Goal: Task Accomplishment & Management: Use online tool/utility

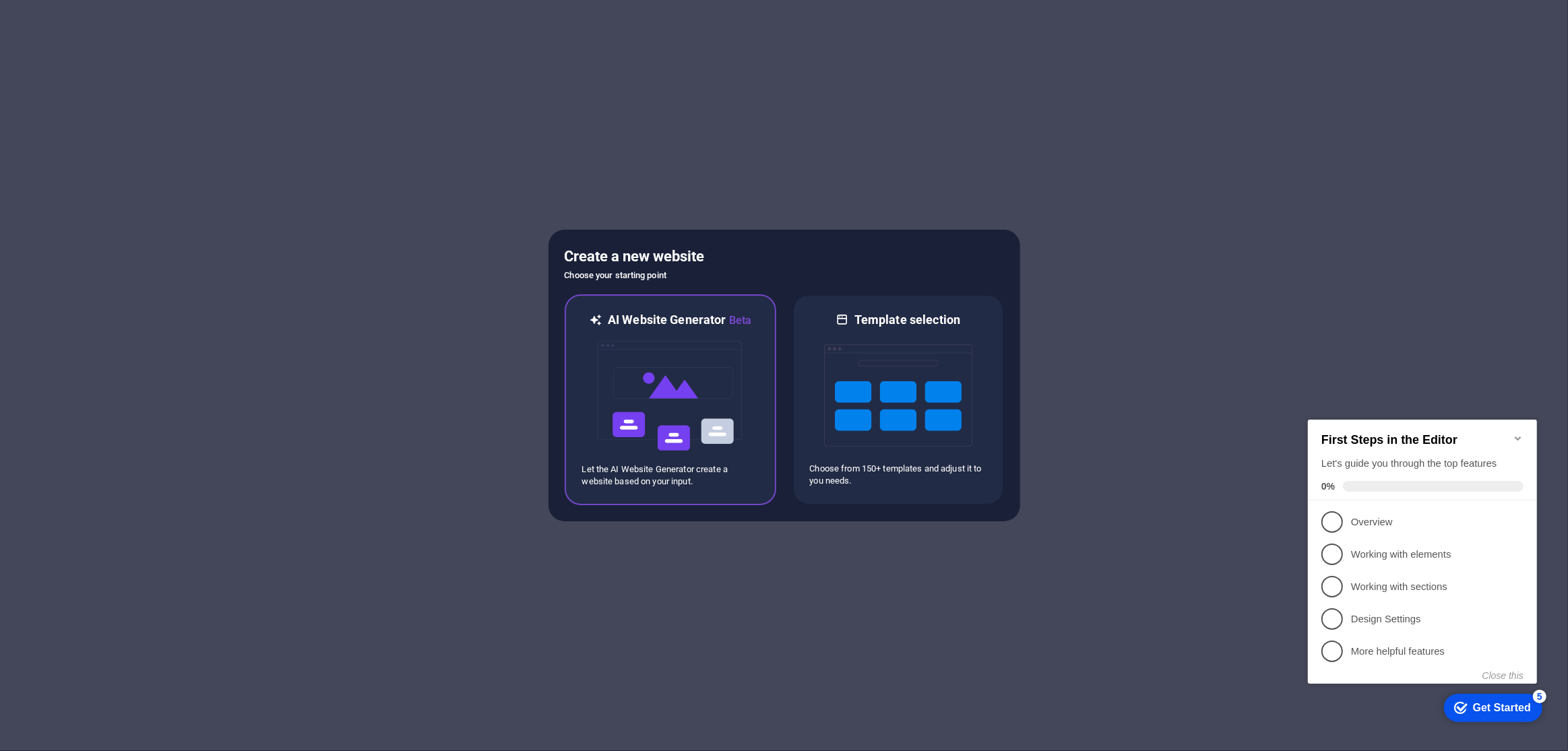
click at [696, 376] on img at bounding box center [671, 396] width 148 height 135
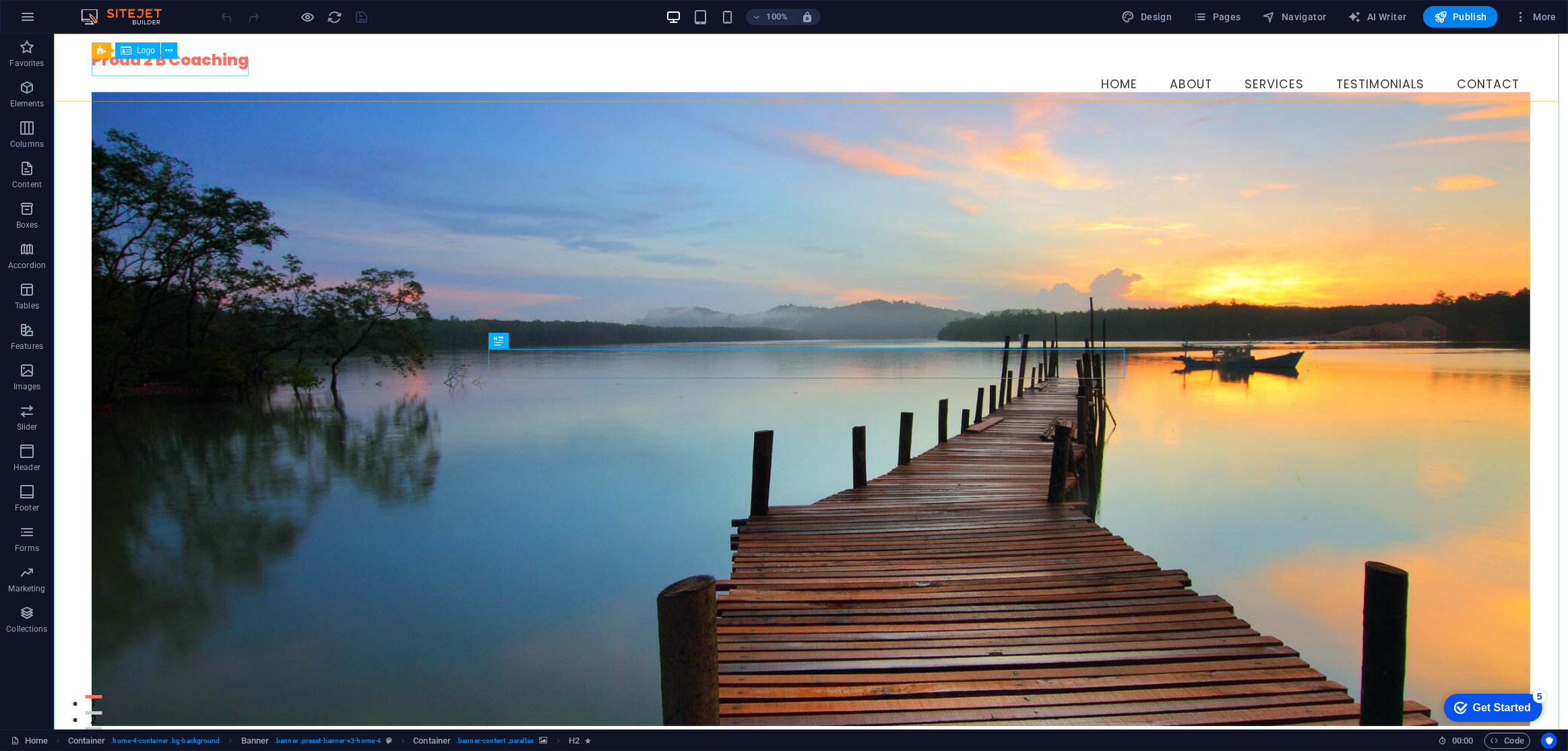
click at [142, 59] on div "Menu Bar Logo" at bounding box center [139, 51] width 94 height 16
click at [149, 69] on div "Proud 2 B Coaching" at bounding box center [810, 59] width 1439 height 17
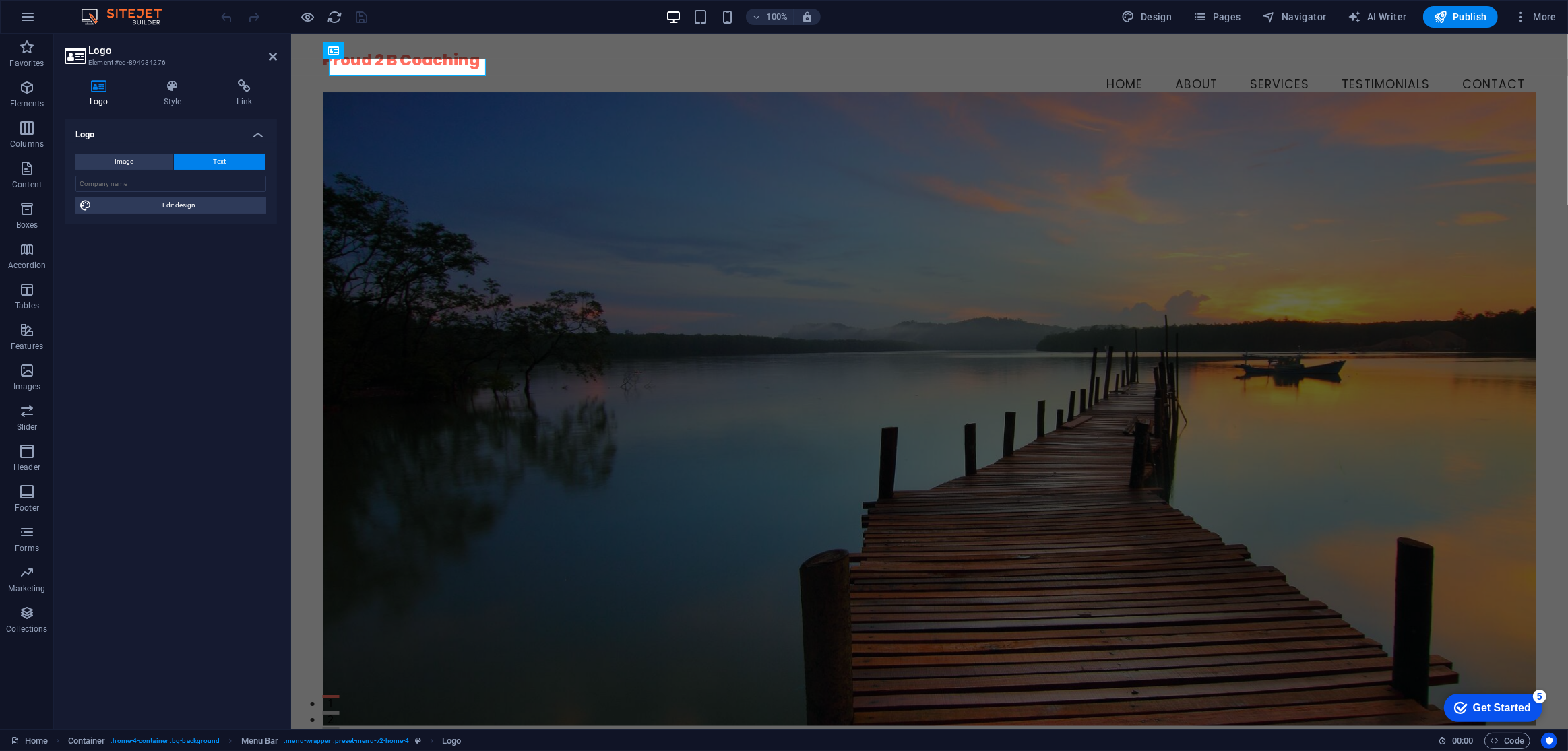
click at [150, 72] on div "Logo Style Link Logo Image Text Drag files here, click to choose files or selec…" at bounding box center [171, 399] width 234 height 661
click at [576, 68] on nav "Home About Services Testimonials Contact" at bounding box center [929, 85] width 1213 height 34
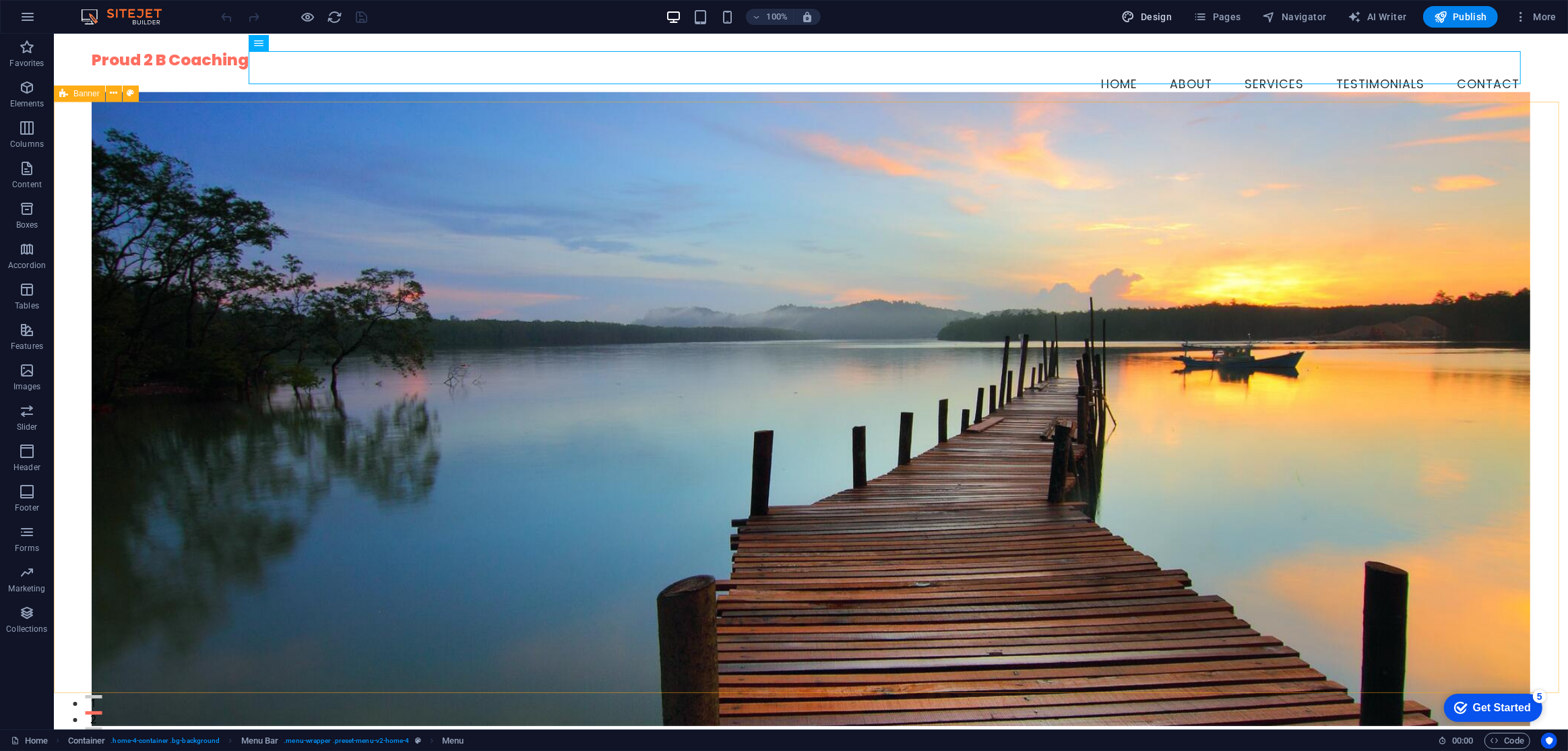
click at [1152, 6] on button "Design" at bounding box center [1148, 16] width 61 height 22
select select "rem"
select select "200"
select select "px"
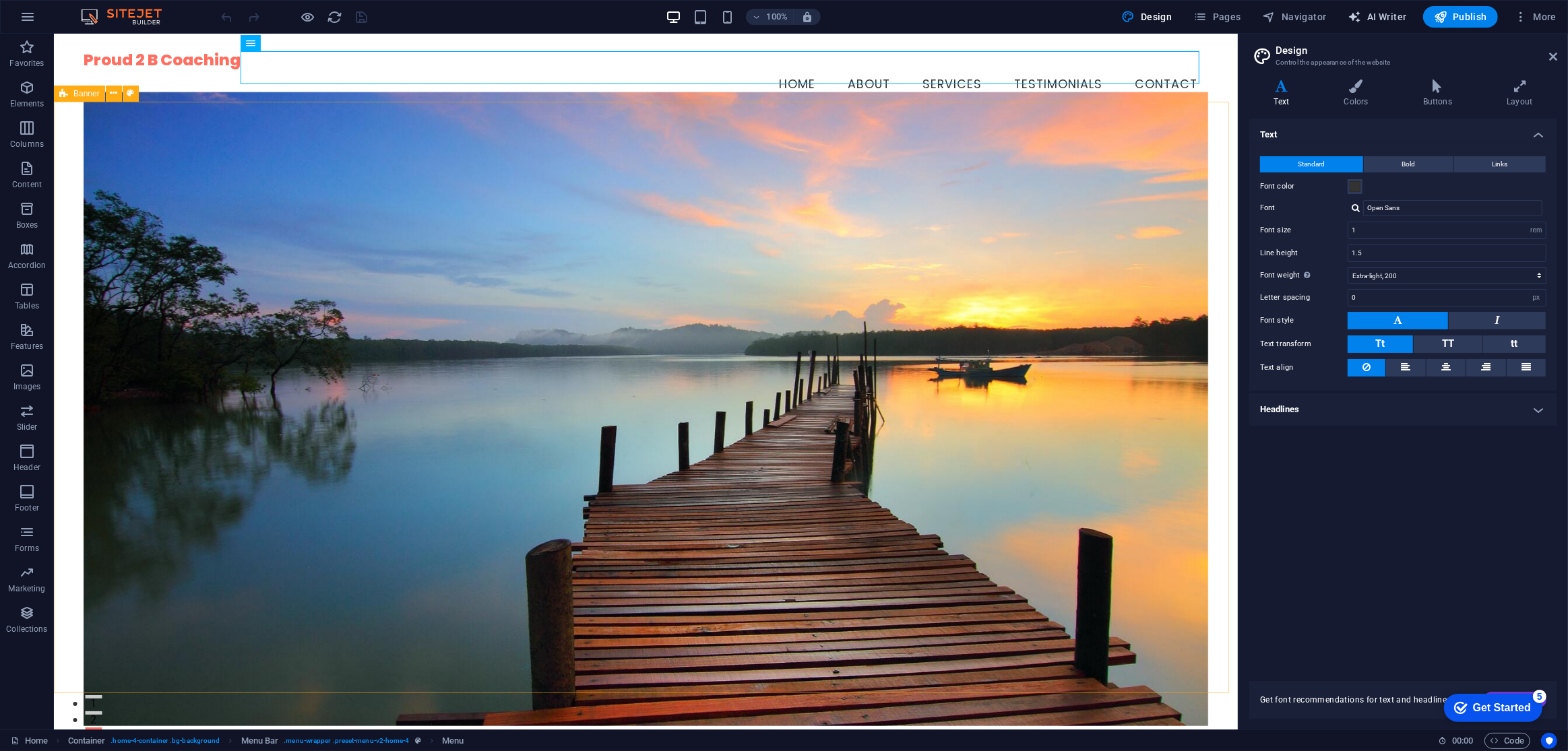
click at [1372, 13] on span "AI Writer" at bounding box center [1378, 16] width 58 height 13
select select "English"
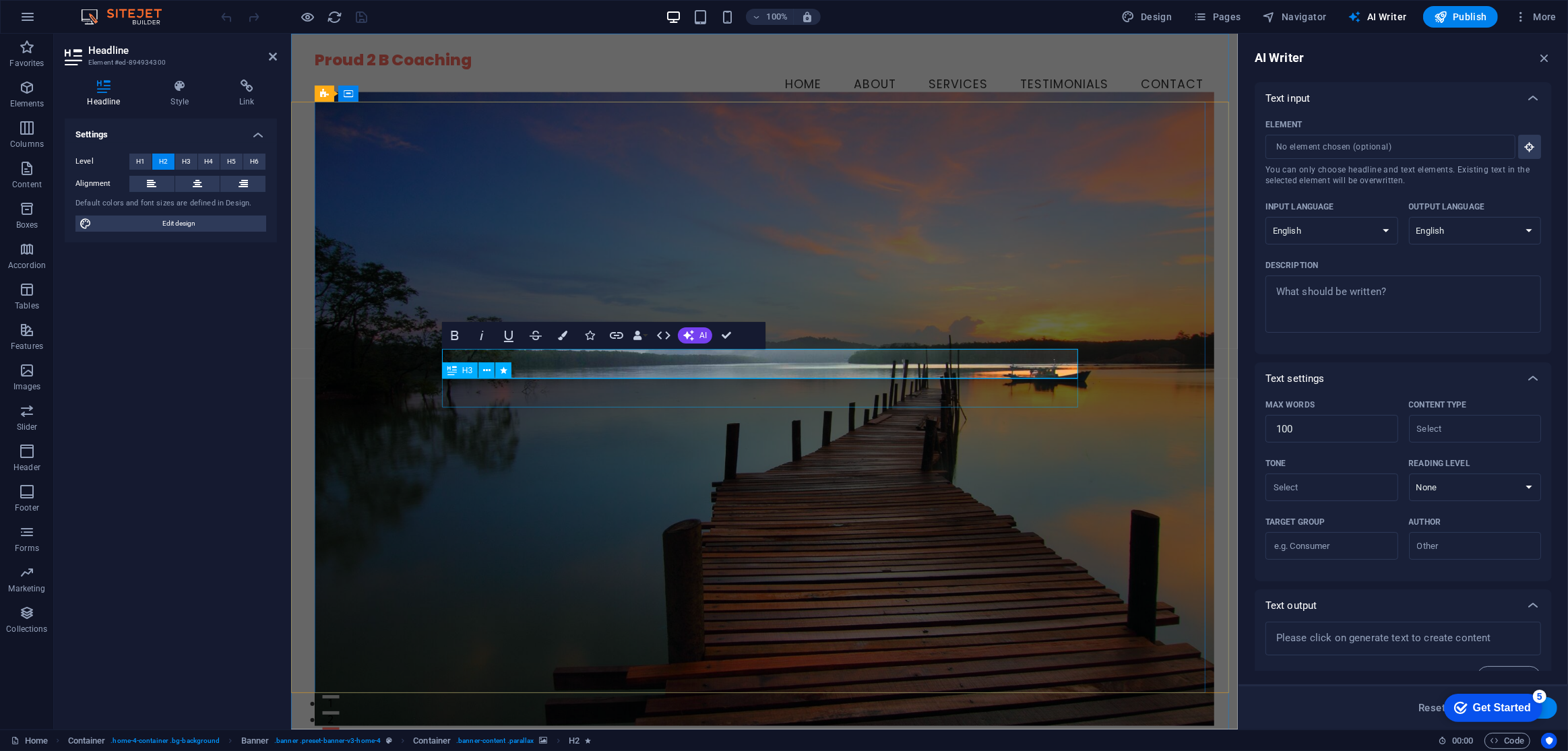
click at [1180, 461] on figure at bounding box center [764, 408] width 899 height 634
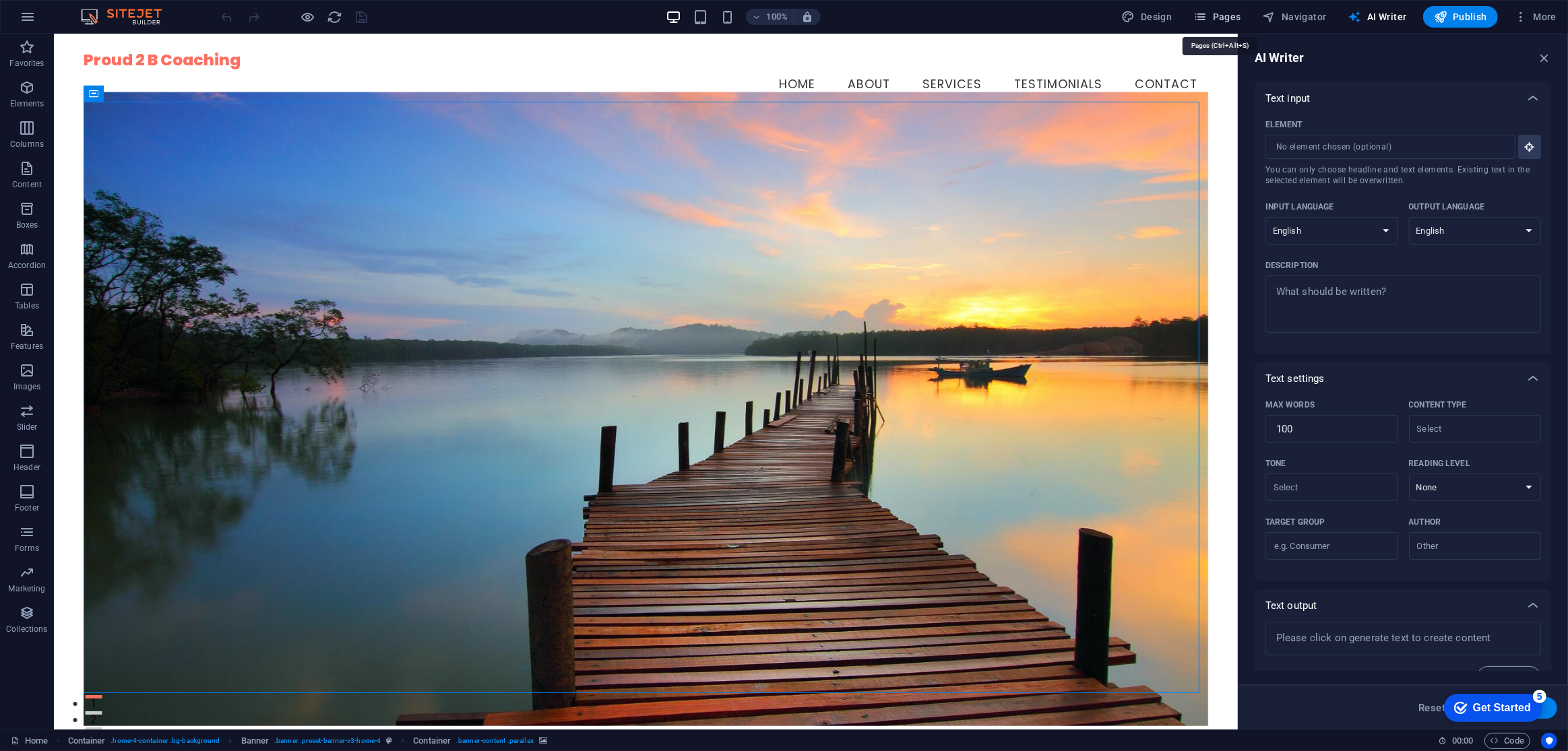
click at [1232, 10] on span "Pages" at bounding box center [1216, 16] width 47 height 13
click at [1297, 10] on span "Navigator" at bounding box center [1294, 16] width 64 height 13
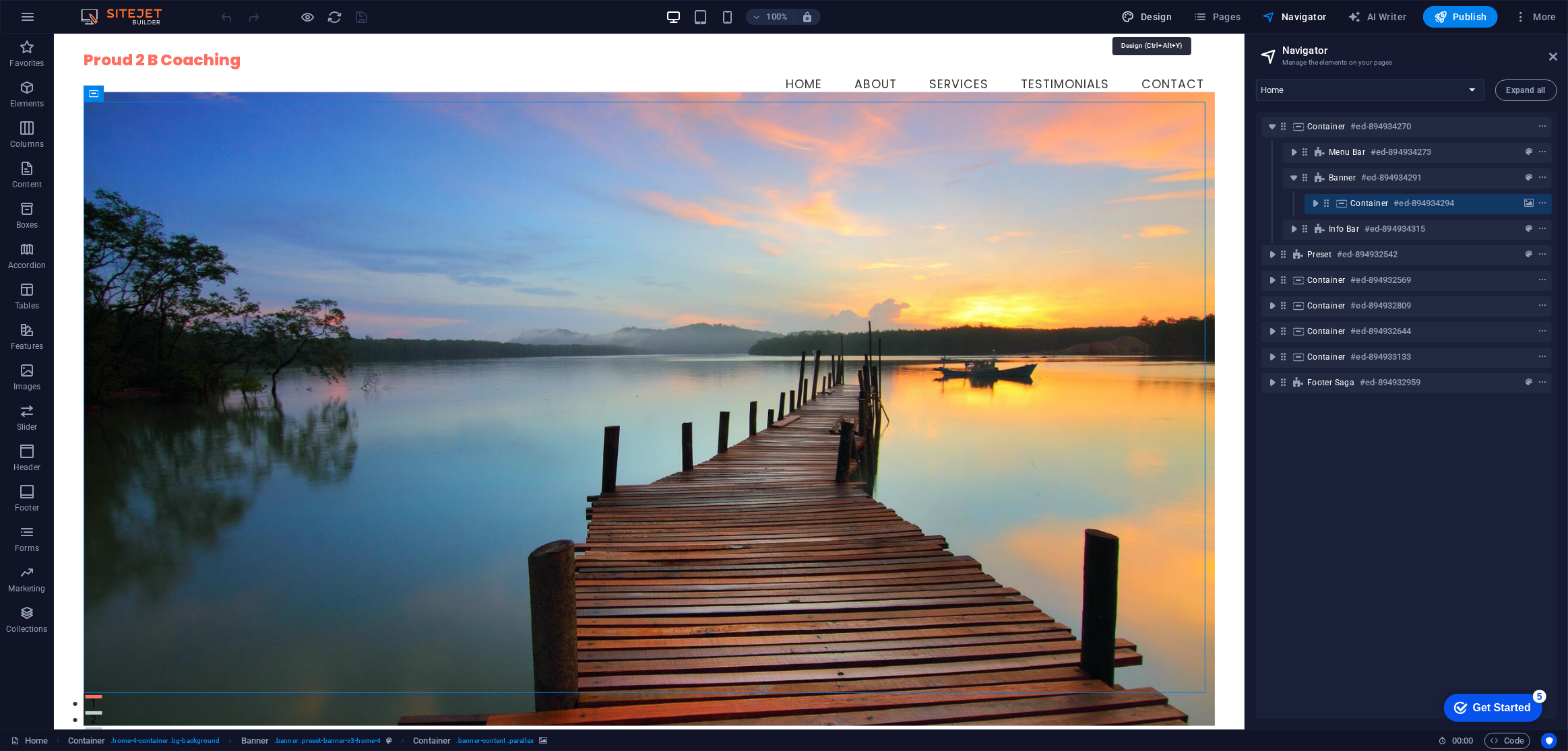
click at [1150, 13] on span "Design" at bounding box center [1147, 16] width 50 height 13
select select "rem"
select select "200"
select select "px"
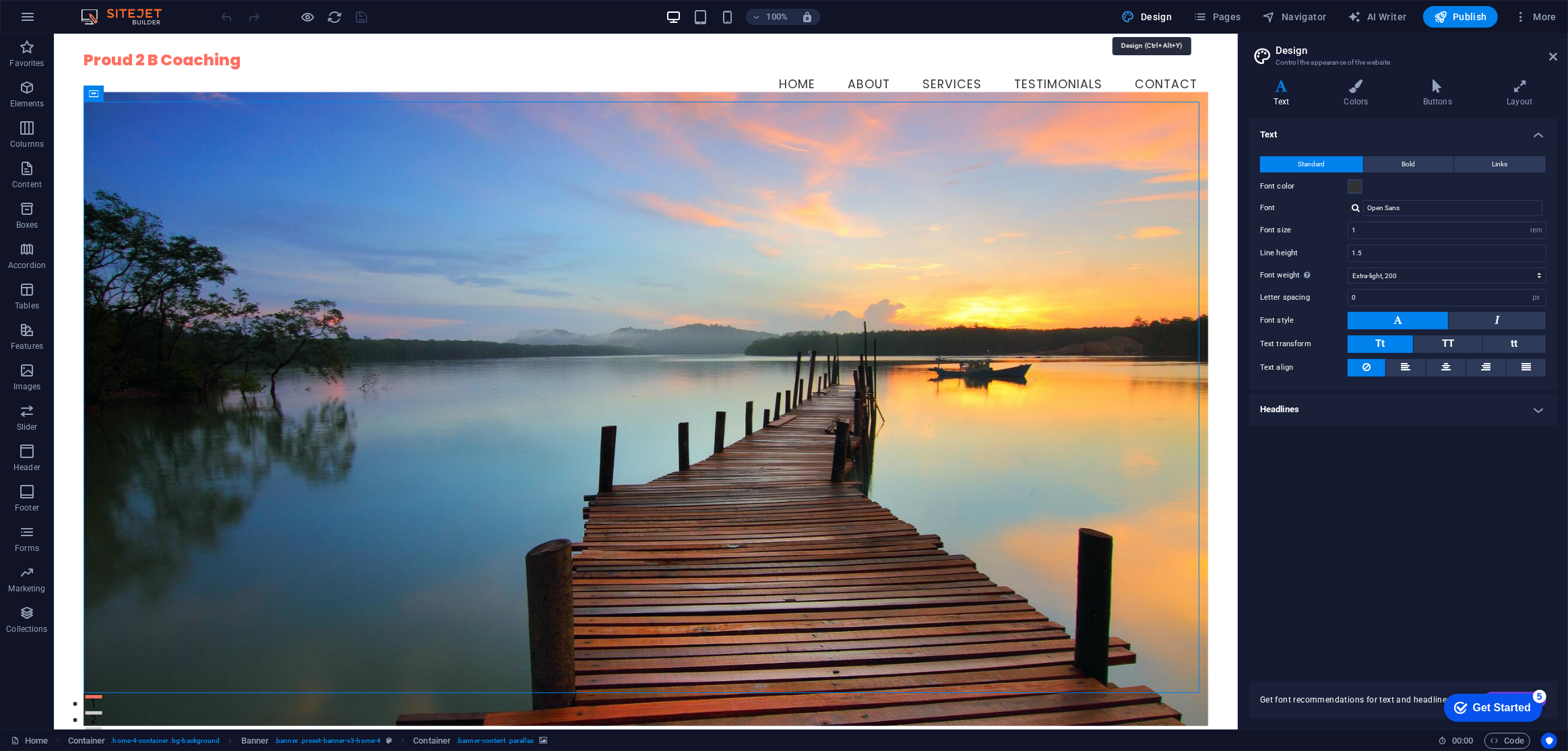
click at [1150, 13] on span "Design" at bounding box center [1147, 16] width 50 height 13
click at [1094, 579] on figure at bounding box center [645, 408] width 1125 height 634
click at [248, 201] on figure at bounding box center [645, 408] width 1125 height 634
click at [22, 19] on icon "button" at bounding box center [28, 17] width 16 height 16
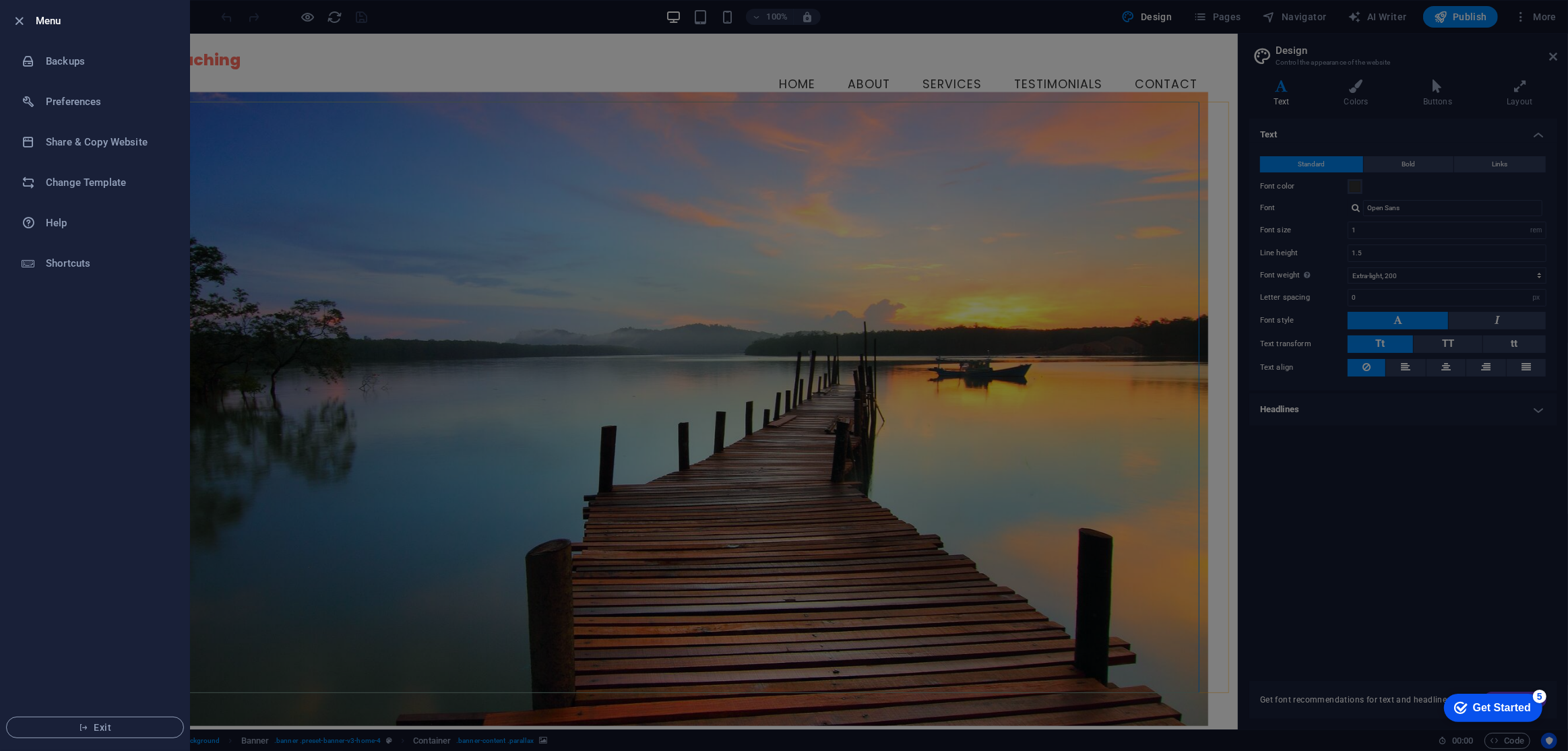
click at [22, 19] on icon "button" at bounding box center [19, 21] width 16 height 16
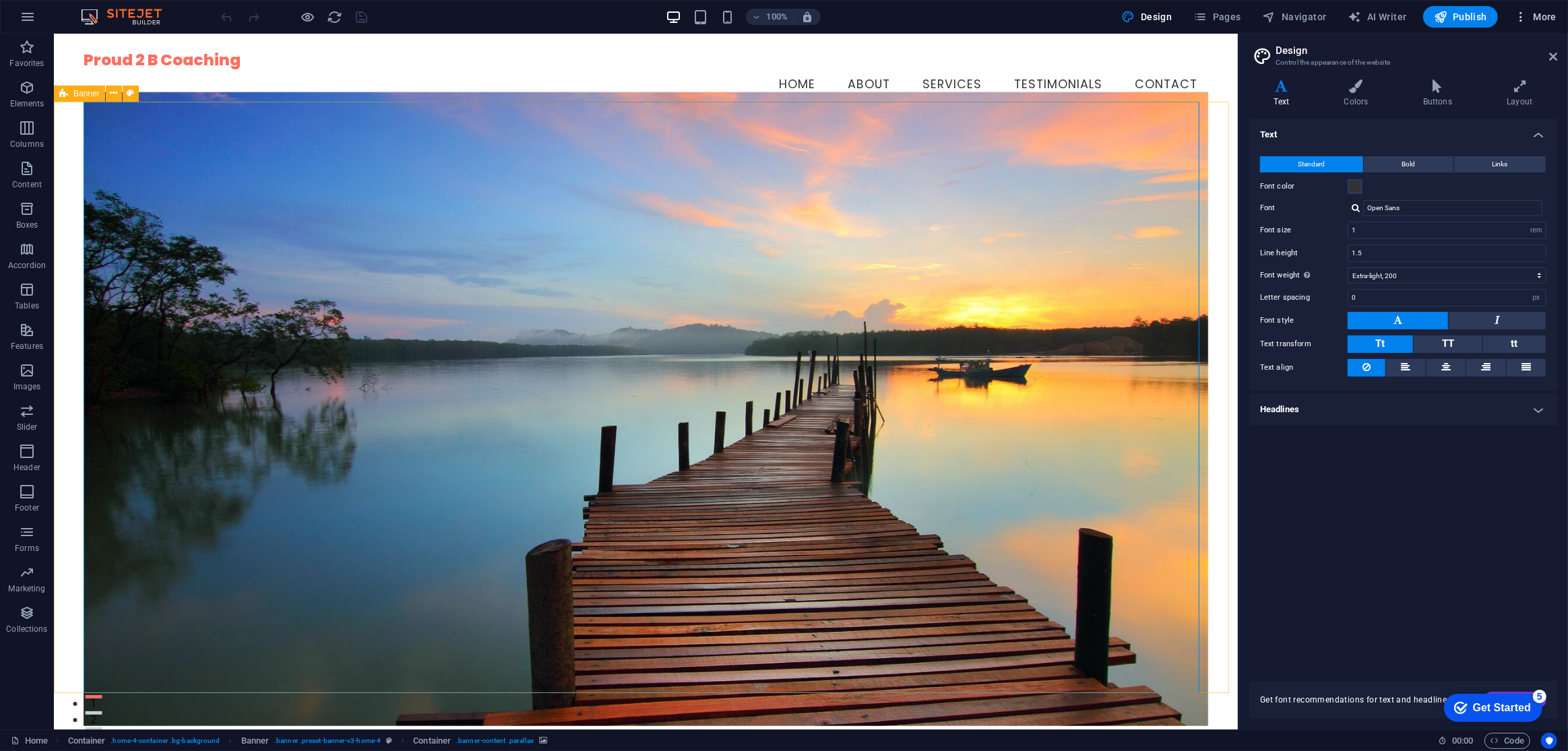
click at [1533, 20] on span "More" at bounding box center [1535, 16] width 43 height 13
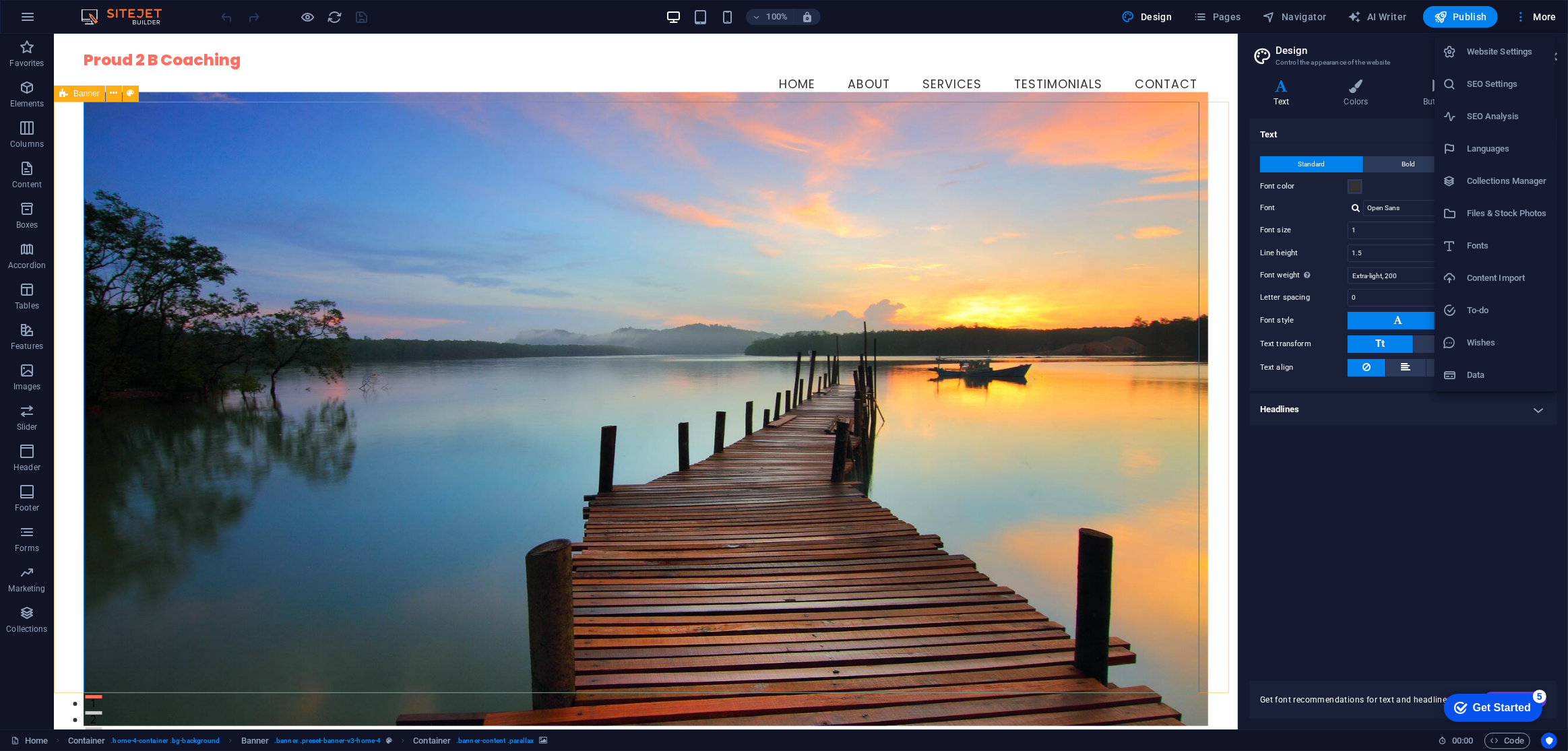
click at [1012, 353] on div at bounding box center [784, 376] width 1568 height 751
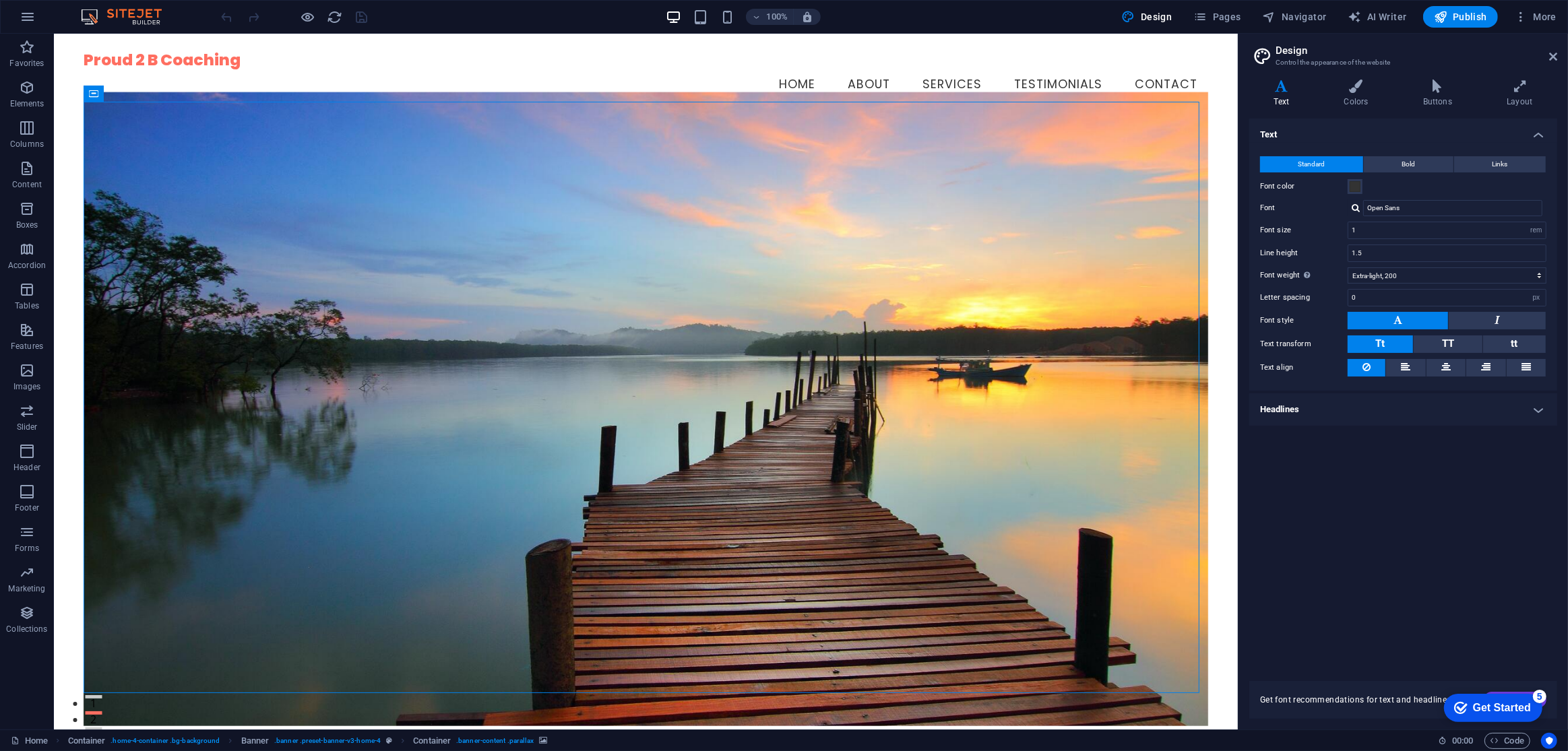
click at [1266, 571] on div "Text Standard Bold Links Font color Font Open Sans Font size 1 rem px Line heig…" at bounding box center [1403, 391] width 308 height 546
click at [23, 16] on icon "button" at bounding box center [28, 17] width 16 height 16
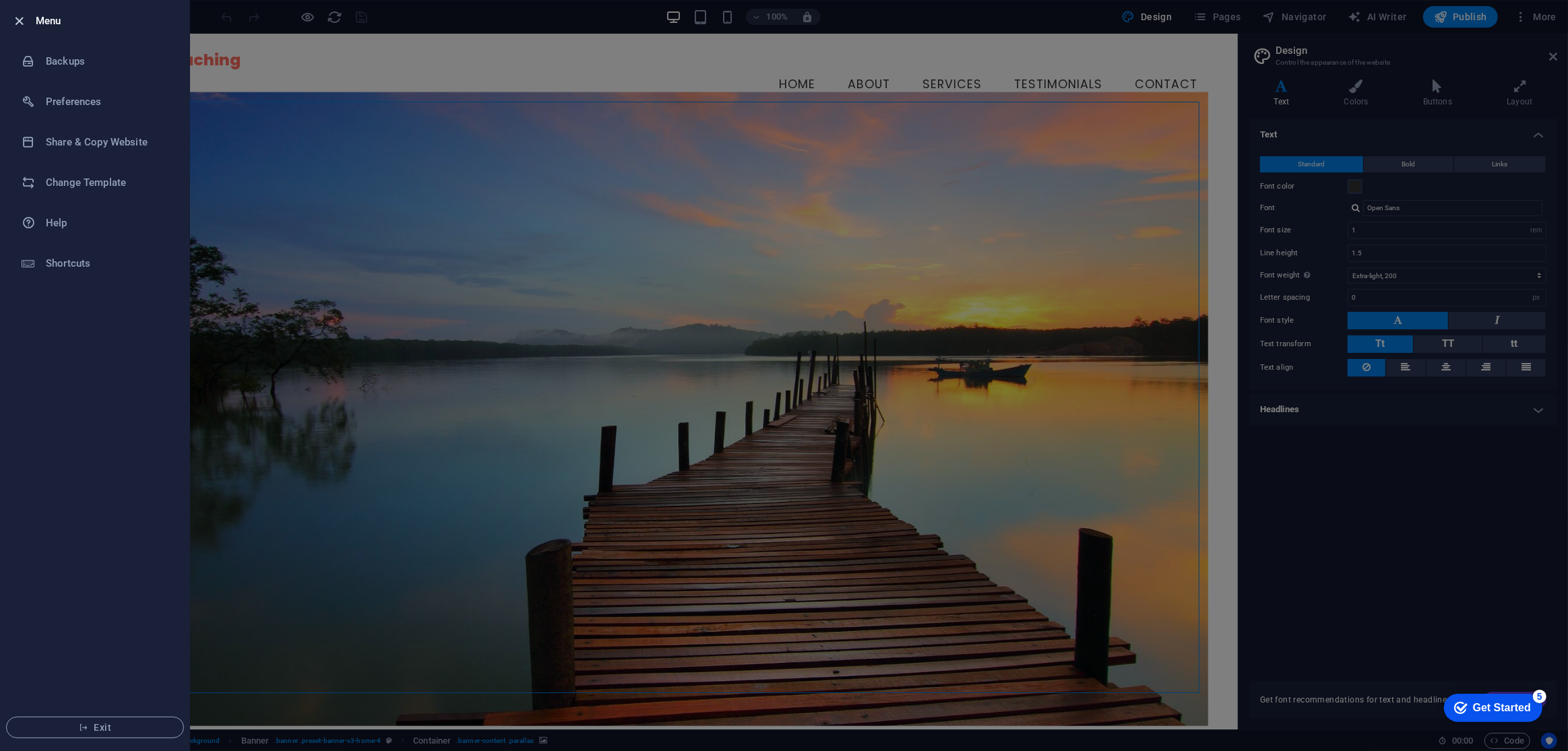
click at [17, 19] on icon "button" at bounding box center [19, 21] width 16 height 16
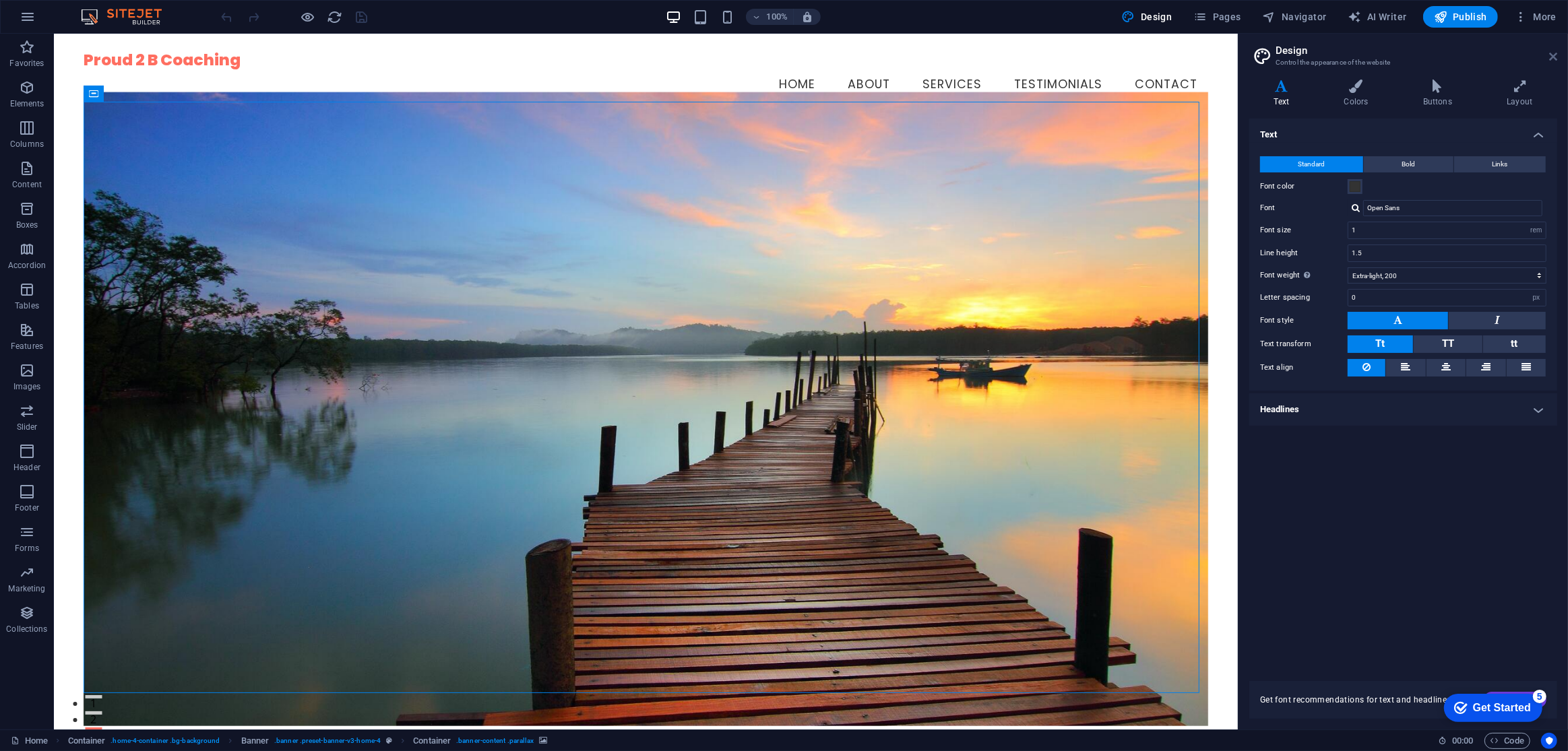
click at [1557, 61] on icon at bounding box center [1553, 56] width 8 height 10
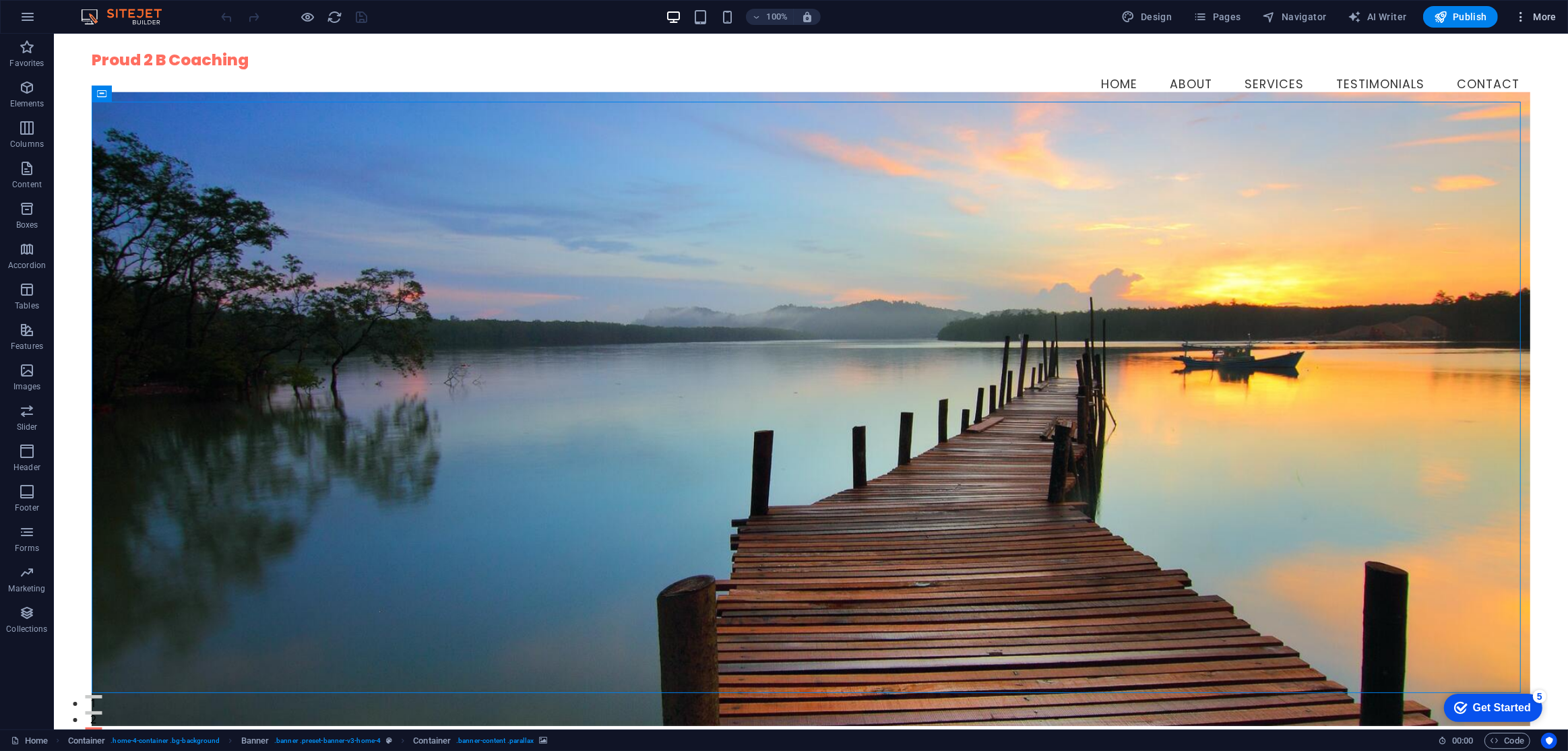
click at [1543, 22] on span "More" at bounding box center [1535, 16] width 43 height 13
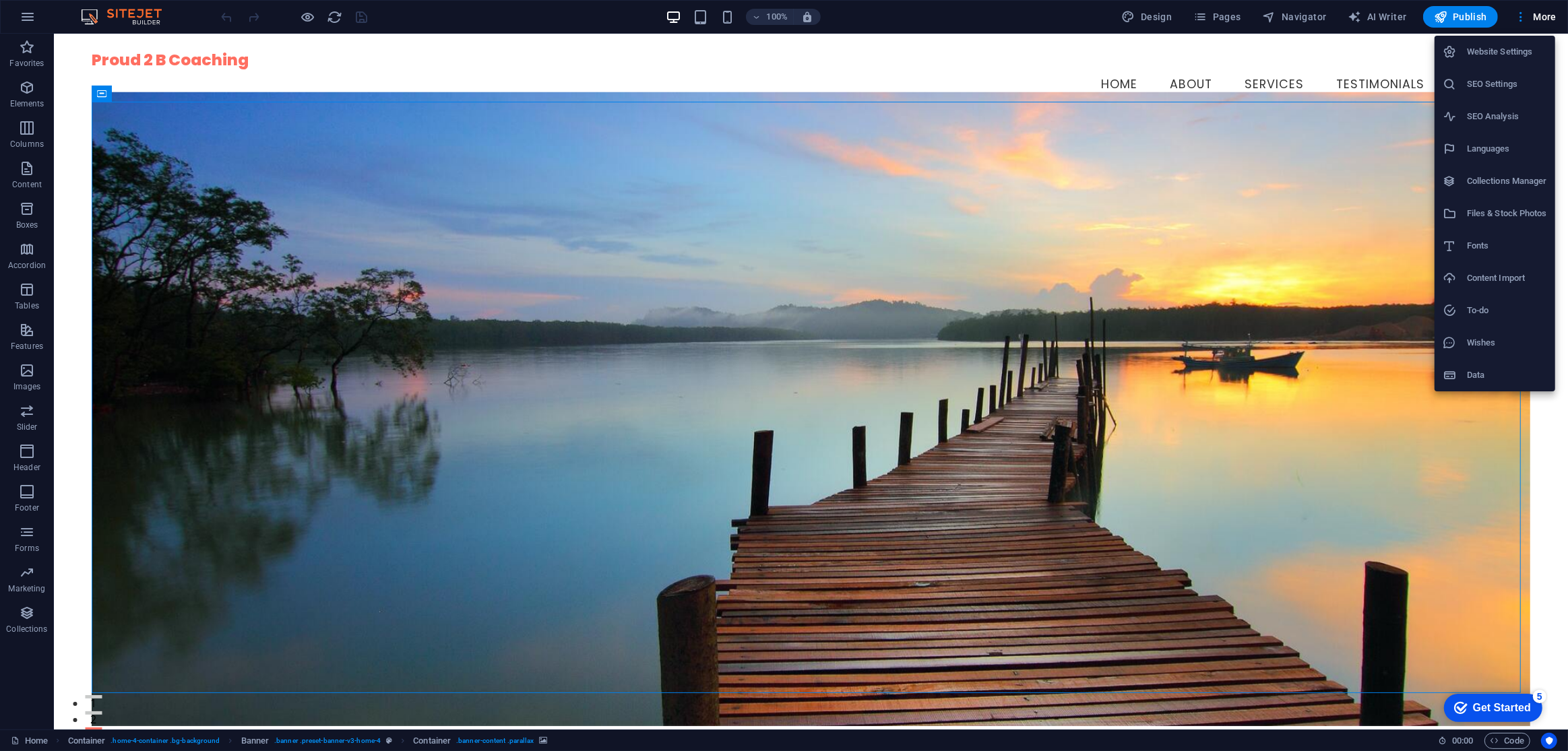
click at [975, 72] on div at bounding box center [784, 376] width 1568 height 751
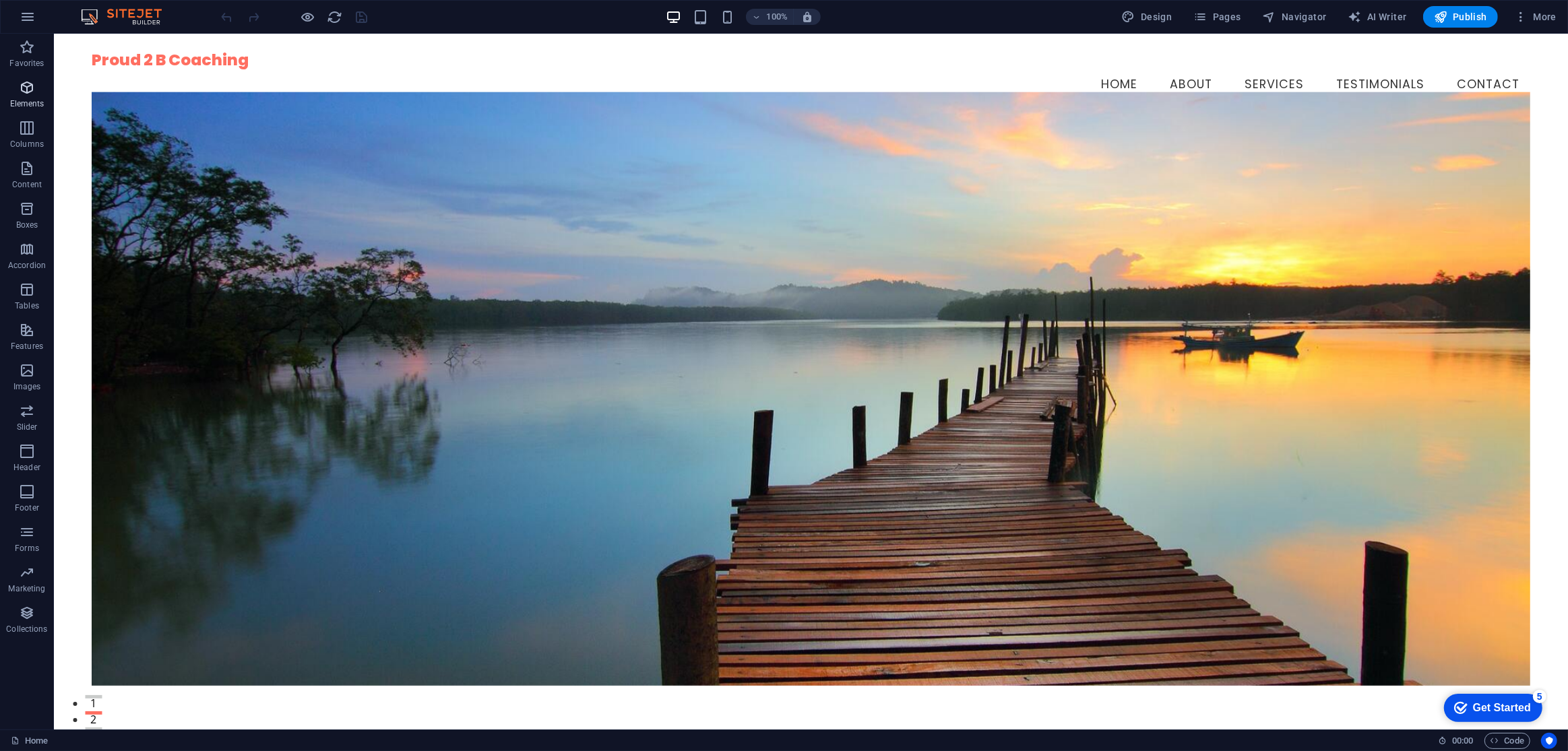
click at [13, 98] on p "Elements" at bounding box center [27, 103] width 34 height 10
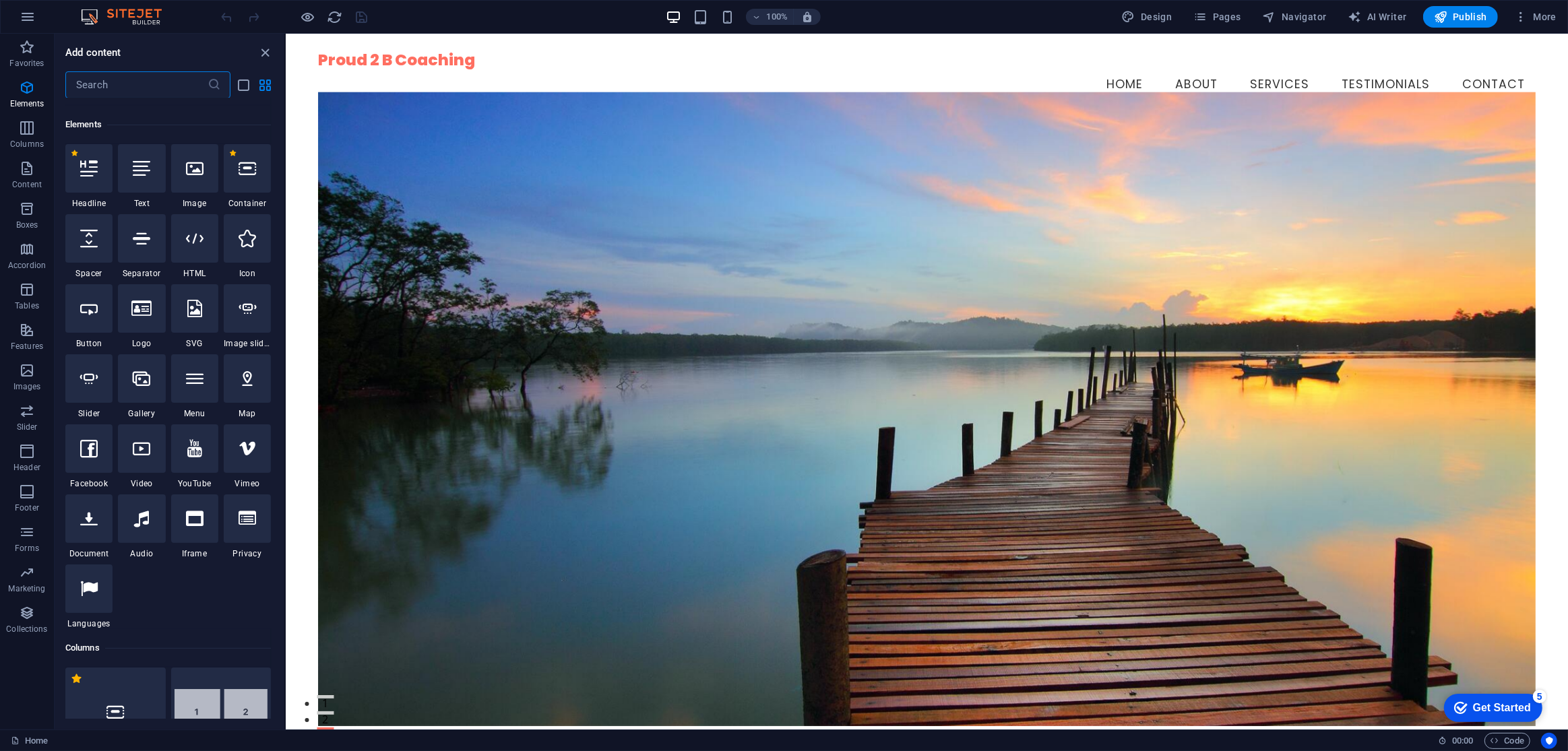
scroll to position [143, 0]
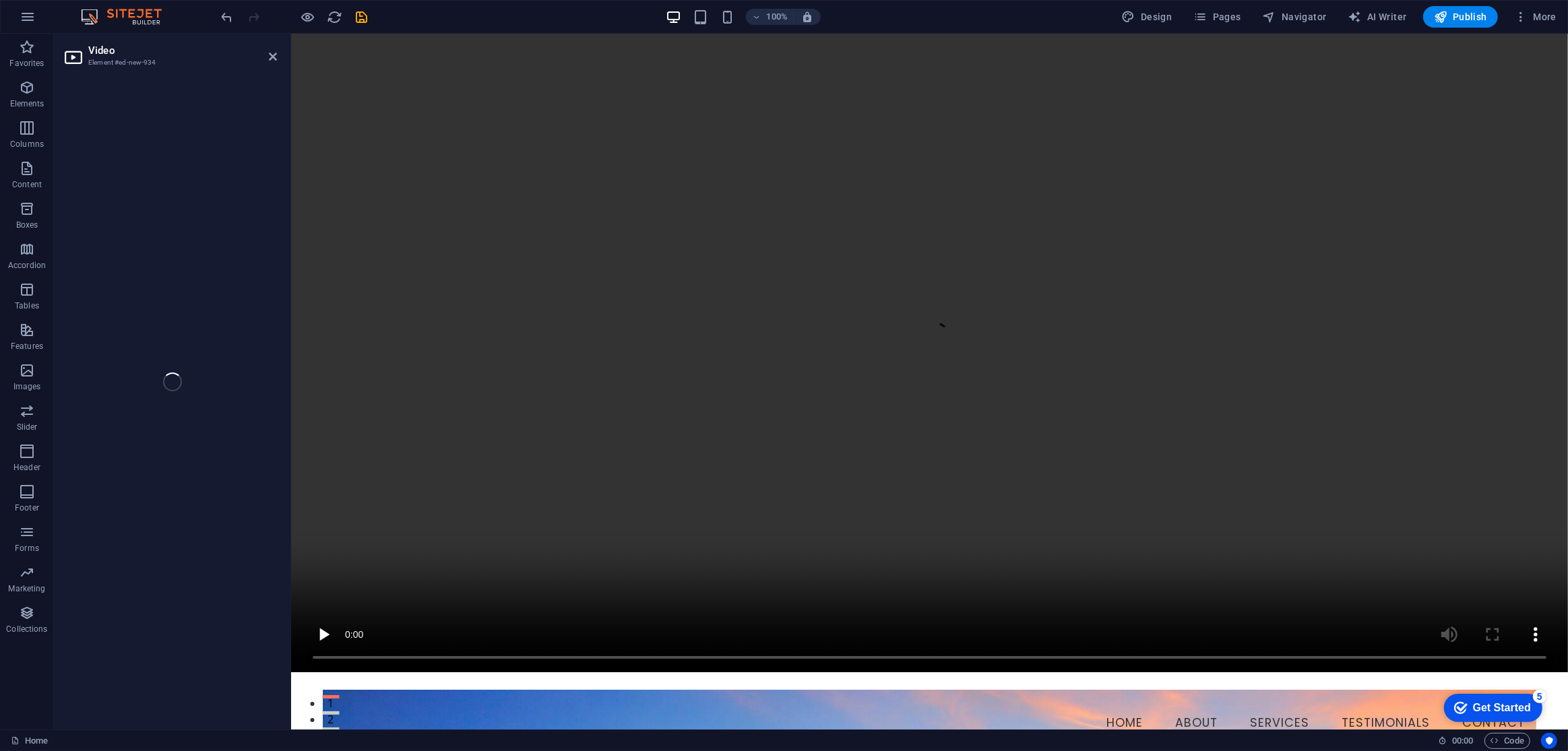
select select "%"
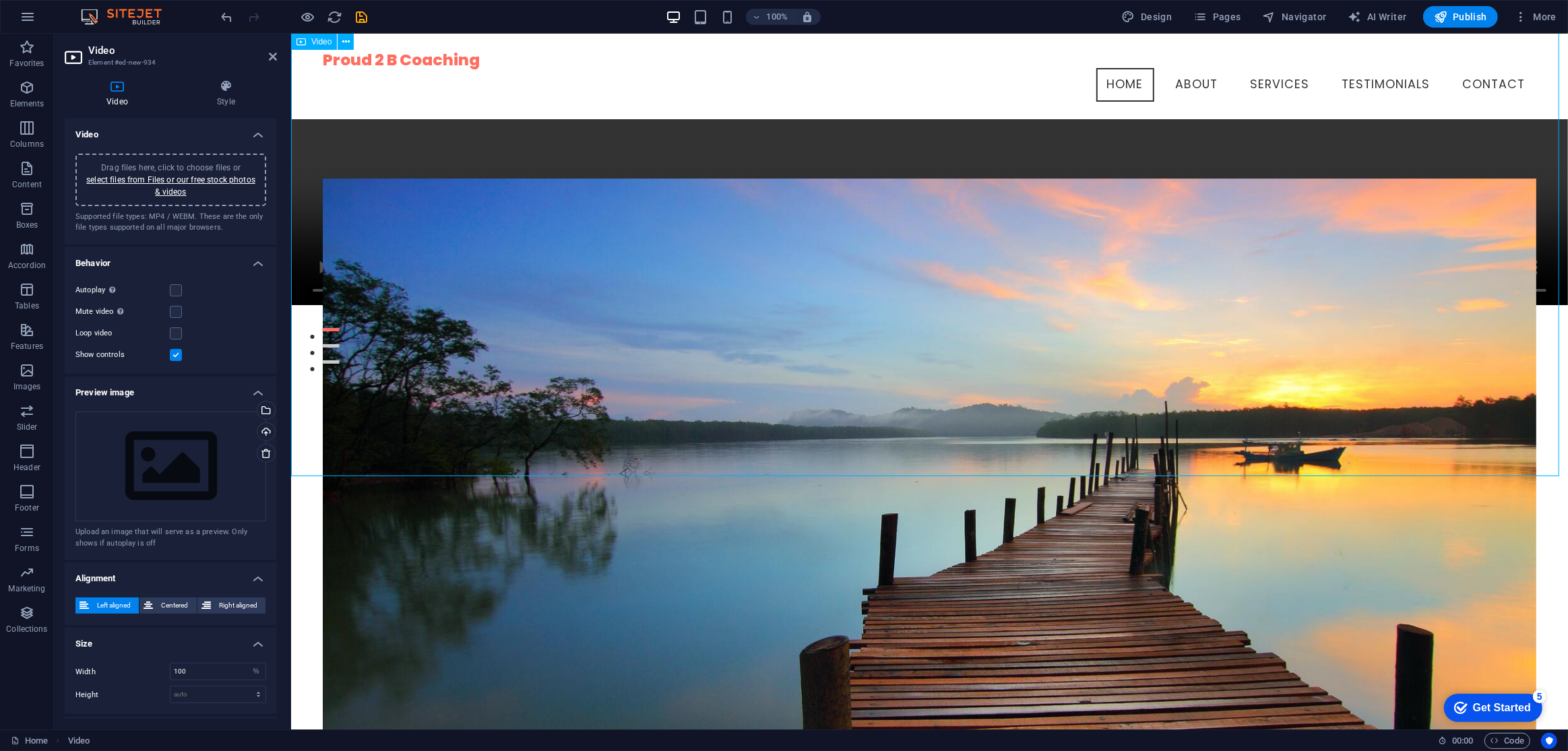
scroll to position [0, 0]
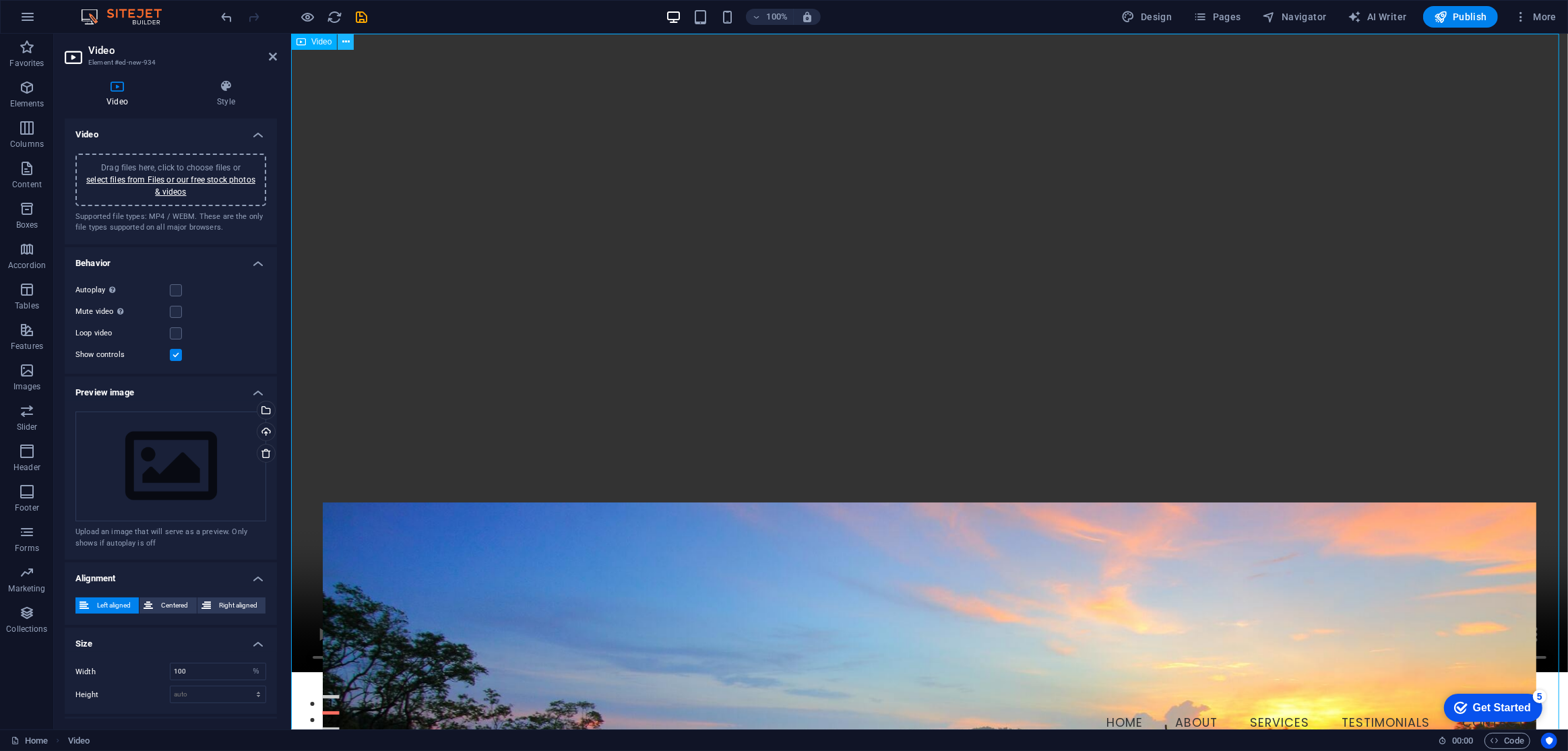
click at [346, 35] on icon at bounding box center [346, 42] width 7 height 14
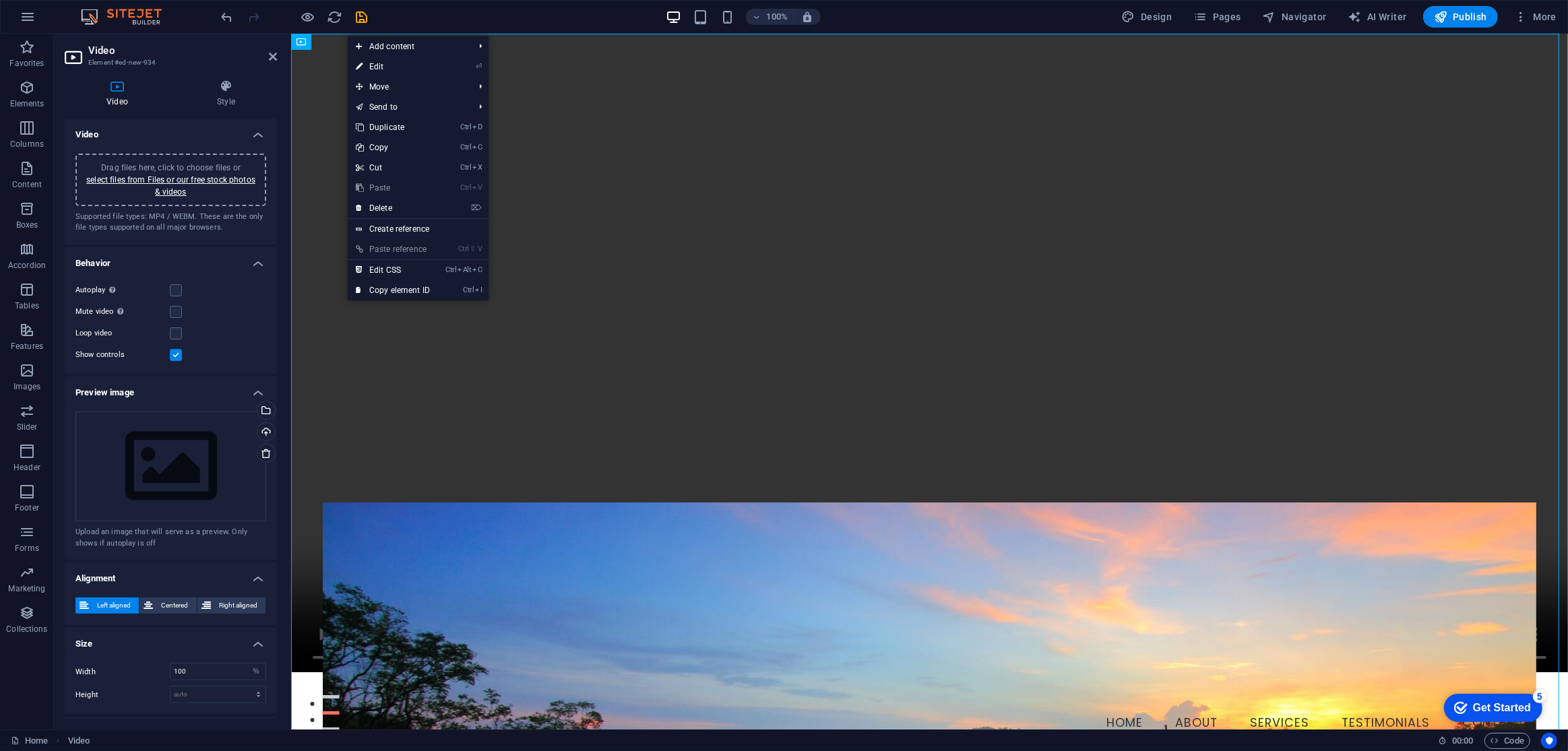
click at [713, 169] on figure at bounding box center [929, 353] width 1277 height 639
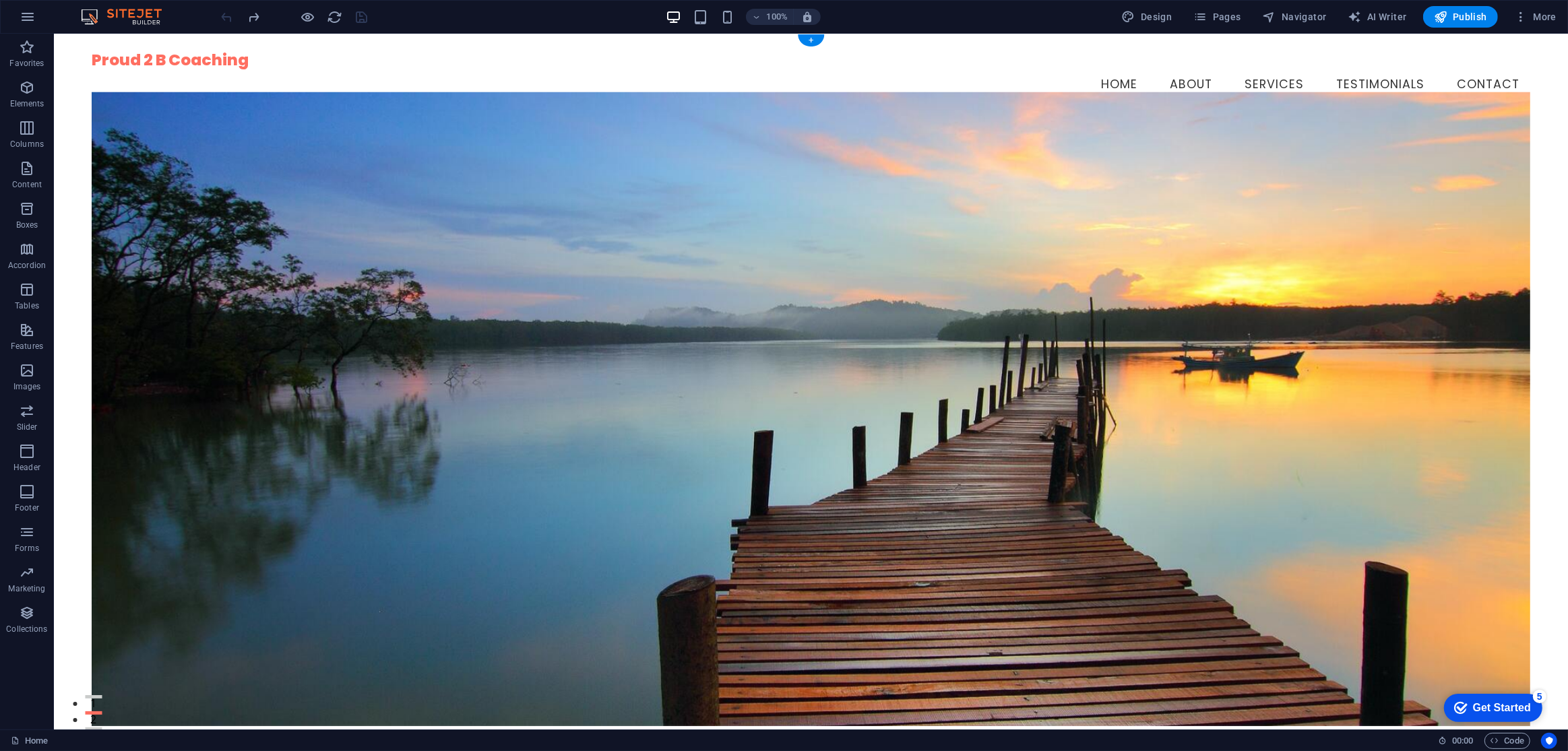
click at [464, 247] on figure at bounding box center [810, 408] width 1439 height 634
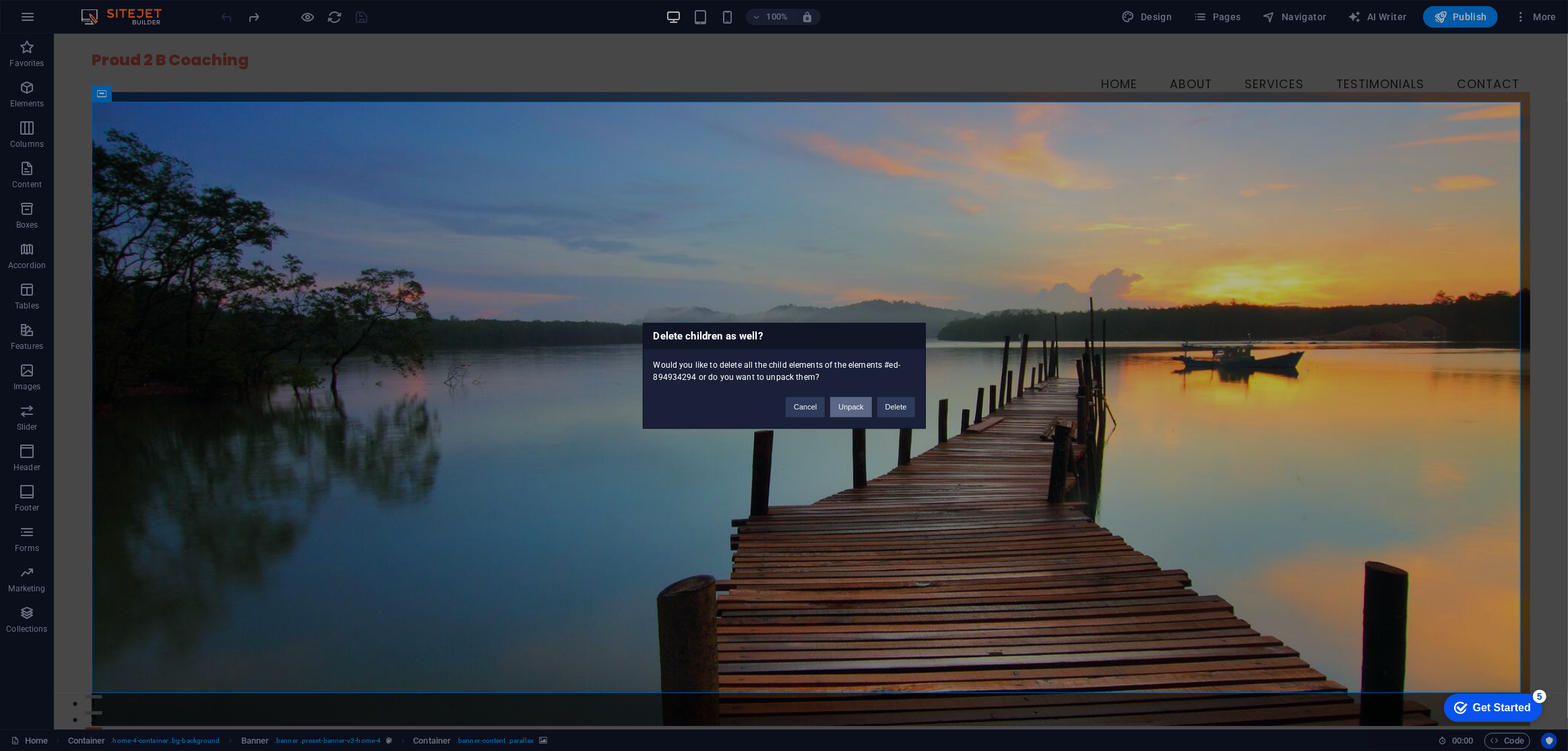
click at [833, 409] on button "Unpack" at bounding box center [851, 407] width 41 height 20
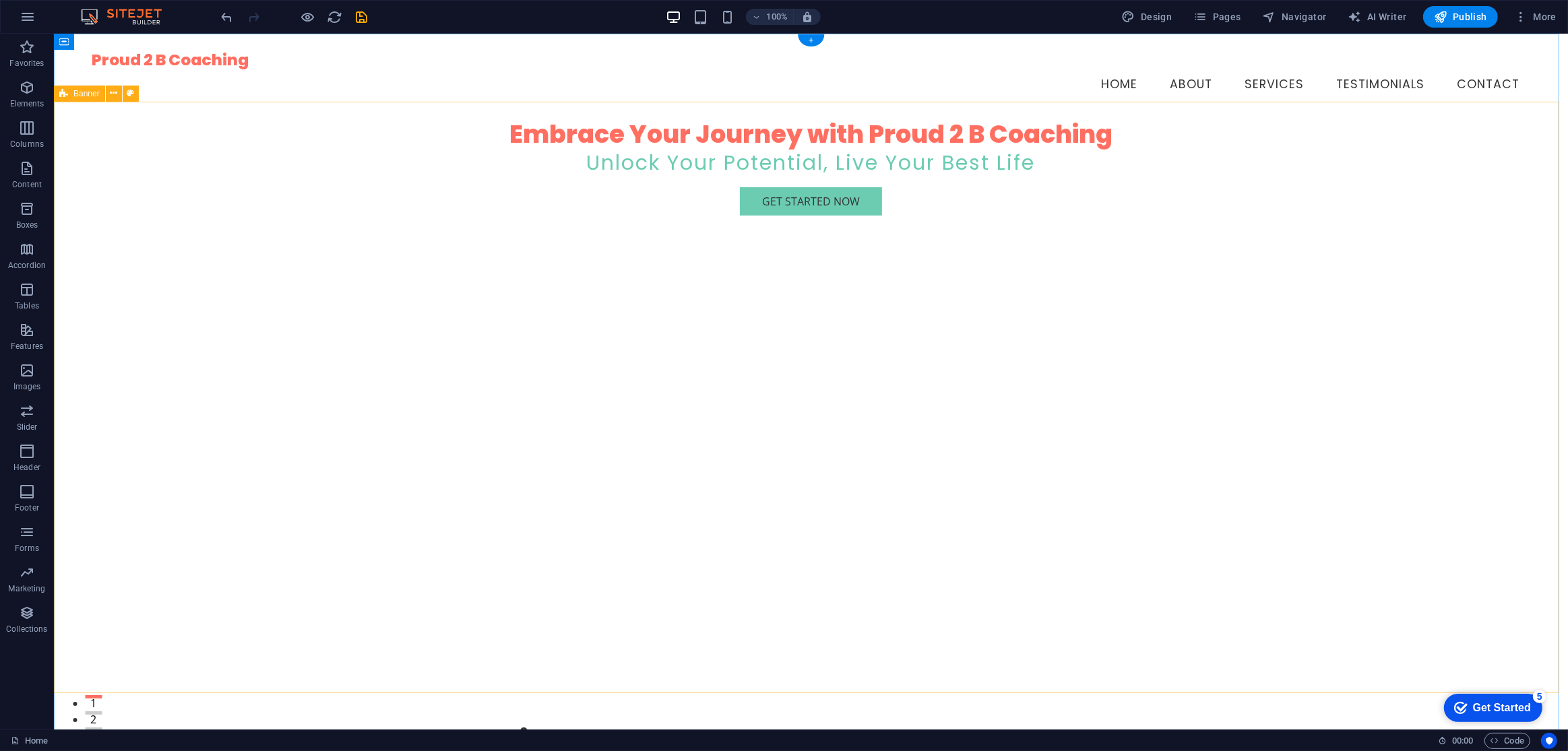
click at [457, 334] on div "Embrace Your Journey with Proud 2 B Coaching Unlock Your Potential, Live Your B…" at bounding box center [810, 414] width 1514 height 591
click at [313, 291] on div "Embrace Your Journey with Proud 2 B Coaching Unlock Your Potential, Live Your B…" at bounding box center [810, 414] width 1514 height 591
click at [522, 149] on div "Unlock Your Potential, Live Your Best Life" at bounding box center [810, 163] width 1439 height 29
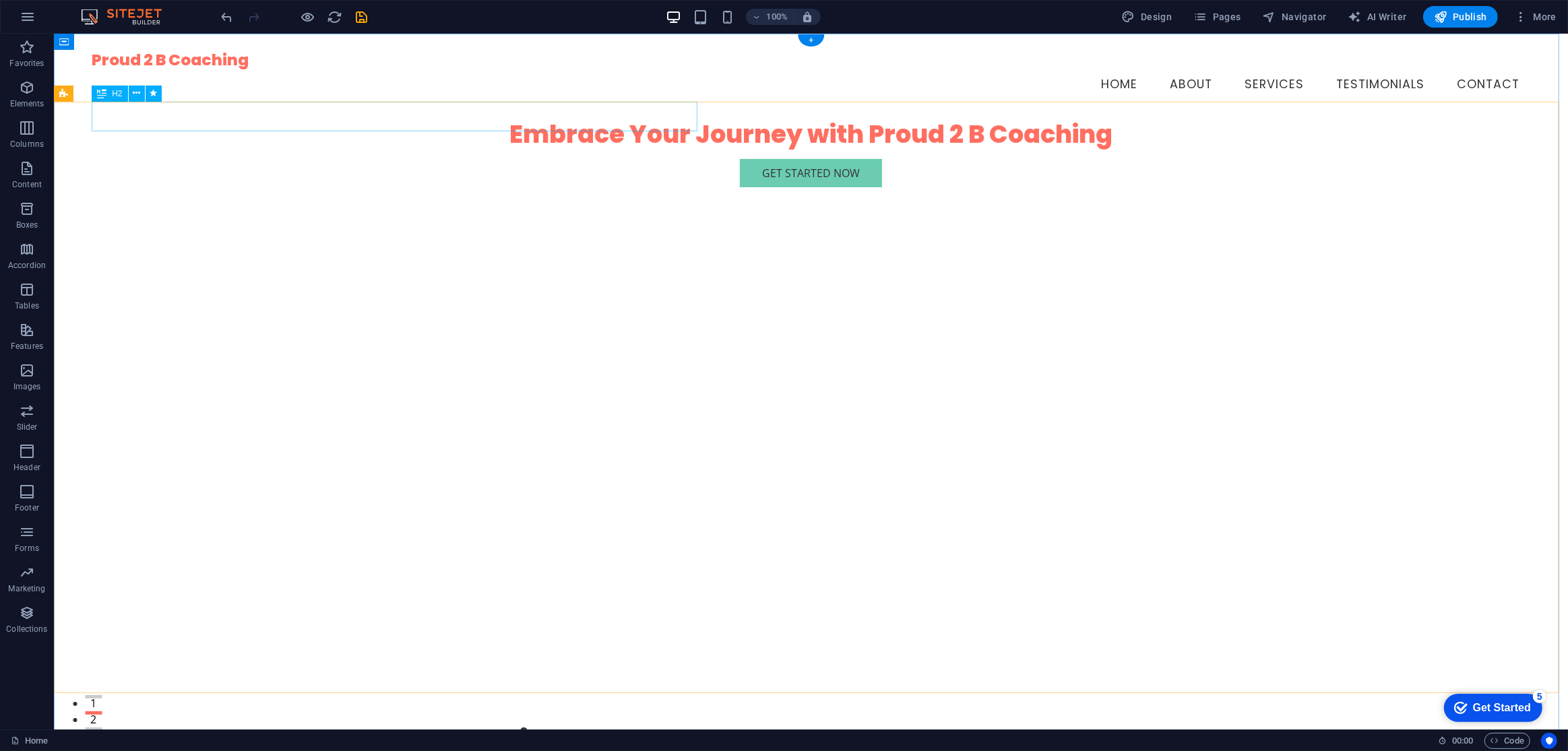
click at [390, 127] on div "Embrace Your Journey with Proud 2 B Coaching" at bounding box center [810, 134] width 1439 height 30
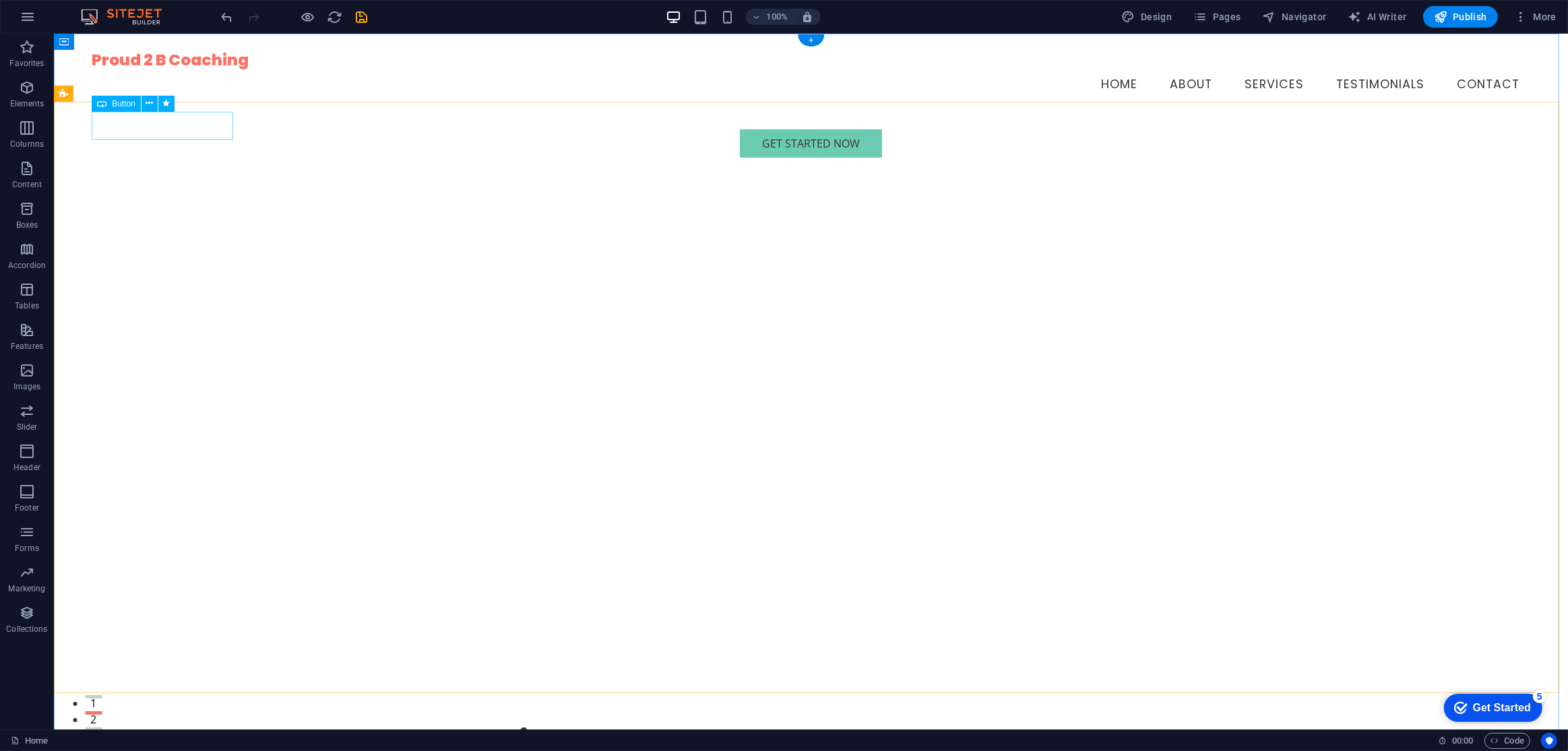
click at [163, 130] on div "Get Started Now" at bounding box center [810, 144] width 1439 height 28
drag, startPoint x: 330, startPoint y: 233, endPoint x: 304, endPoint y: 226, distance: 26.9
click at [334, 235] on div at bounding box center [810, 414] width 1514 height 591
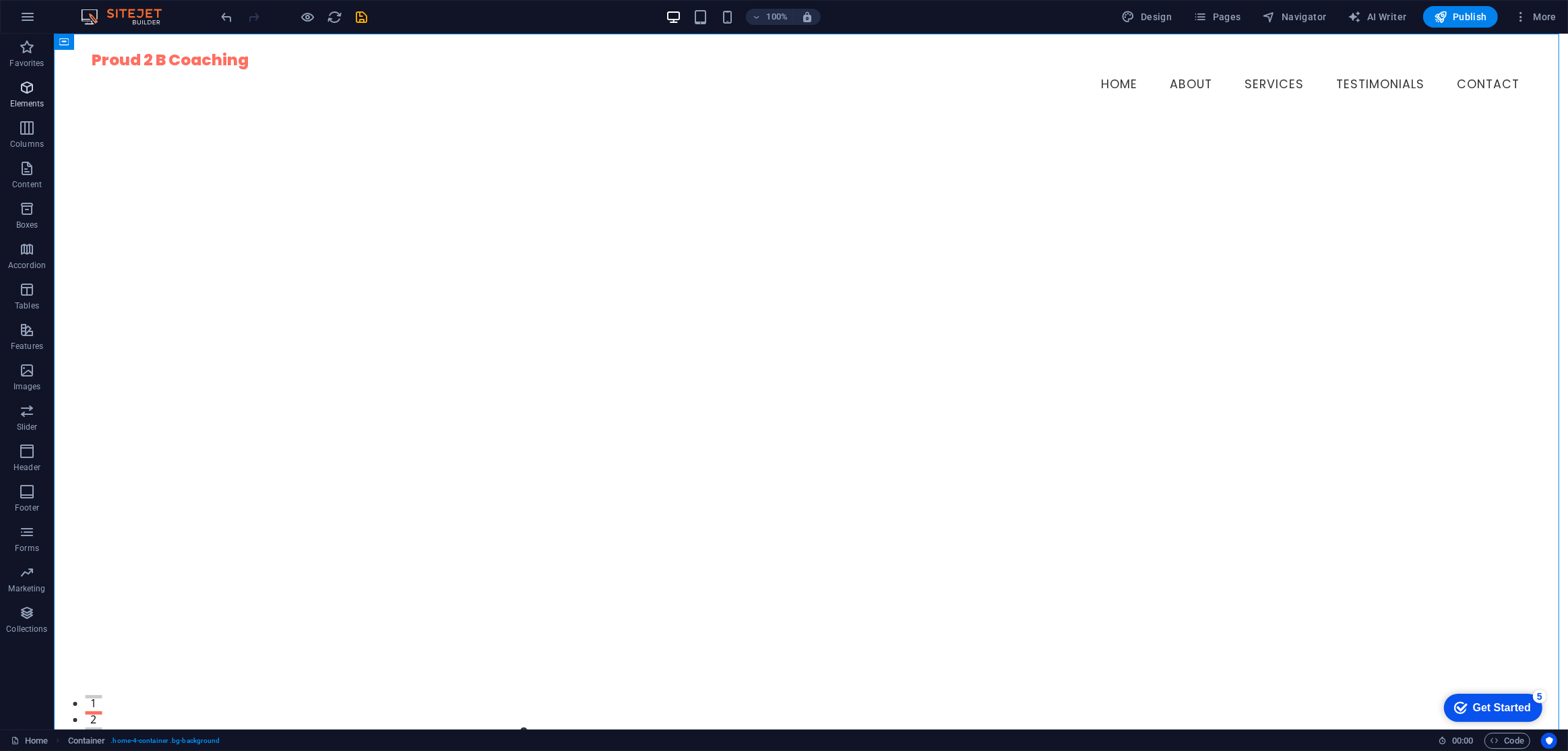
click at [23, 97] on span "Elements" at bounding box center [27, 95] width 54 height 32
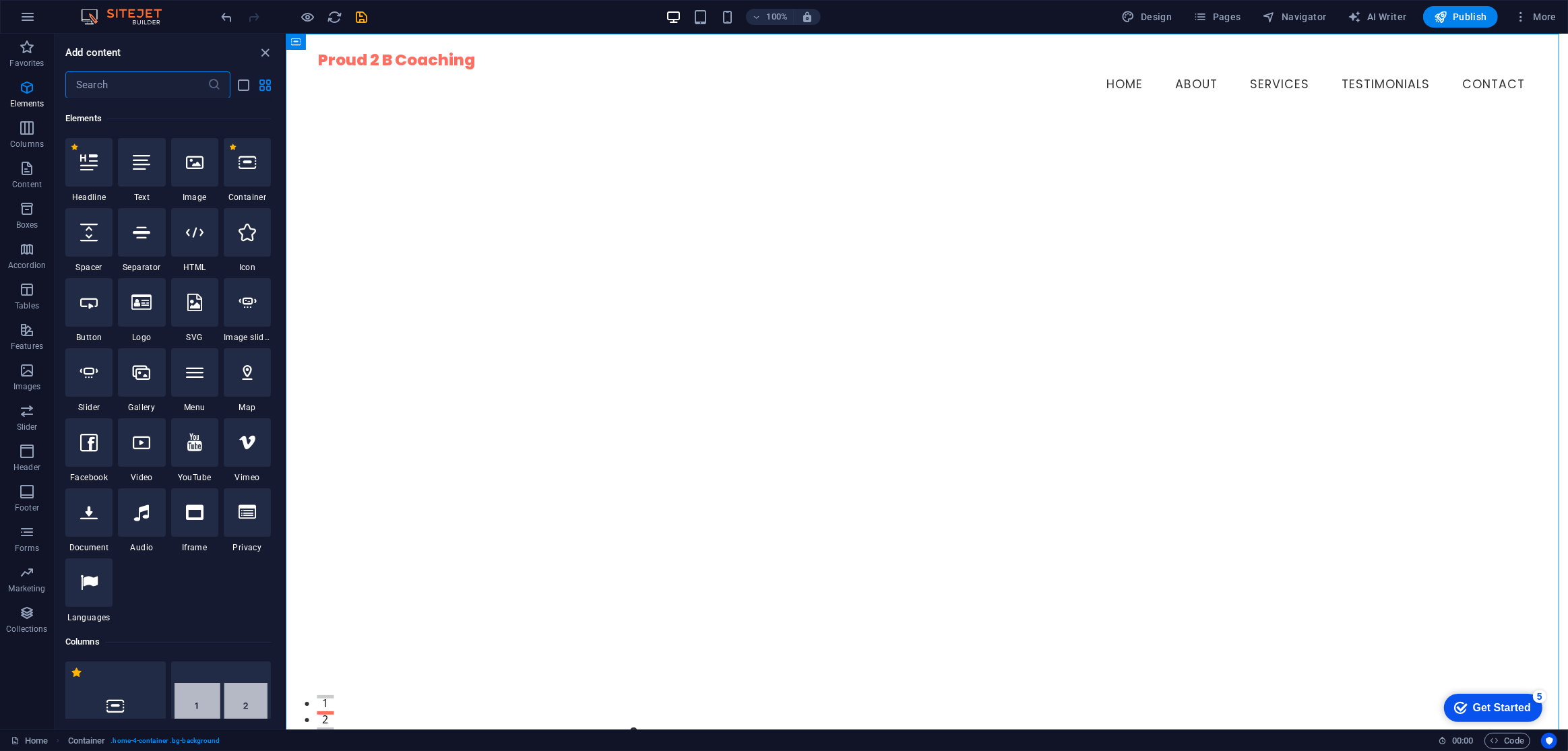
scroll to position [143, 0]
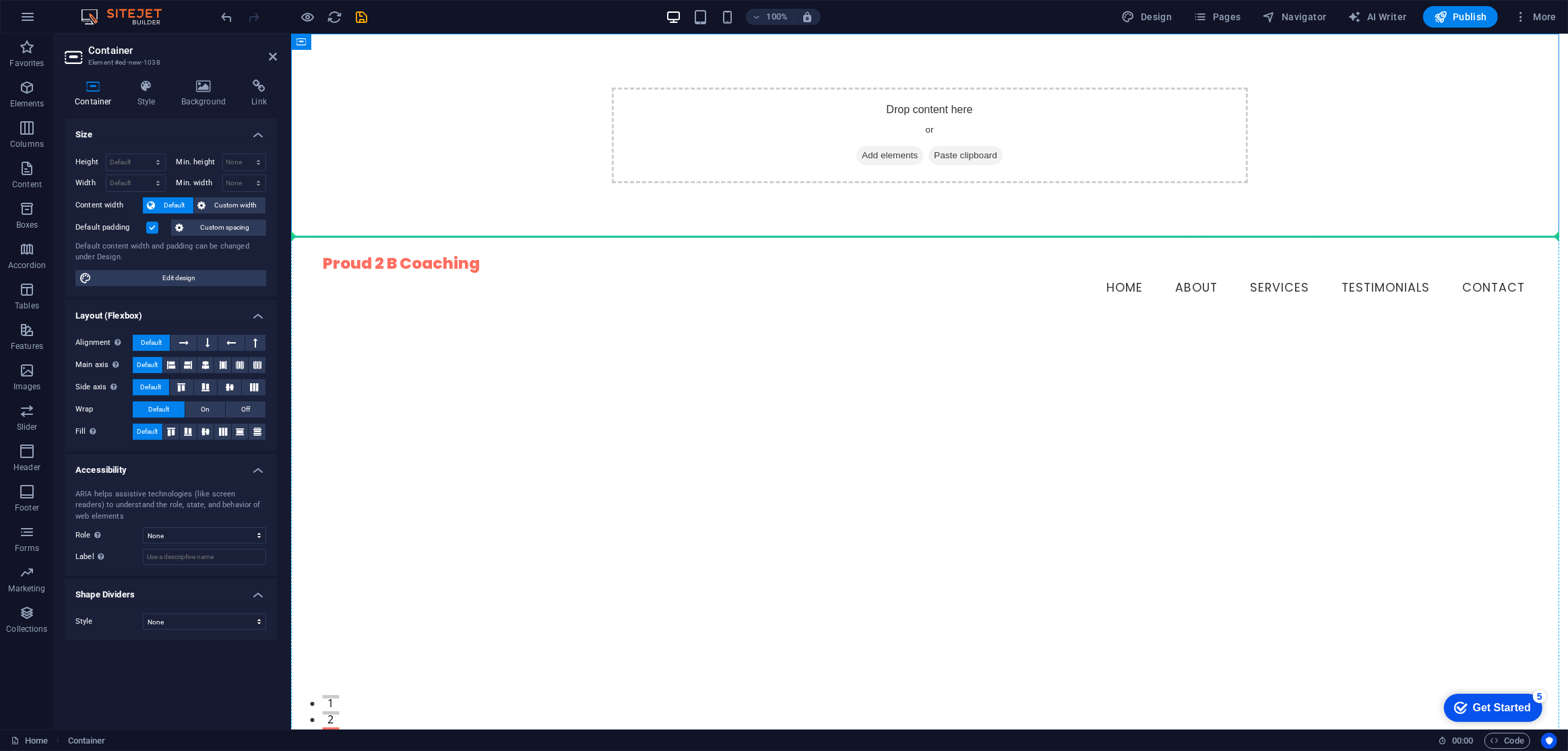
drag, startPoint x: 765, startPoint y: 117, endPoint x: 771, endPoint y: 419, distance: 302.1
drag, startPoint x: 677, startPoint y: 124, endPoint x: 753, endPoint y: 576, distance: 458.3
drag, startPoint x: 1082, startPoint y: 157, endPoint x: 998, endPoint y: 539, distance: 391.1
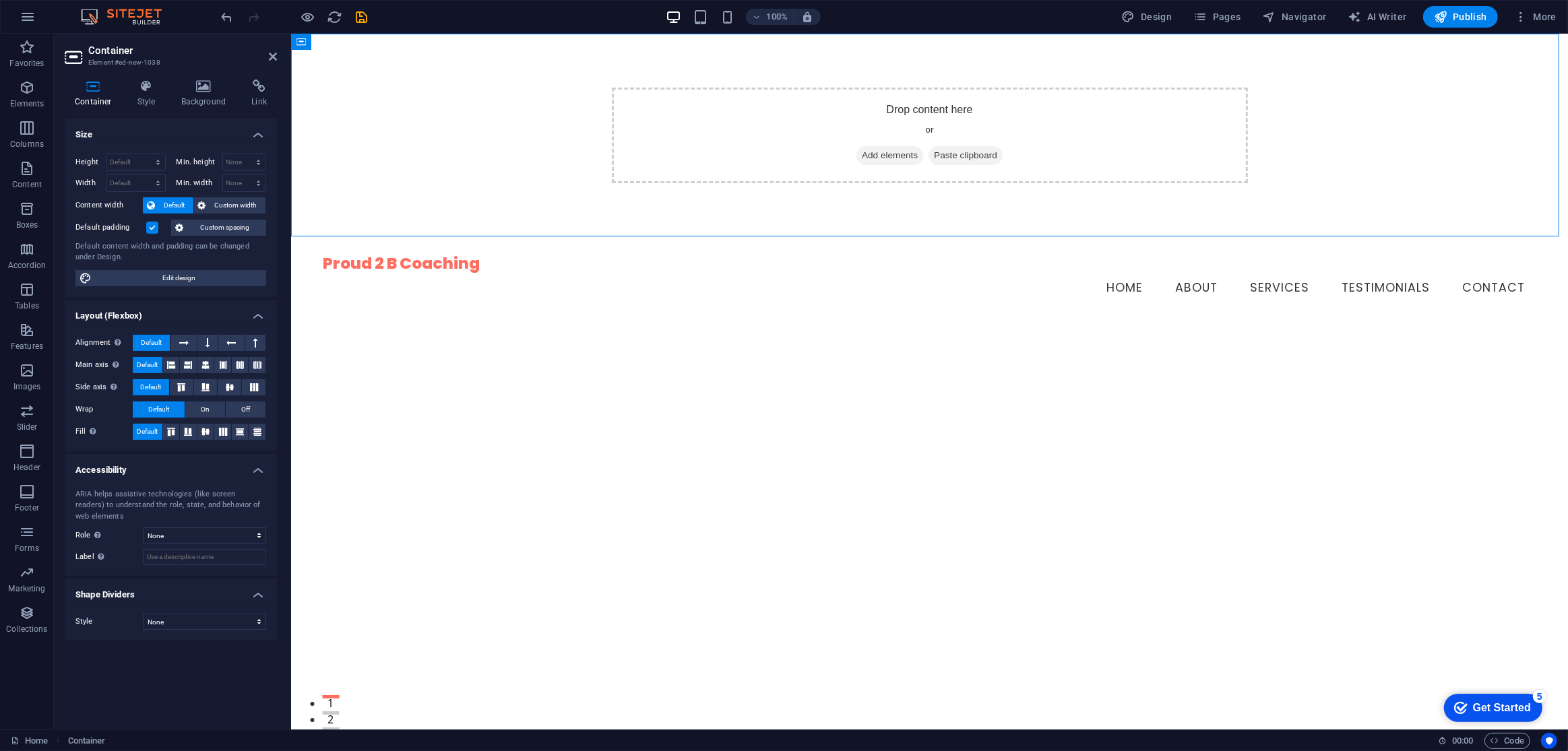
drag, startPoint x: 1039, startPoint y: 172, endPoint x: 998, endPoint y: 450, distance: 281.0
click at [998, 450] on div at bounding box center [929, 618] width 1277 height 591
click at [995, 154] on span "Paste clipboard" at bounding box center [965, 155] width 74 height 19
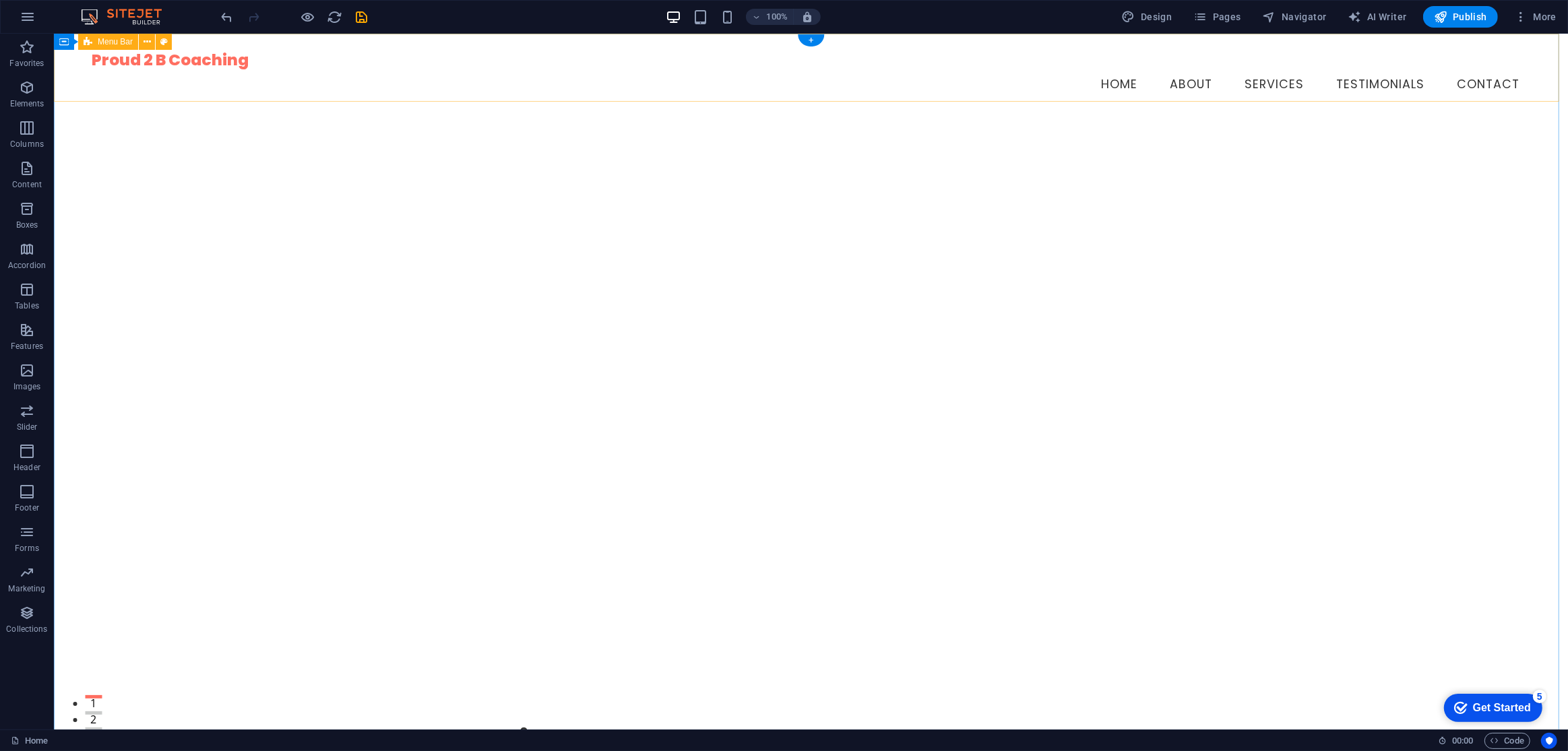
click at [221, 233] on div at bounding box center [810, 414] width 1514 height 591
click at [250, 281] on div at bounding box center [810, 414] width 1514 height 591
select select "vh"
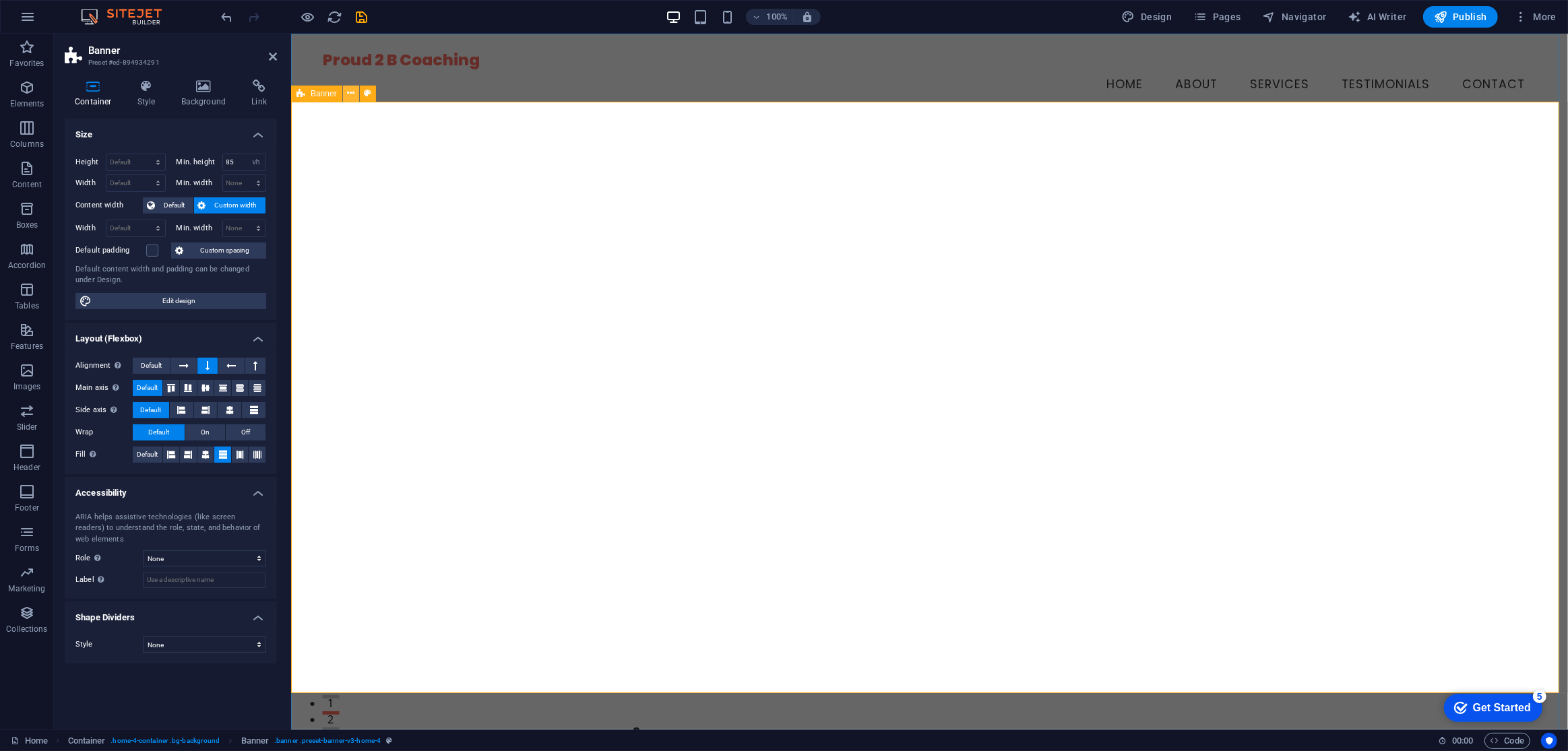
click at [353, 90] on icon at bounding box center [351, 93] width 7 height 14
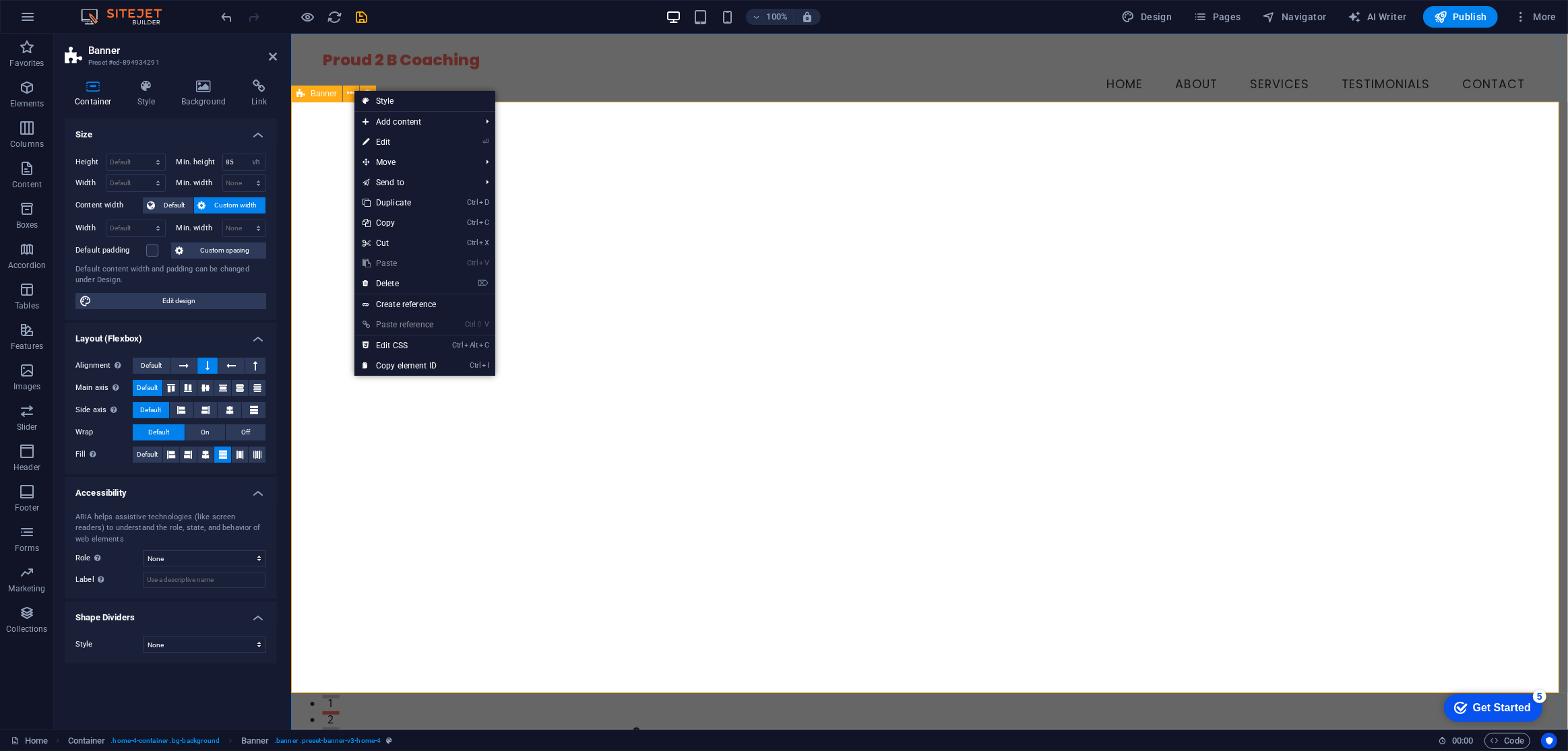
click at [663, 331] on div at bounding box center [929, 414] width 1277 height 591
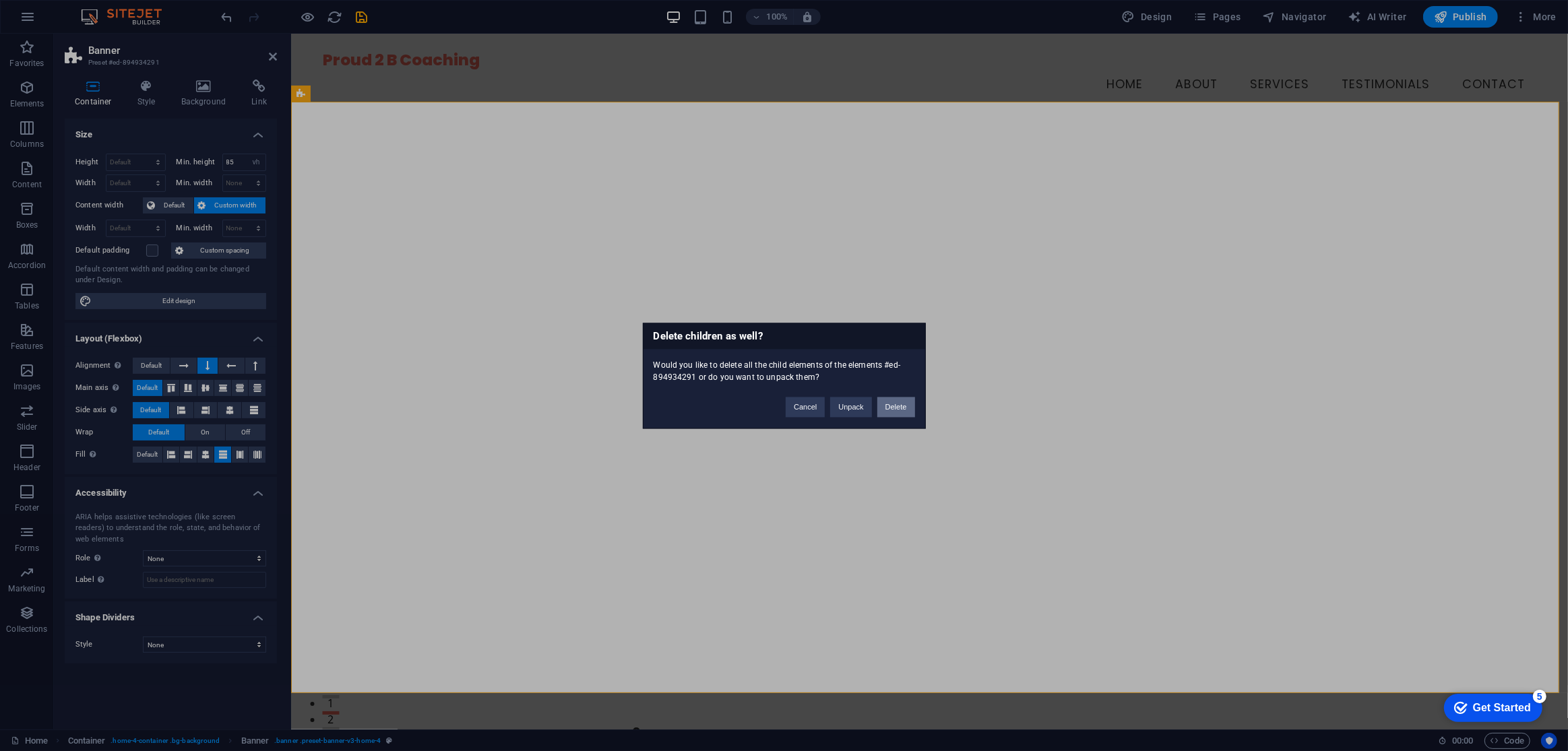
drag, startPoint x: 903, startPoint y: 411, endPoint x: 848, endPoint y: 377, distance: 64.7
click at [903, 411] on button "Delete" at bounding box center [896, 407] width 37 height 20
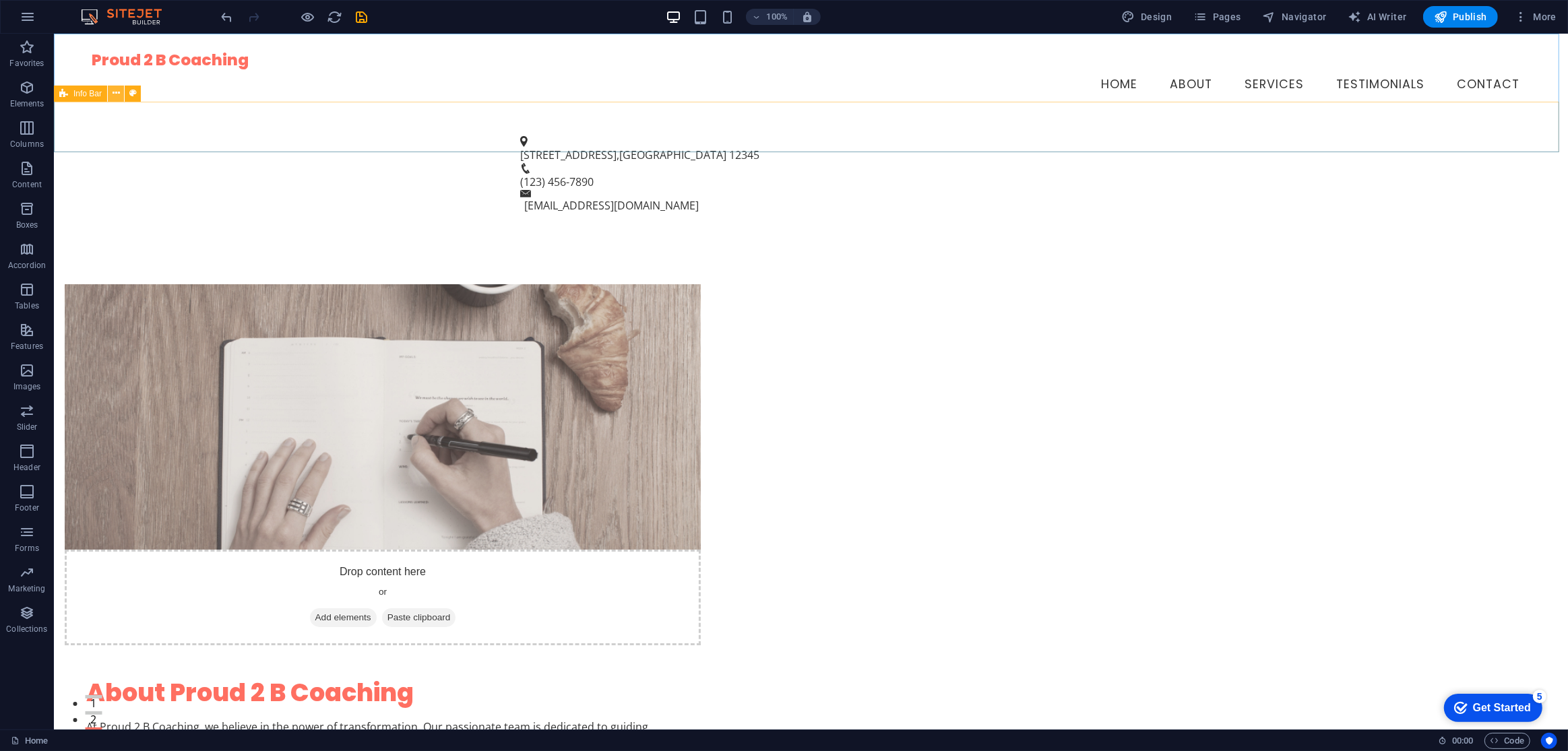
click at [118, 97] on icon at bounding box center [116, 93] width 7 height 14
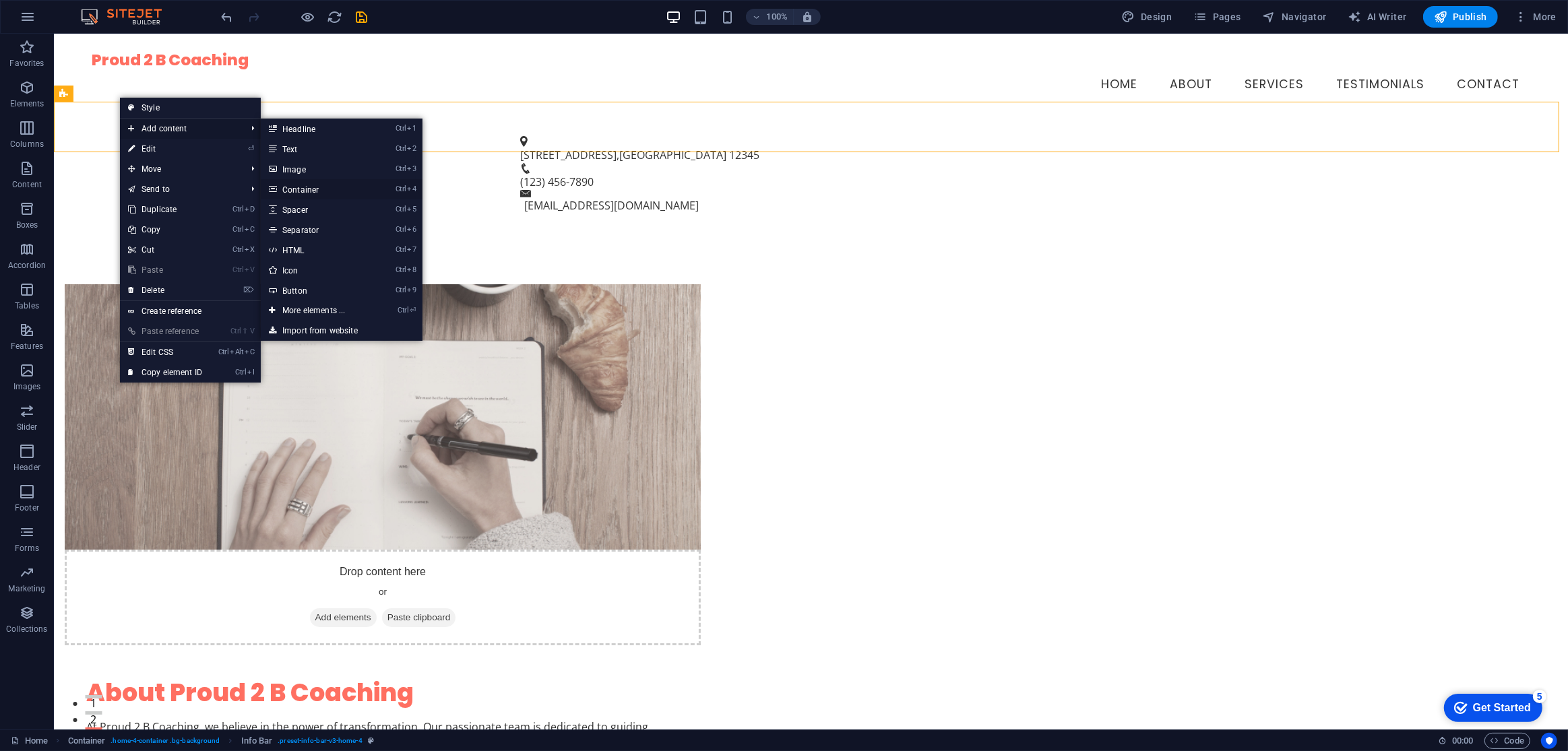
click at [325, 189] on link "Ctrl 4 Container" at bounding box center [316, 189] width 111 height 20
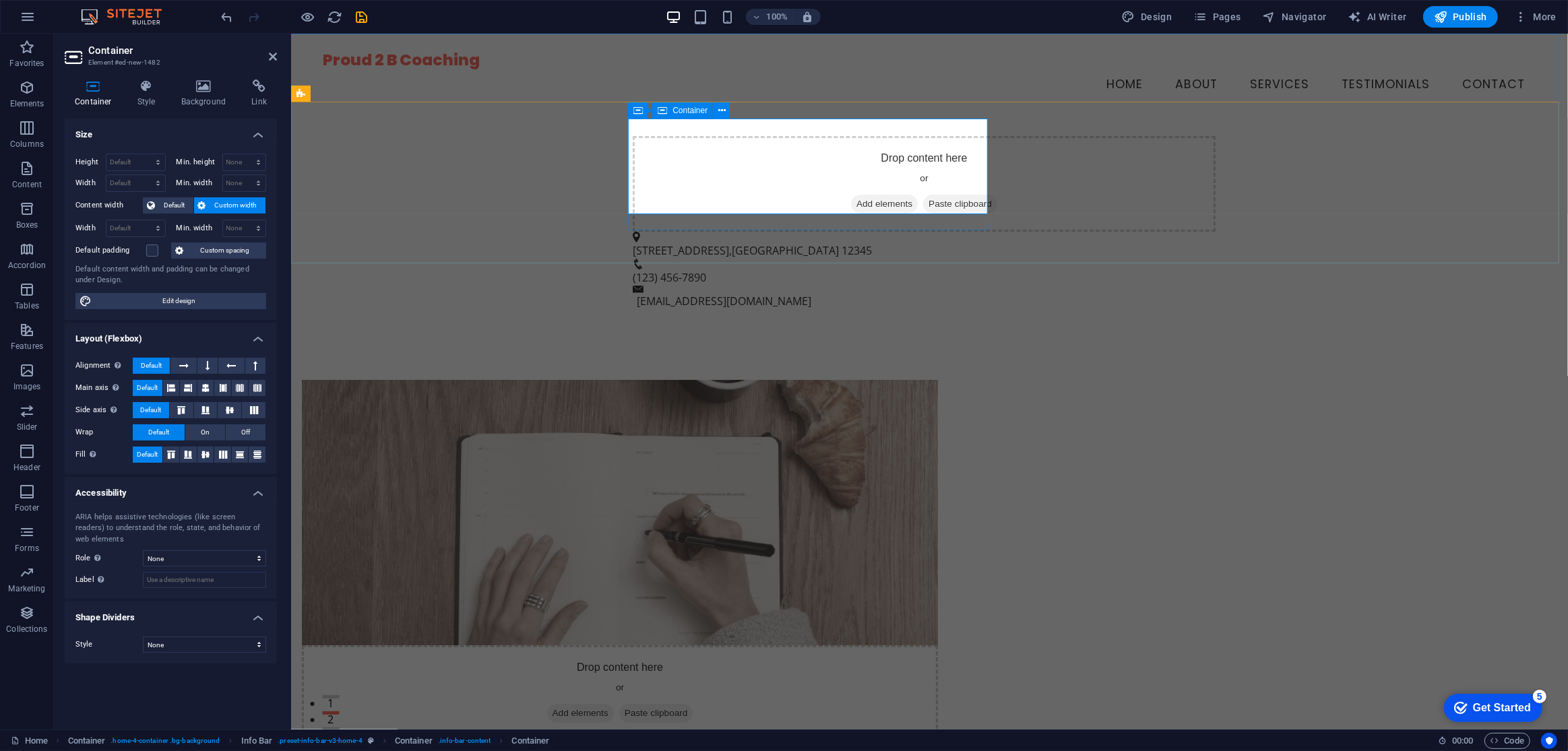
click at [851, 195] on span "Add elements" at bounding box center [884, 204] width 67 height 19
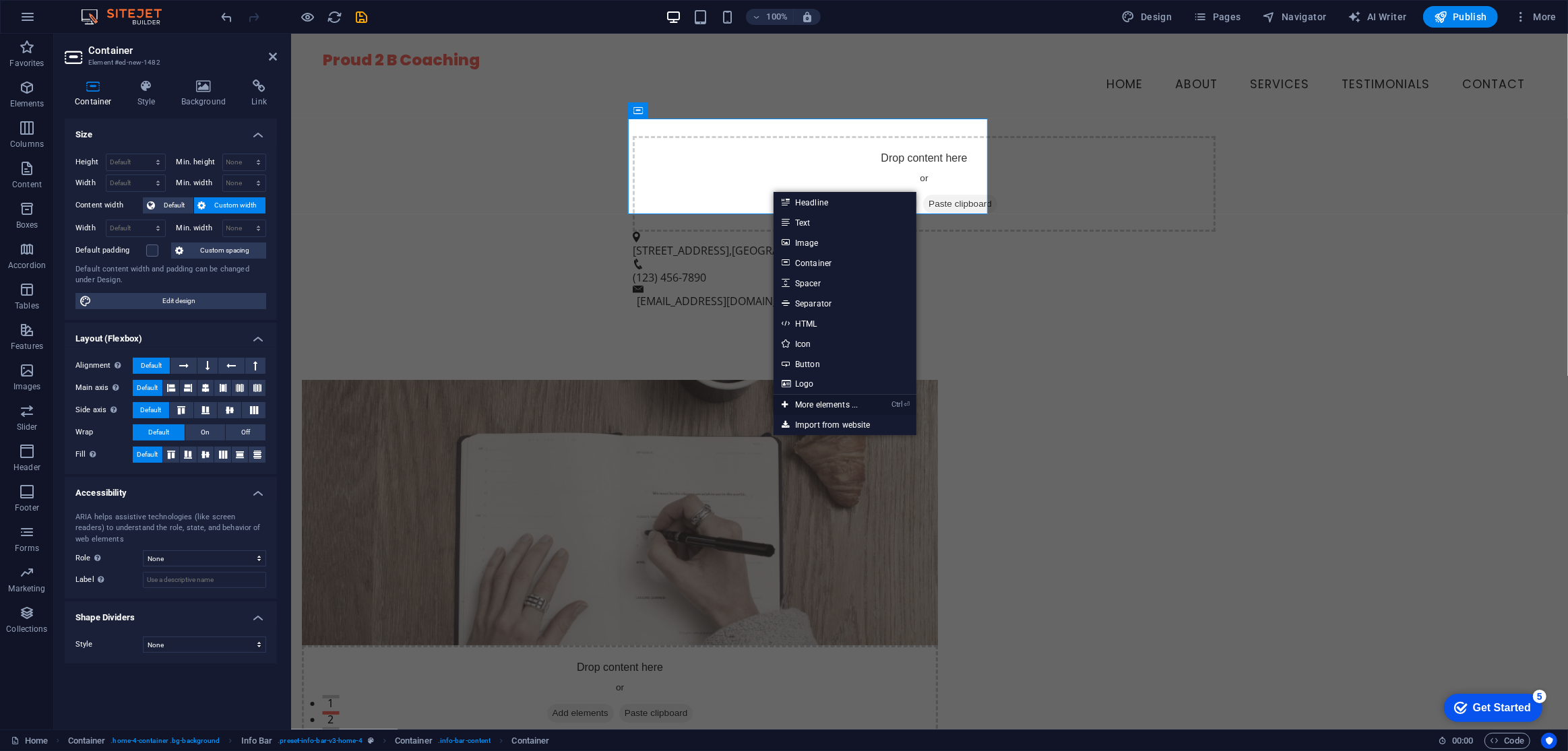
click at [849, 397] on link "Ctrl ⏎ More elements ..." at bounding box center [819, 405] width 92 height 20
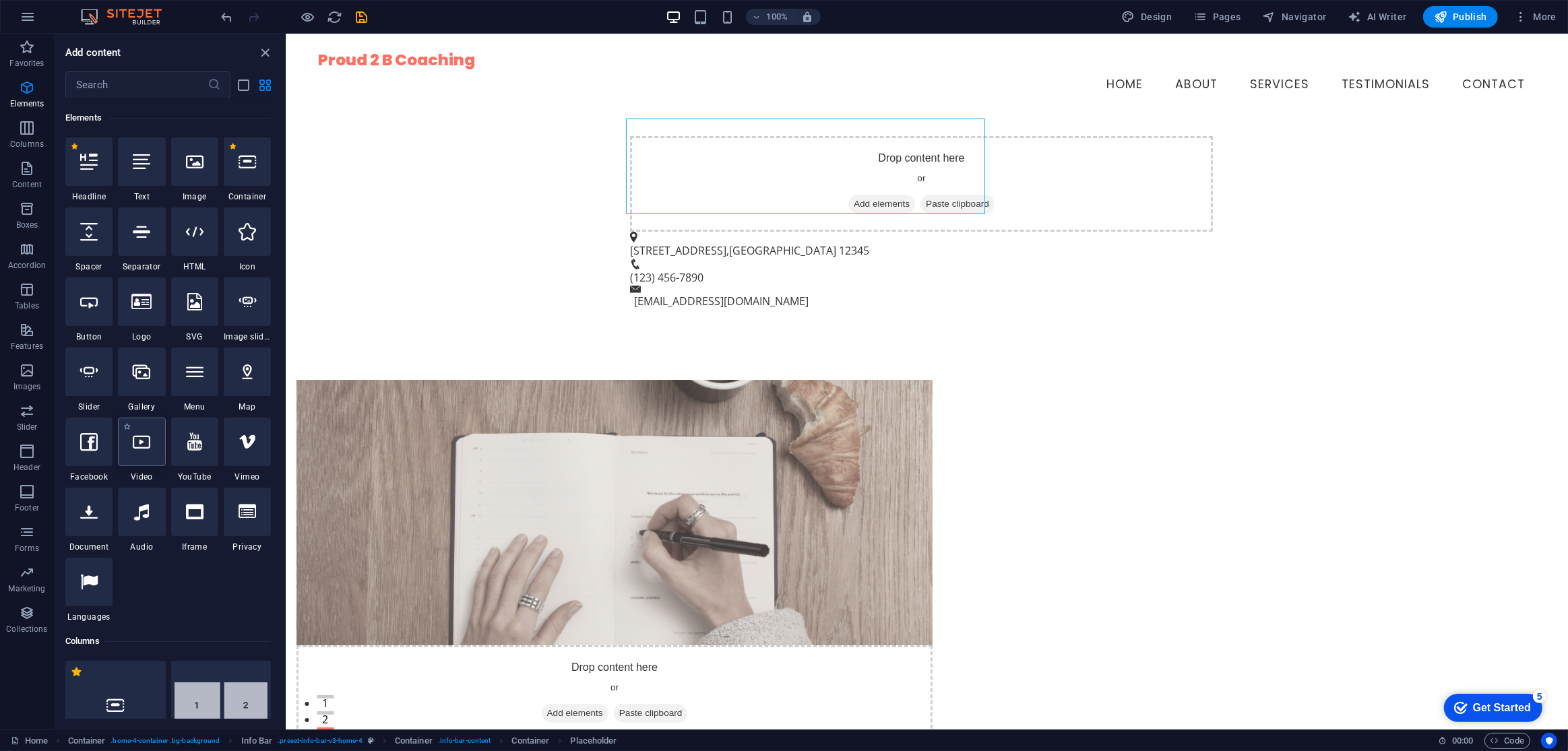
click at [139, 457] on div at bounding box center [141, 441] width 47 height 49
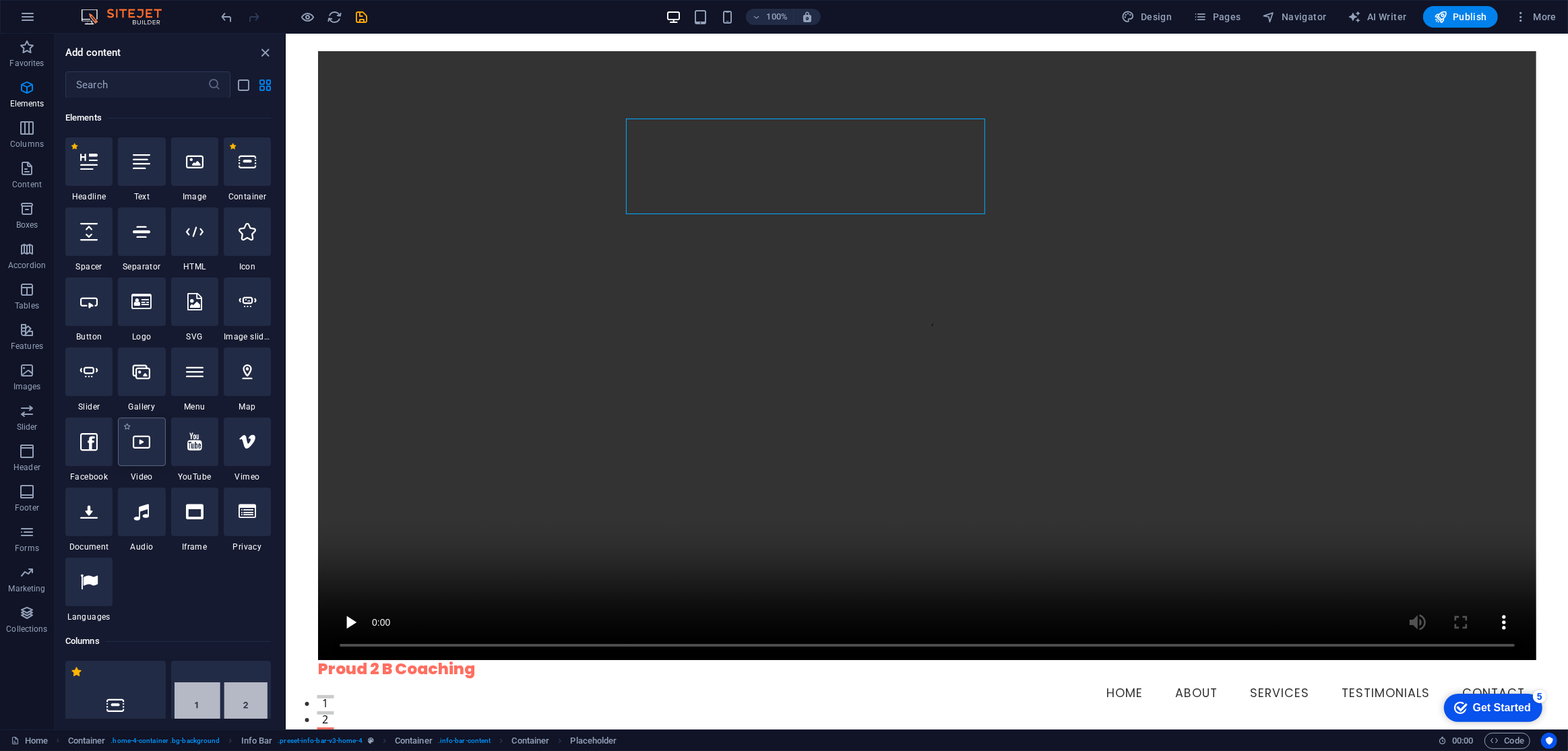
select select "%"
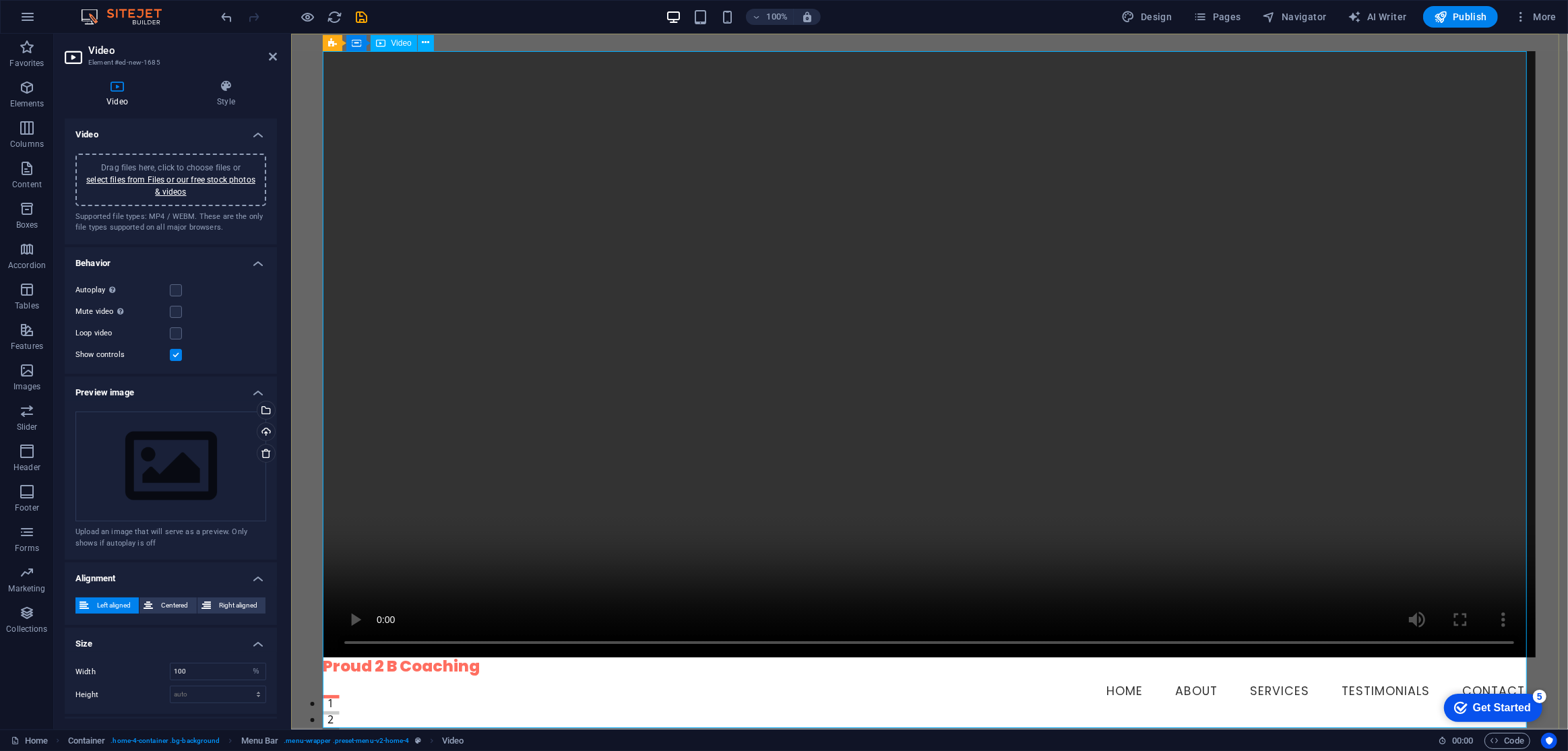
scroll to position [0, 0]
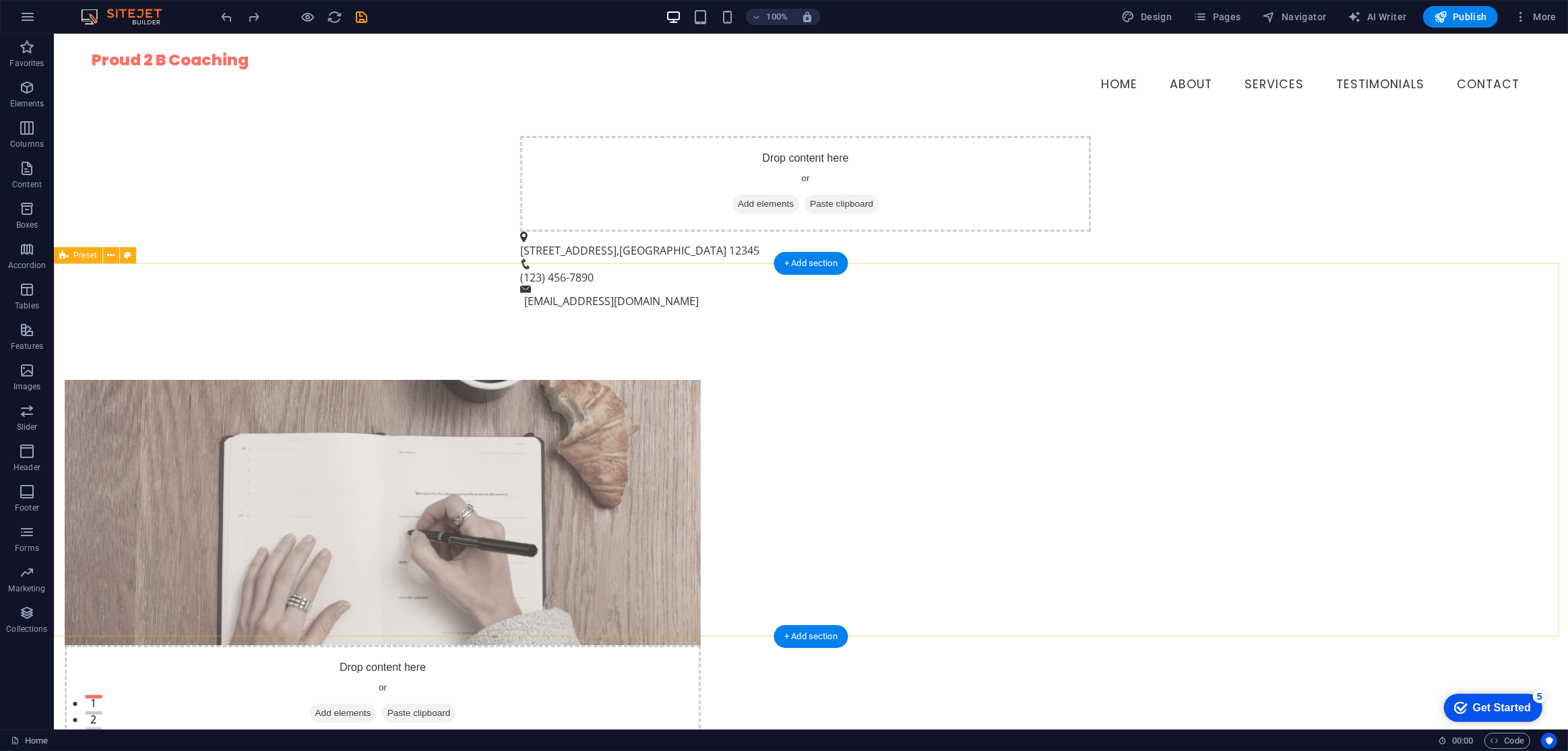
click at [432, 326] on div "Drop content here or Add elements Paste clipboard About Proud 2 B Coaching At P…" at bounding box center [810, 651] width 1514 height 651
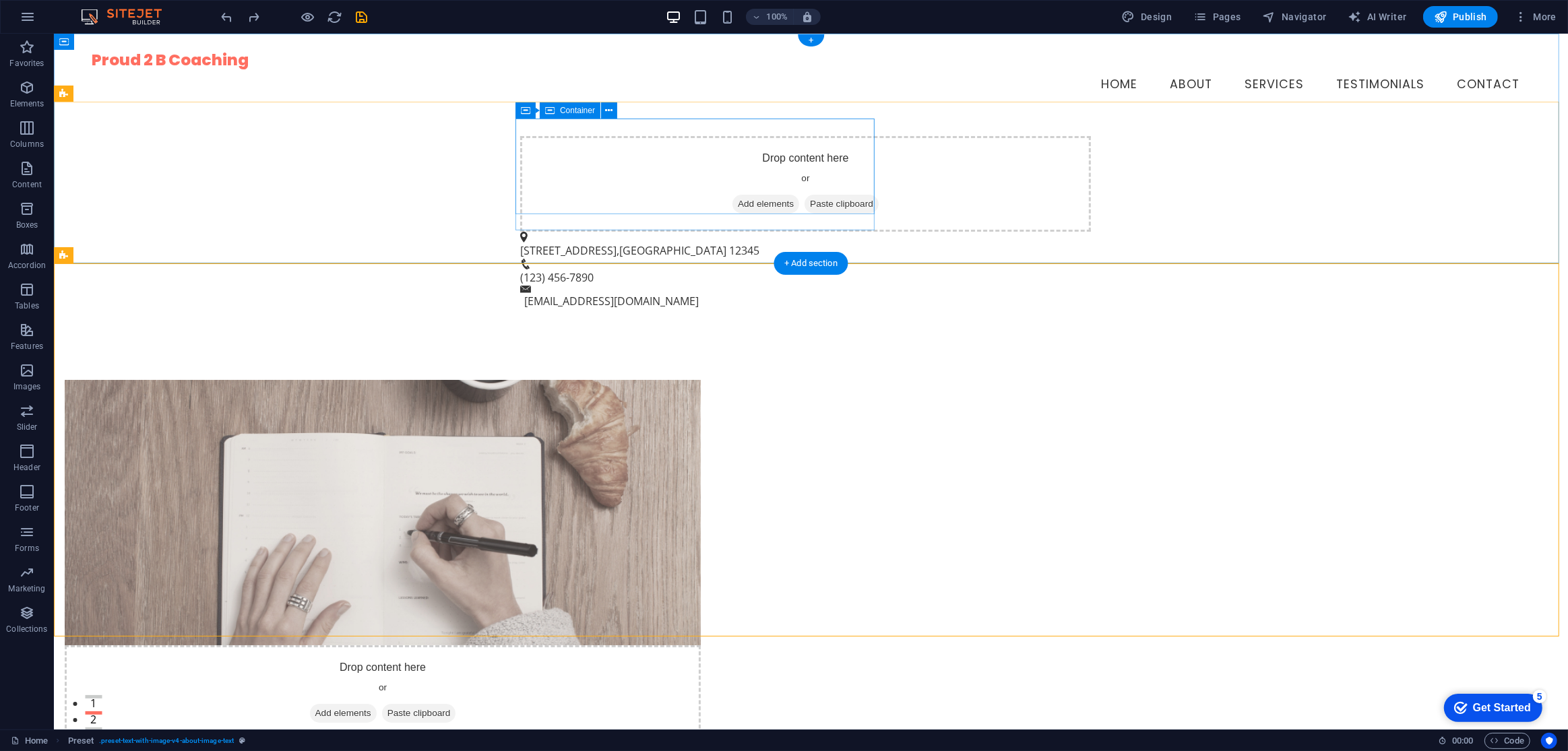
click at [732, 195] on span "Add elements" at bounding box center [765, 204] width 67 height 19
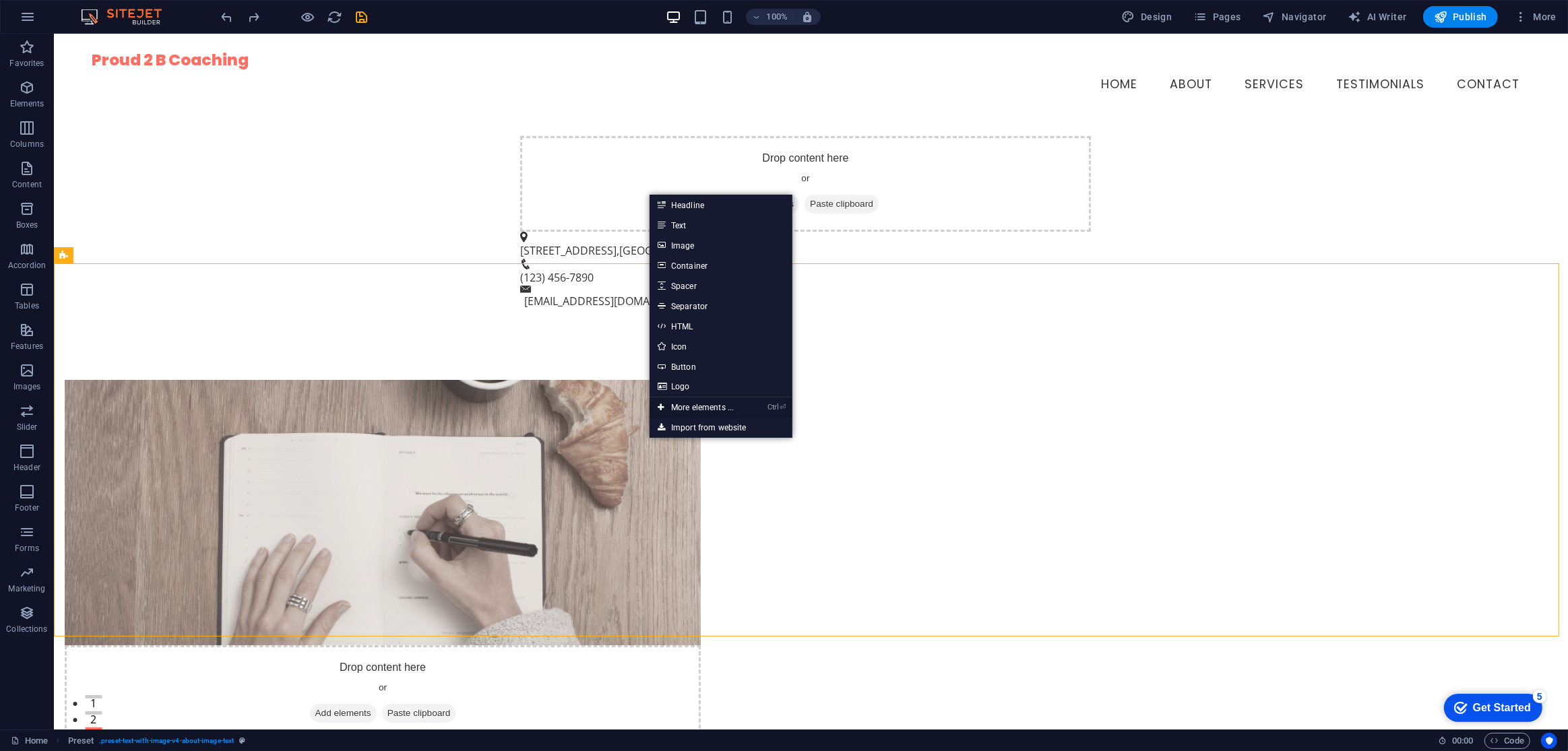
click at [717, 411] on link "Ctrl ⏎ More elements ..." at bounding box center [696, 407] width 92 height 20
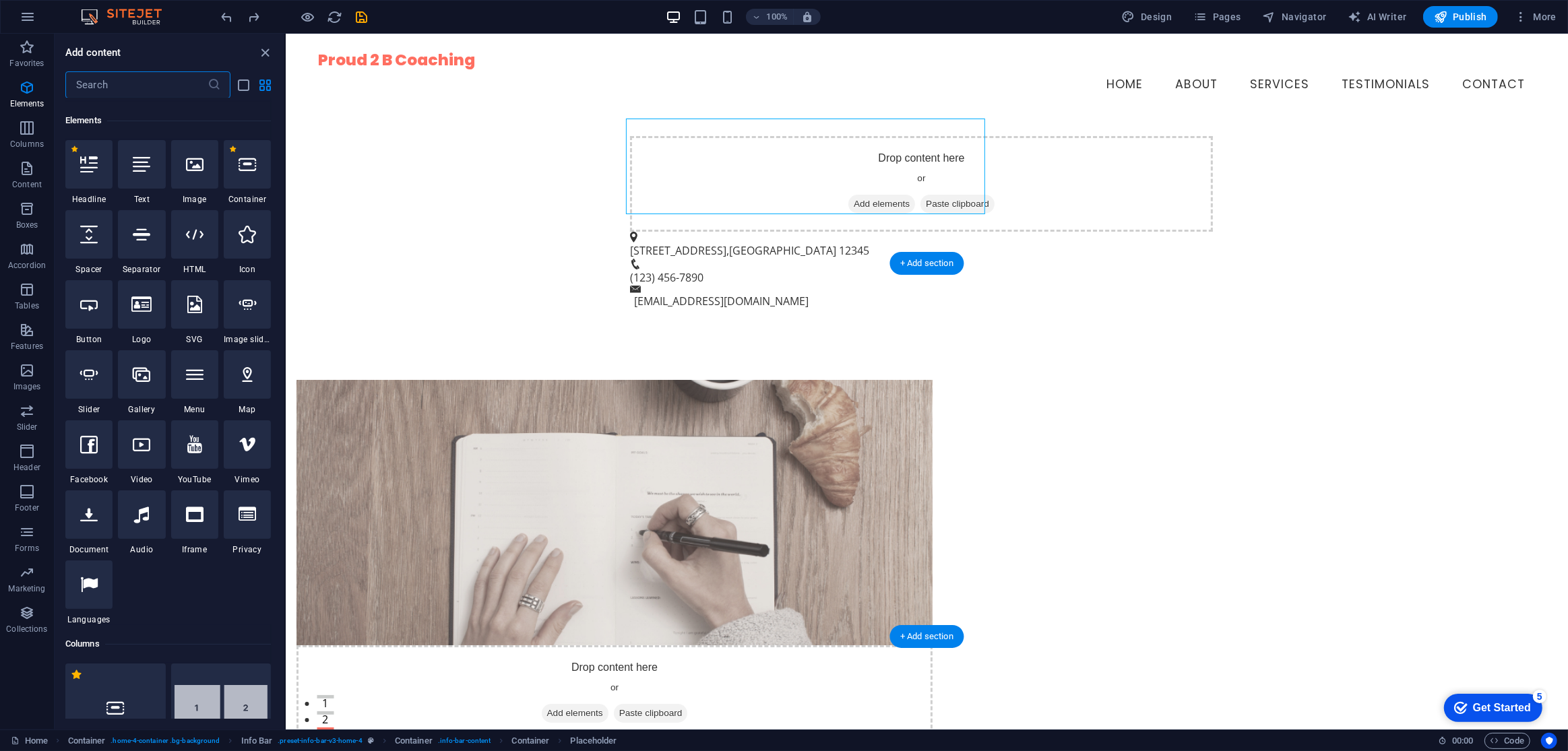
scroll to position [143, 0]
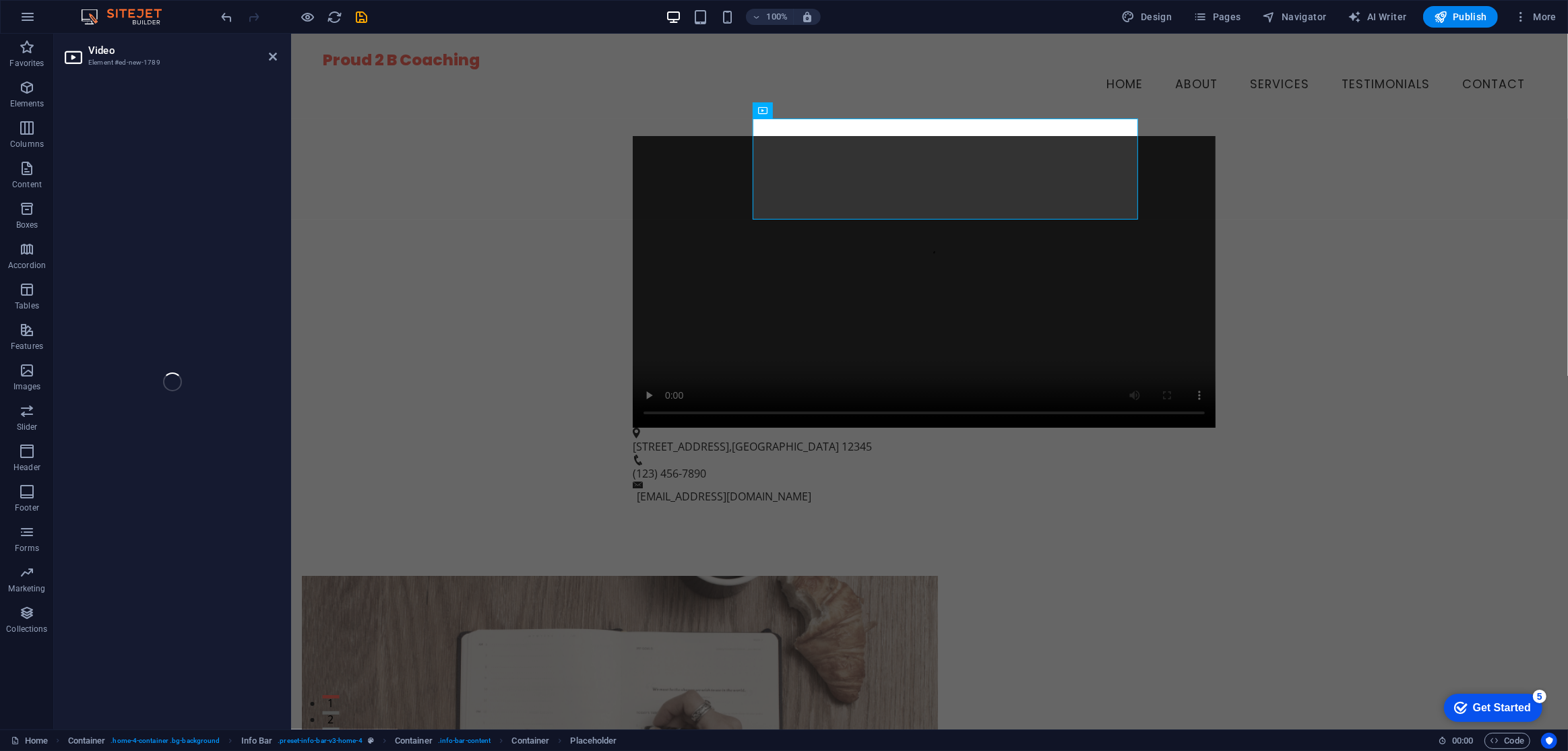
select select "%"
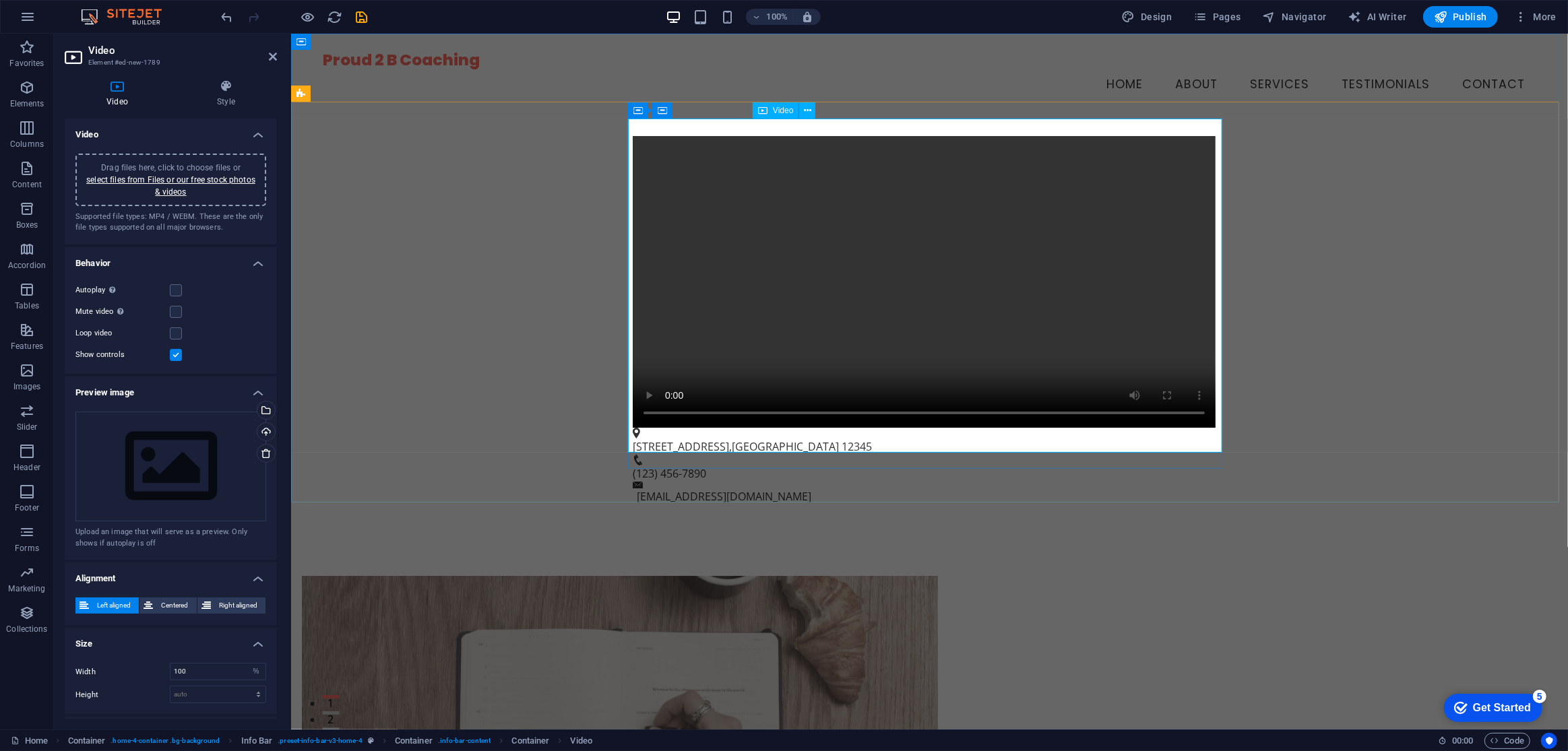
click at [639, 427] on figure at bounding box center [923, 282] width 583 height 292
click at [639, 421] on figure at bounding box center [923, 282] width 583 height 292
click at [645, 421] on figure at bounding box center [923, 282] width 583 height 292
click at [534, 373] on div "[STREET_ADDRESS] (123) 456-7890 [EMAIL_ADDRESS][DOMAIN_NAME]" at bounding box center [929, 321] width 1277 height 403
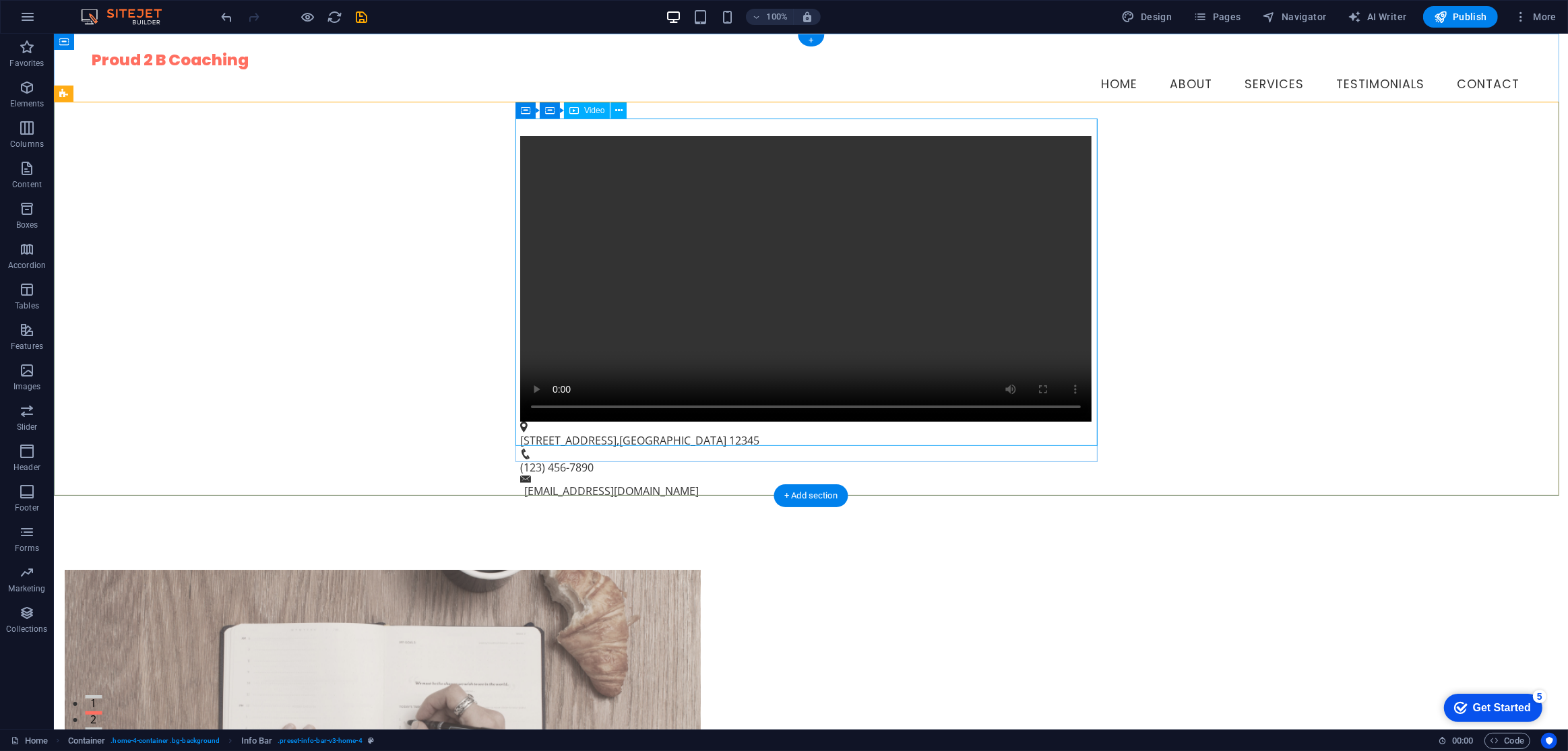
click at [609, 284] on figure at bounding box center [805, 279] width 571 height 286
click at [625, 114] on button at bounding box center [619, 111] width 16 height 16
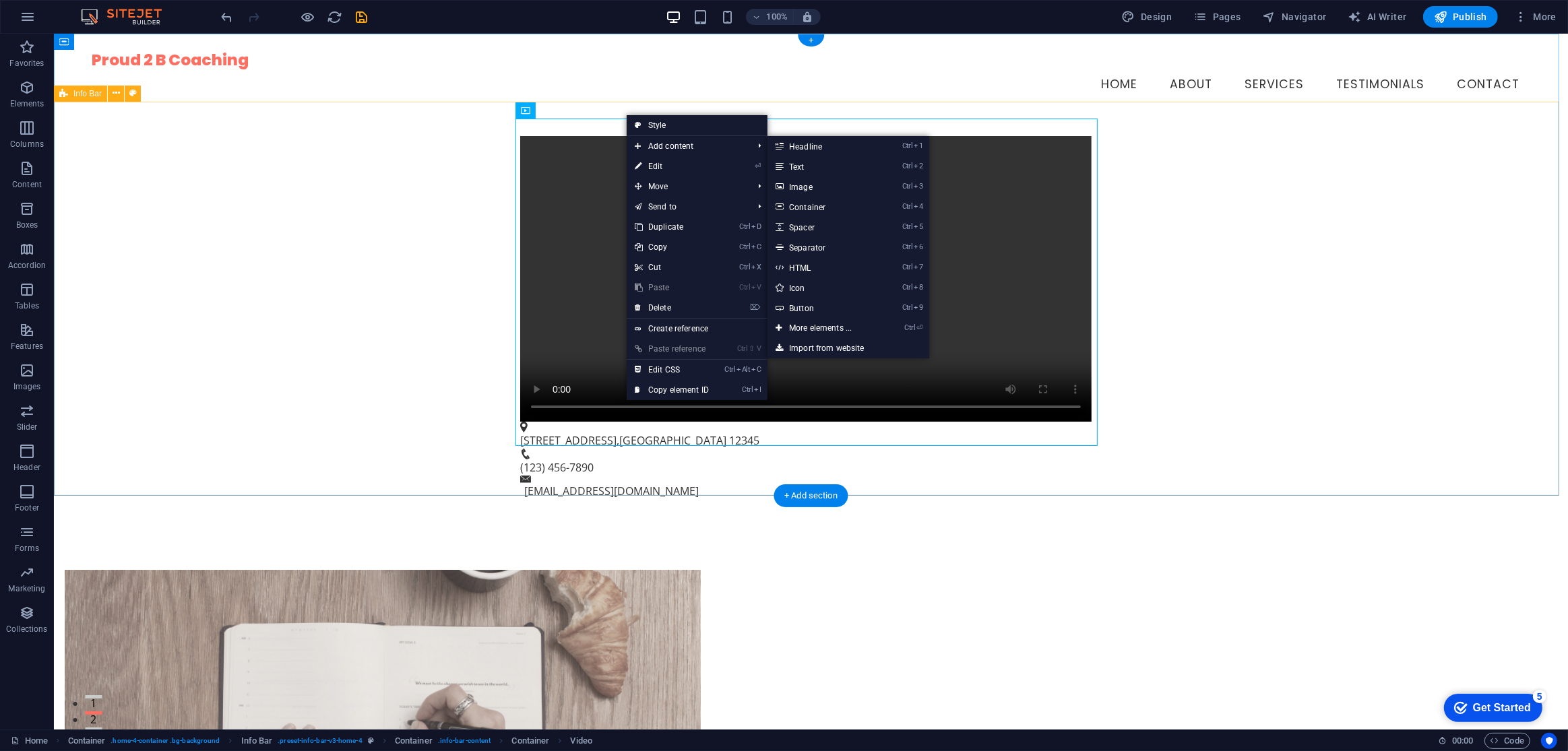
click at [1229, 280] on div "[STREET_ADDRESS] (123) 456-7890 [EMAIL_ADDRESS][DOMAIN_NAME]" at bounding box center [810, 318] width 1514 height 397
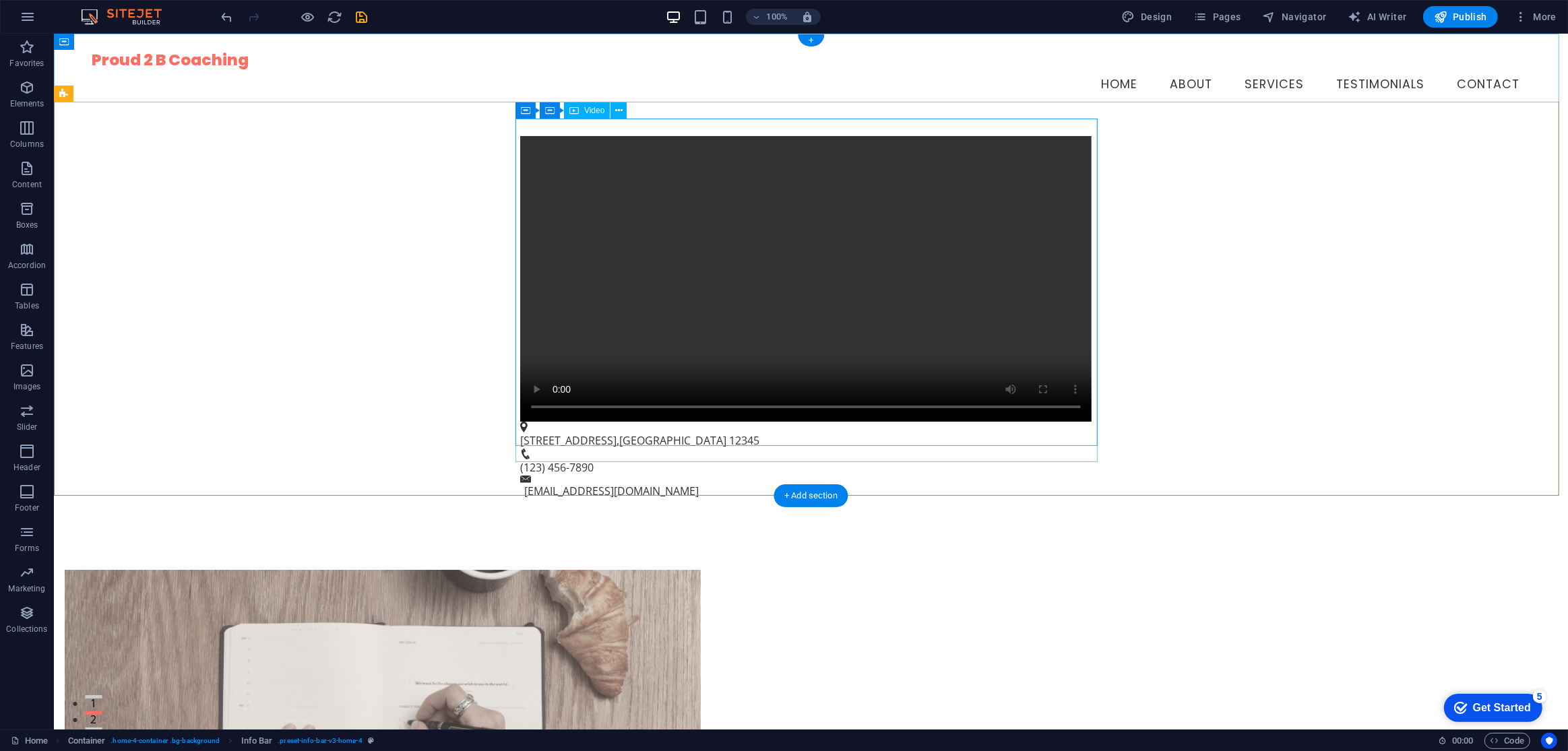
click at [1091, 422] on figure at bounding box center [805, 279] width 571 height 286
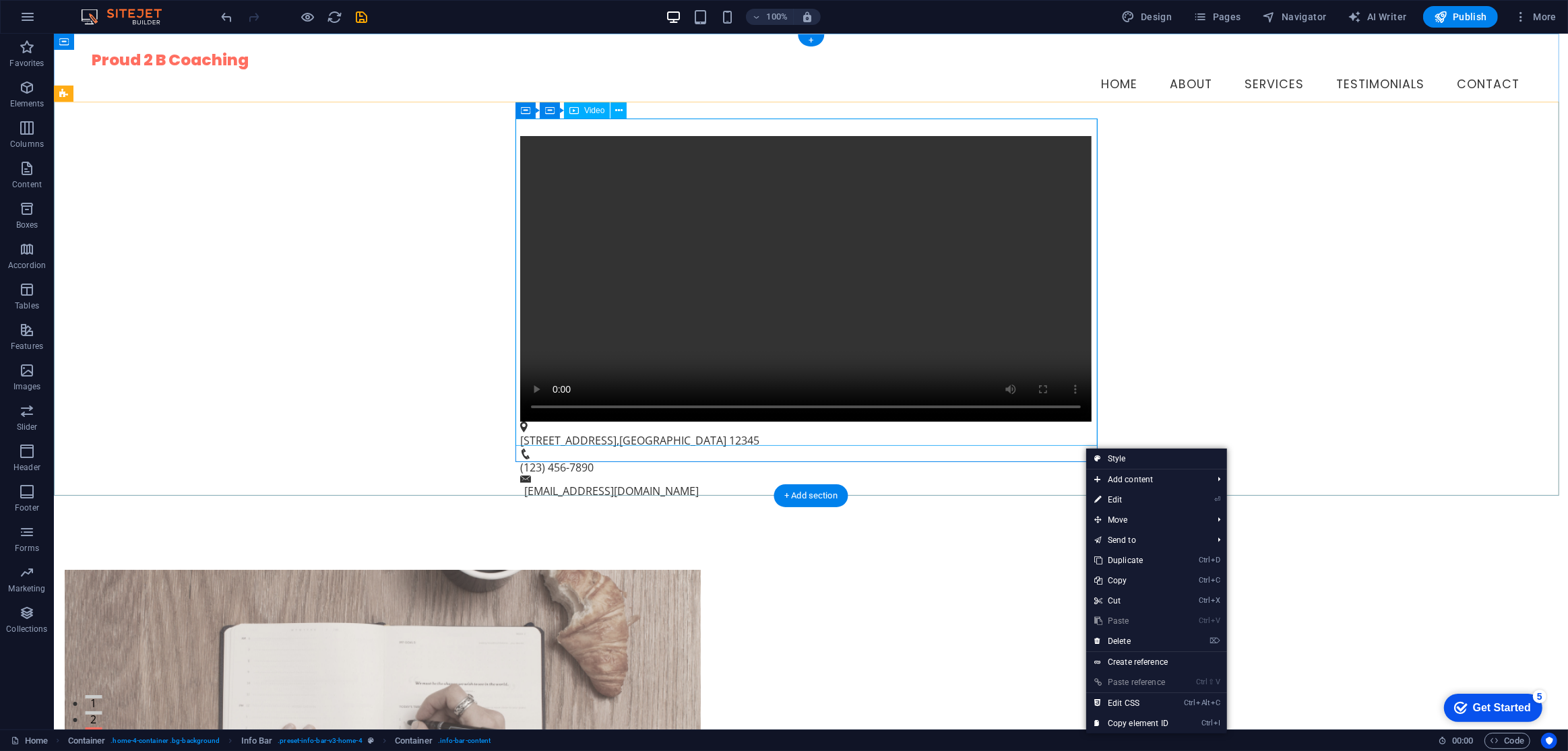
click at [1086, 422] on figure at bounding box center [805, 279] width 571 height 286
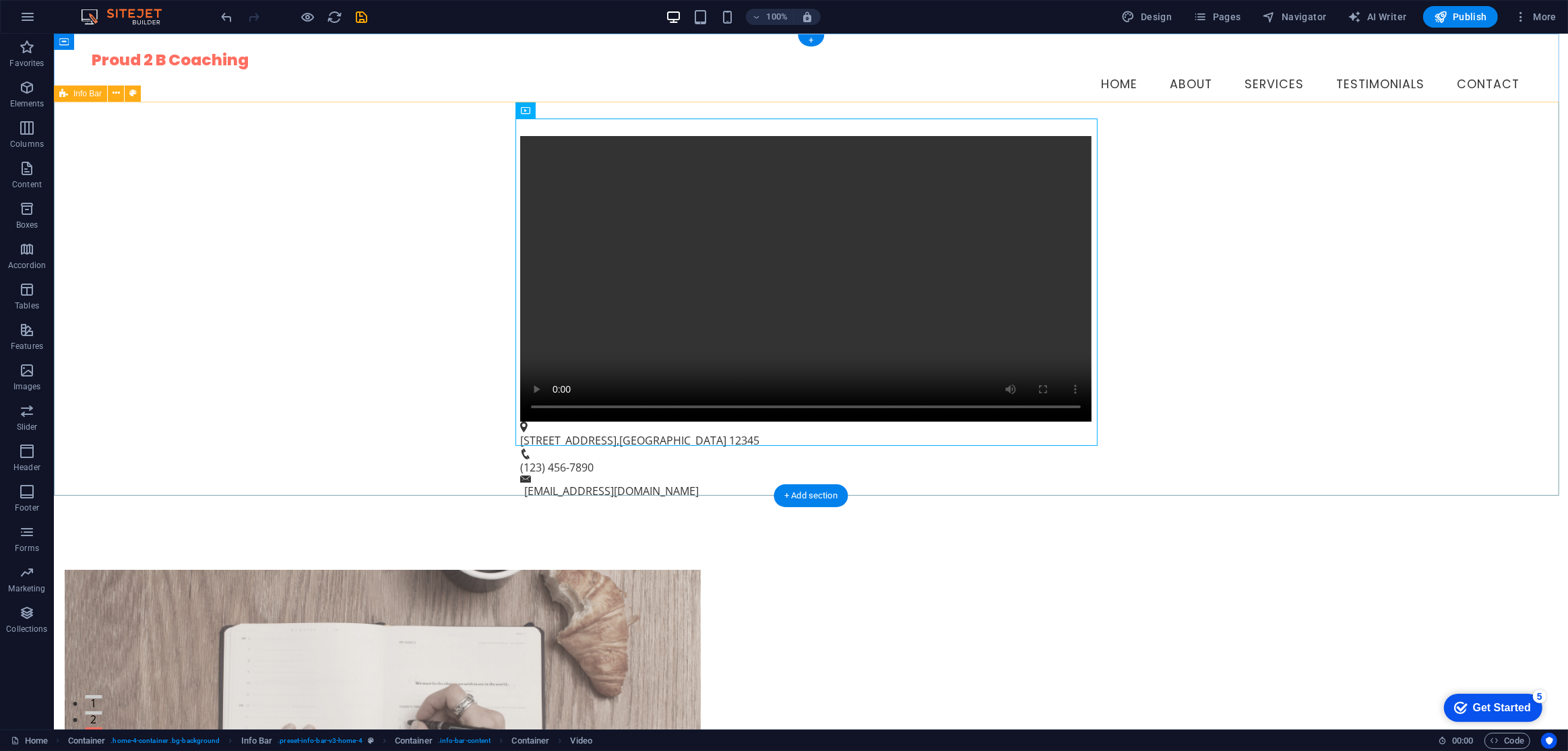
drag, startPoint x: 1097, startPoint y: 452, endPoint x: 1124, endPoint y: 456, distance: 27.3
click at [1130, 458] on div "[STREET_ADDRESS] (123) 456-7890 [EMAIL_ADDRESS][DOMAIN_NAME]" at bounding box center [810, 318] width 1514 height 397
click at [369, 270] on div "[STREET_ADDRESS] (123) 456-7890 [EMAIL_ADDRESS][DOMAIN_NAME]" at bounding box center [810, 318] width 1514 height 397
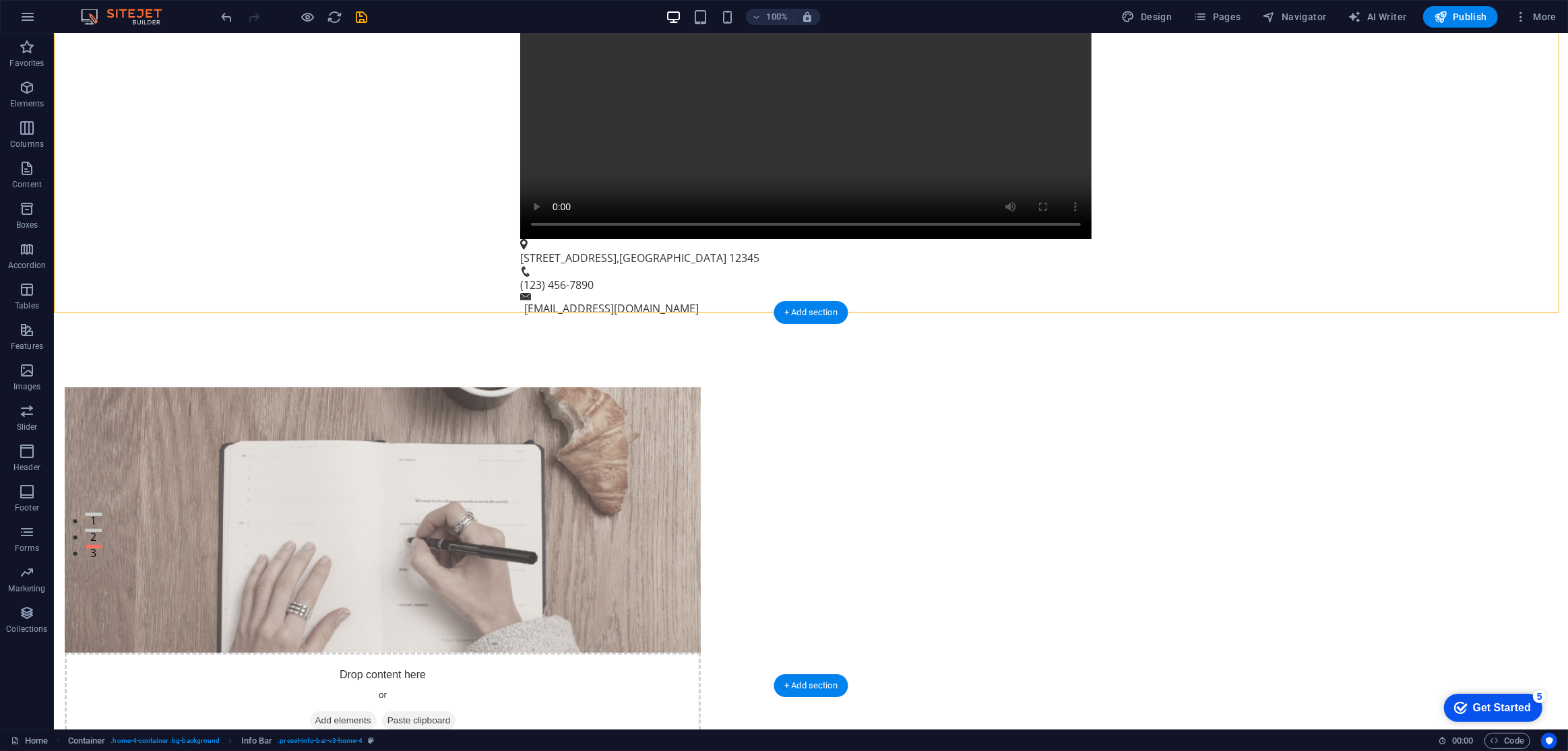
scroll to position [184, 0]
click at [1448, 333] on div "Drop content here or Add elements Paste clipboard About Proud 2 B Coaching At P…" at bounding box center [810, 658] width 1514 height 651
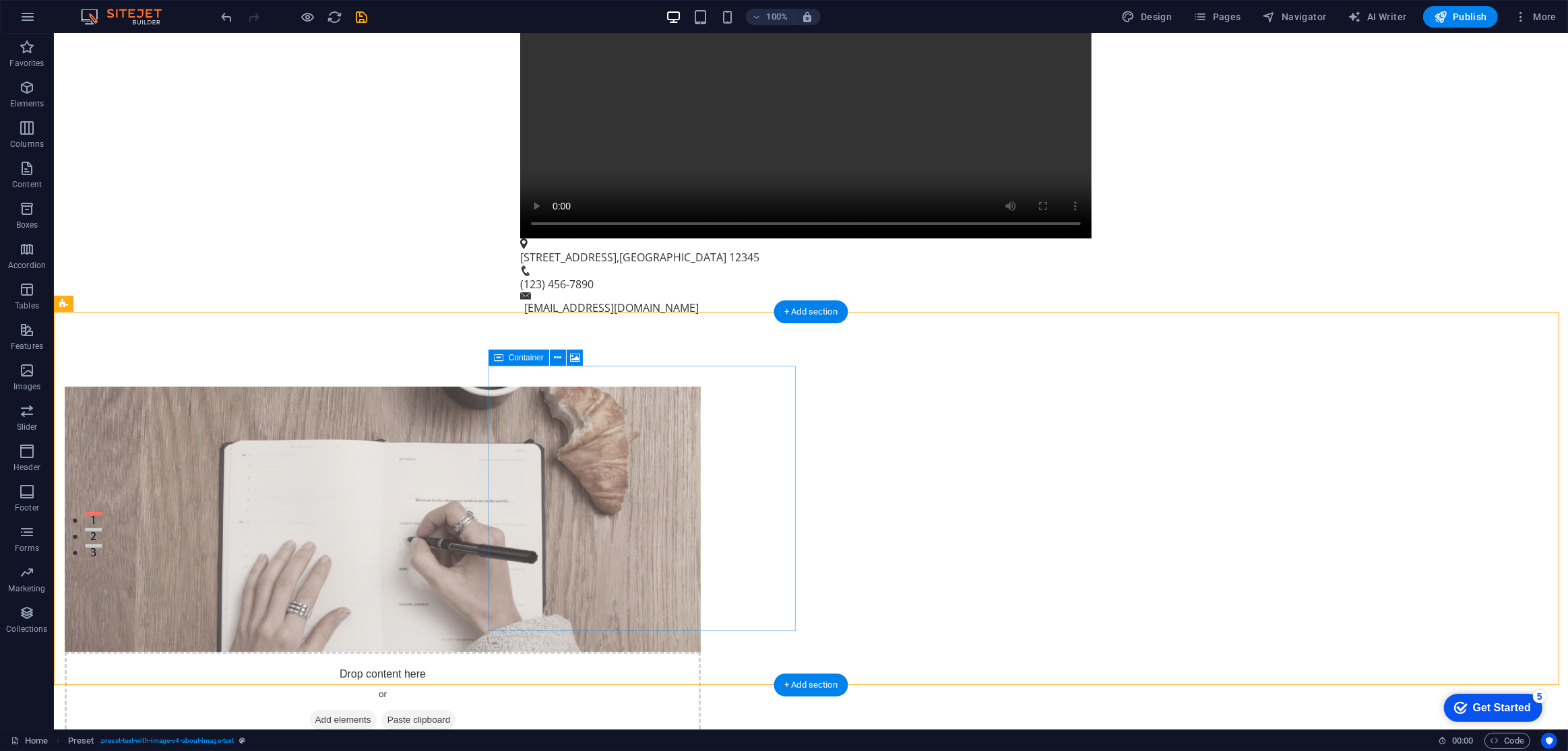
click at [376, 711] on span "Add elements" at bounding box center [343, 720] width 67 height 19
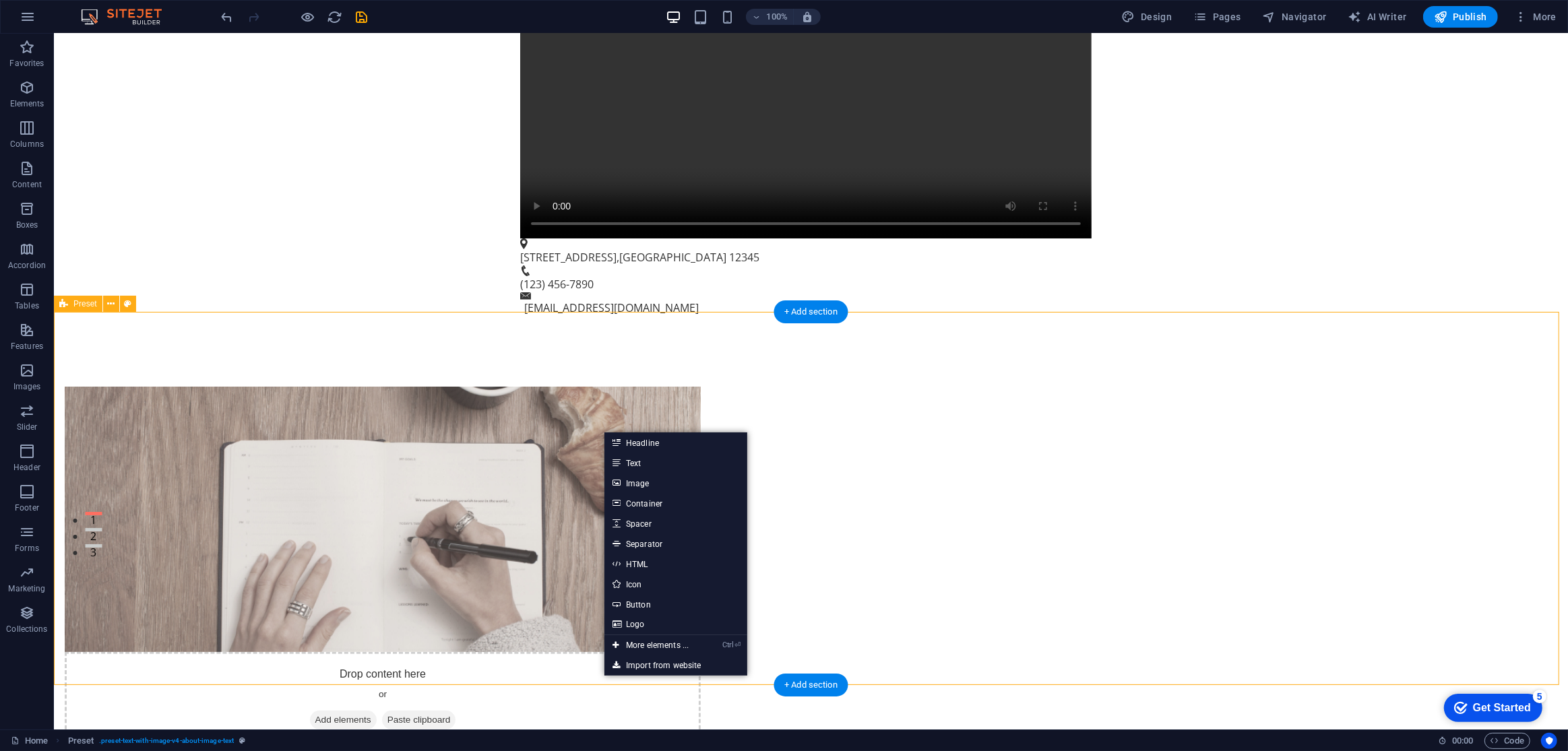
click at [379, 539] on div "Drop content here or Add elements Paste clipboard About Proud 2 B Coaching At P…" at bounding box center [810, 658] width 1514 height 651
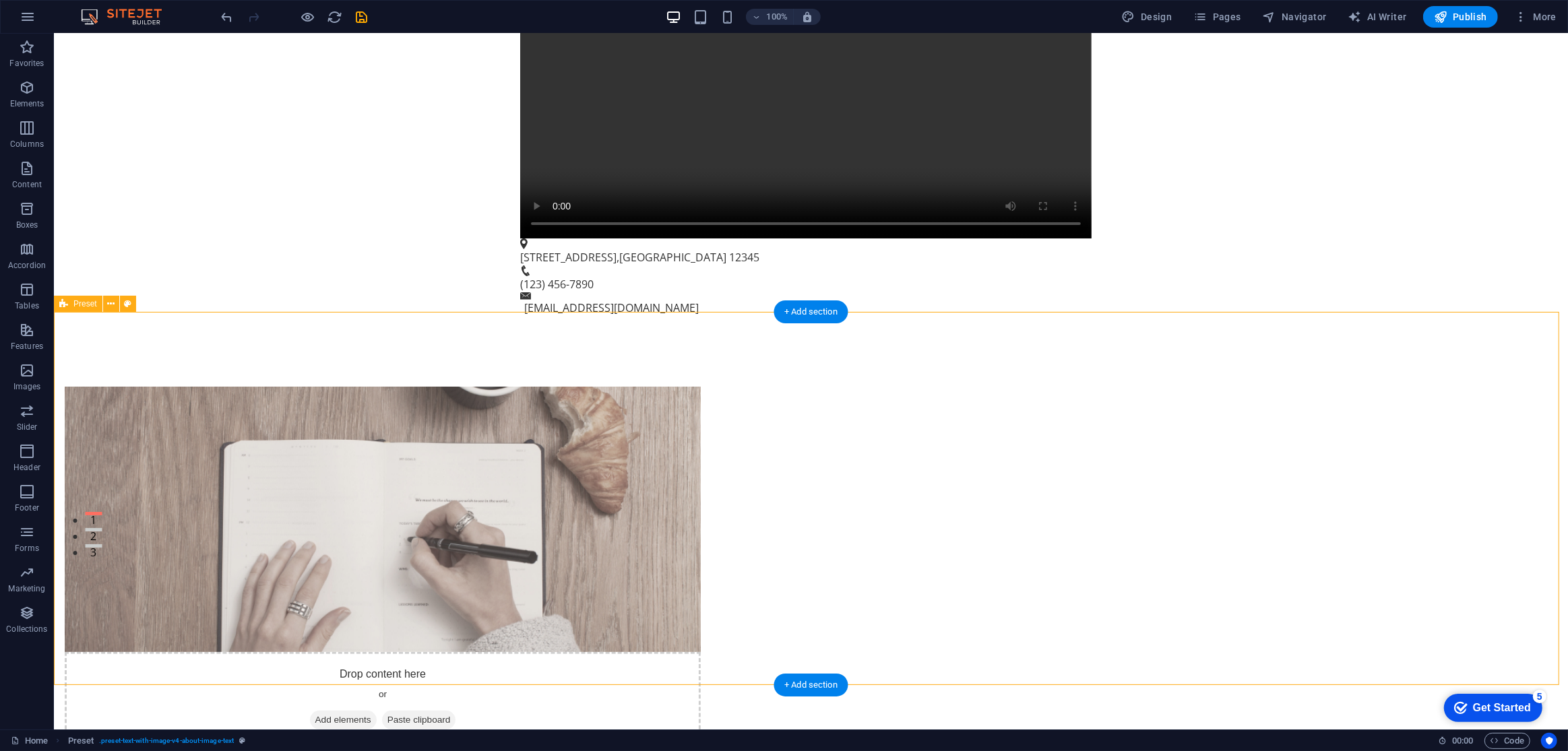
click at [579, 539] on figure at bounding box center [382, 519] width 636 height 265
click at [630, 652] on div "Drop content here or Add elements Paste clipboard" at bounding box center [382, 700] width 636 height 96
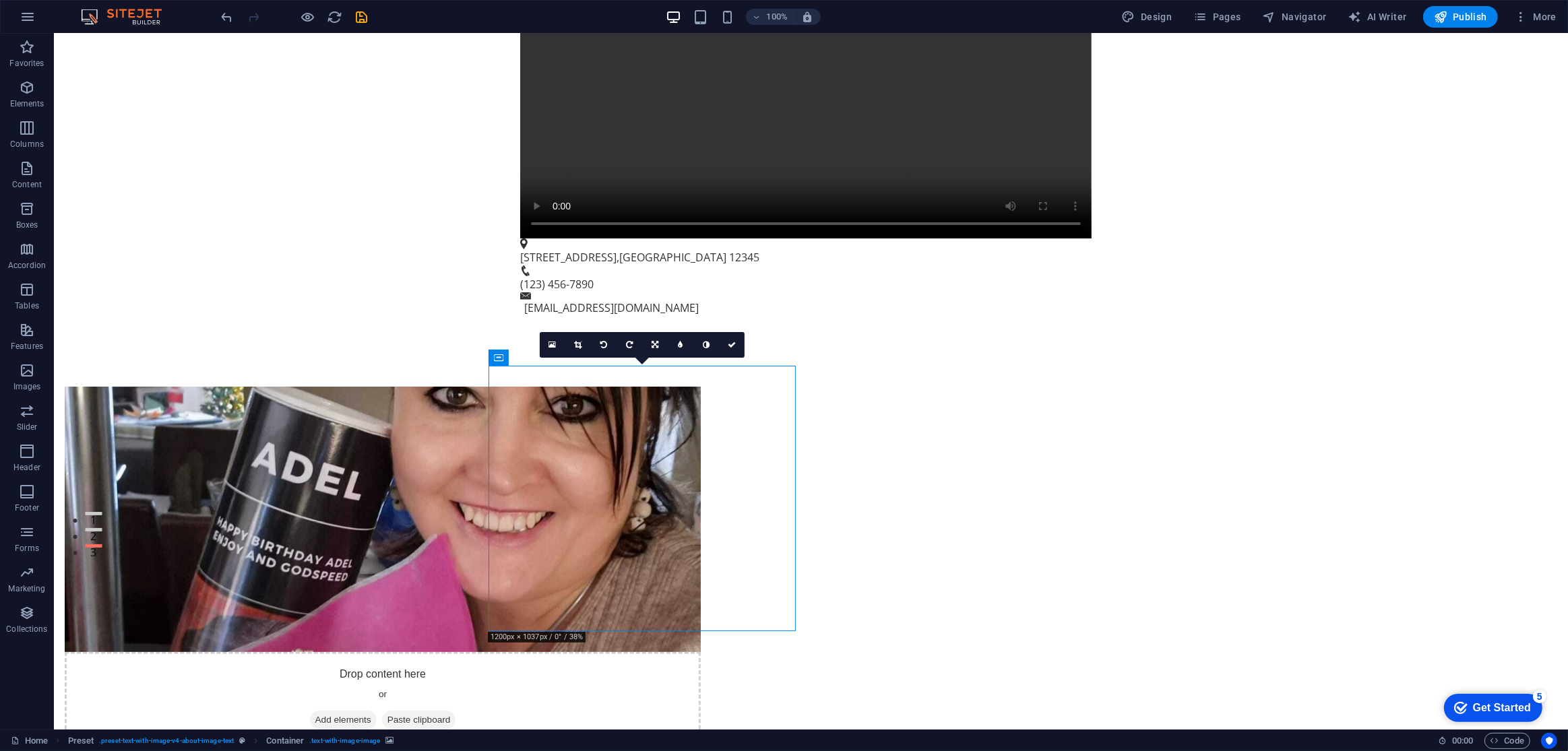
click at [640, 528] on figure at bounding box center [382, 519] width 636 height 265
drag, startPoint x: 671, startPoint y: 519, endPoint x: 612, endPoint y: 546, distance: 64.9
click at [612, 545] on figure at bounding box center [382, 519] width 636 height 265
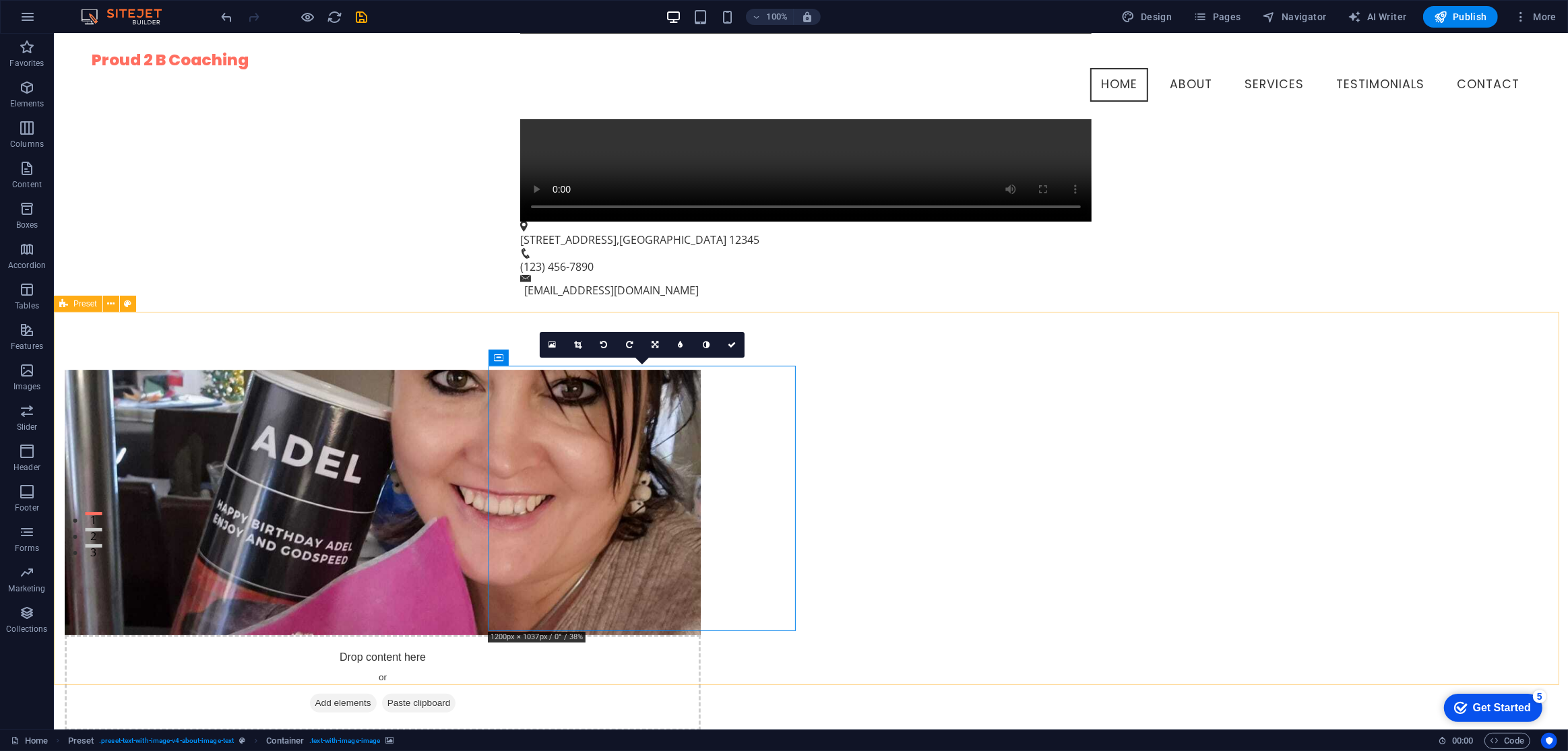
click at [1340, 404] on div "Drop content here or Add elements Paste clipboard About Proud 2 B Coaching At P…" at bounding box center [810, 642] width 1514 height 651
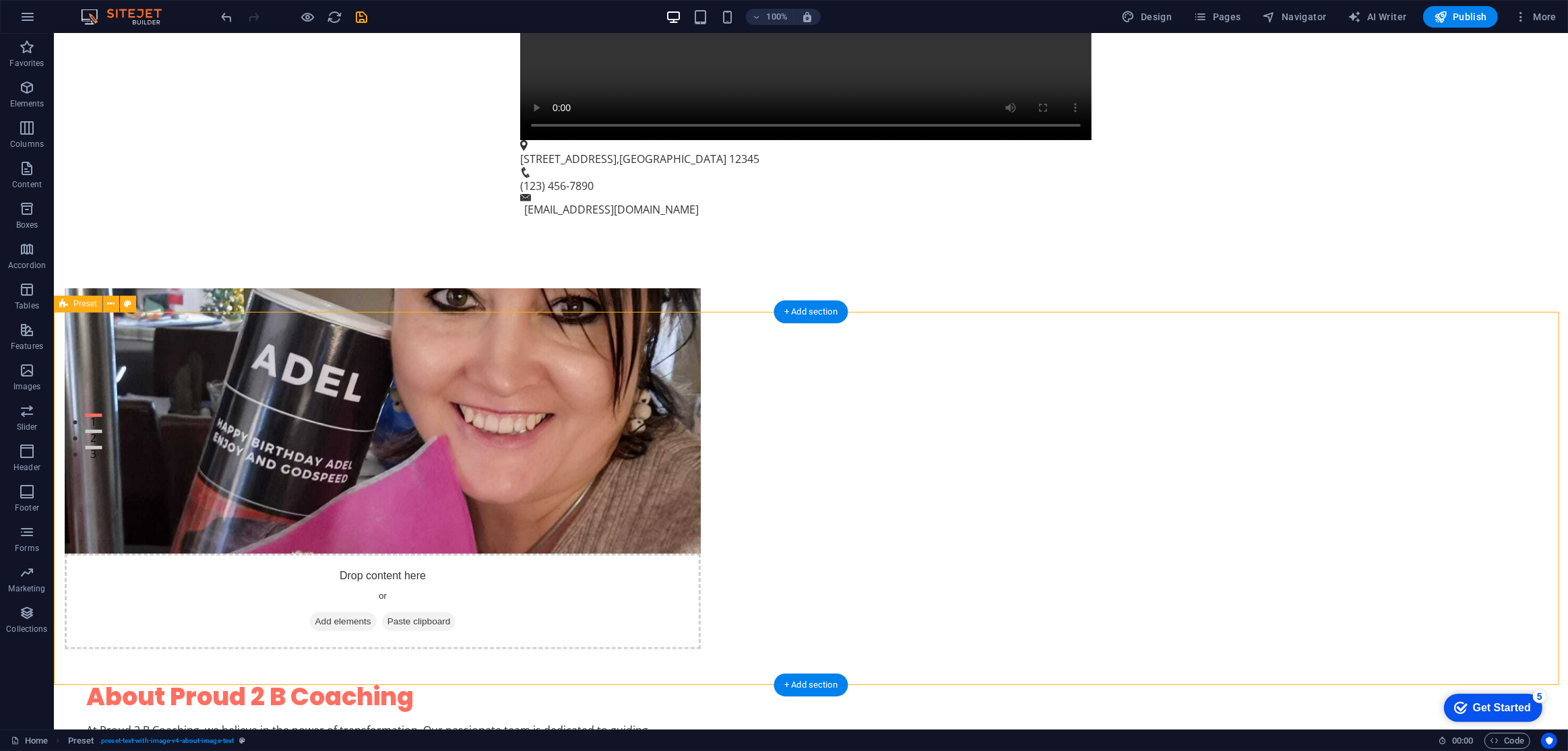
scroll to position [306, 0]
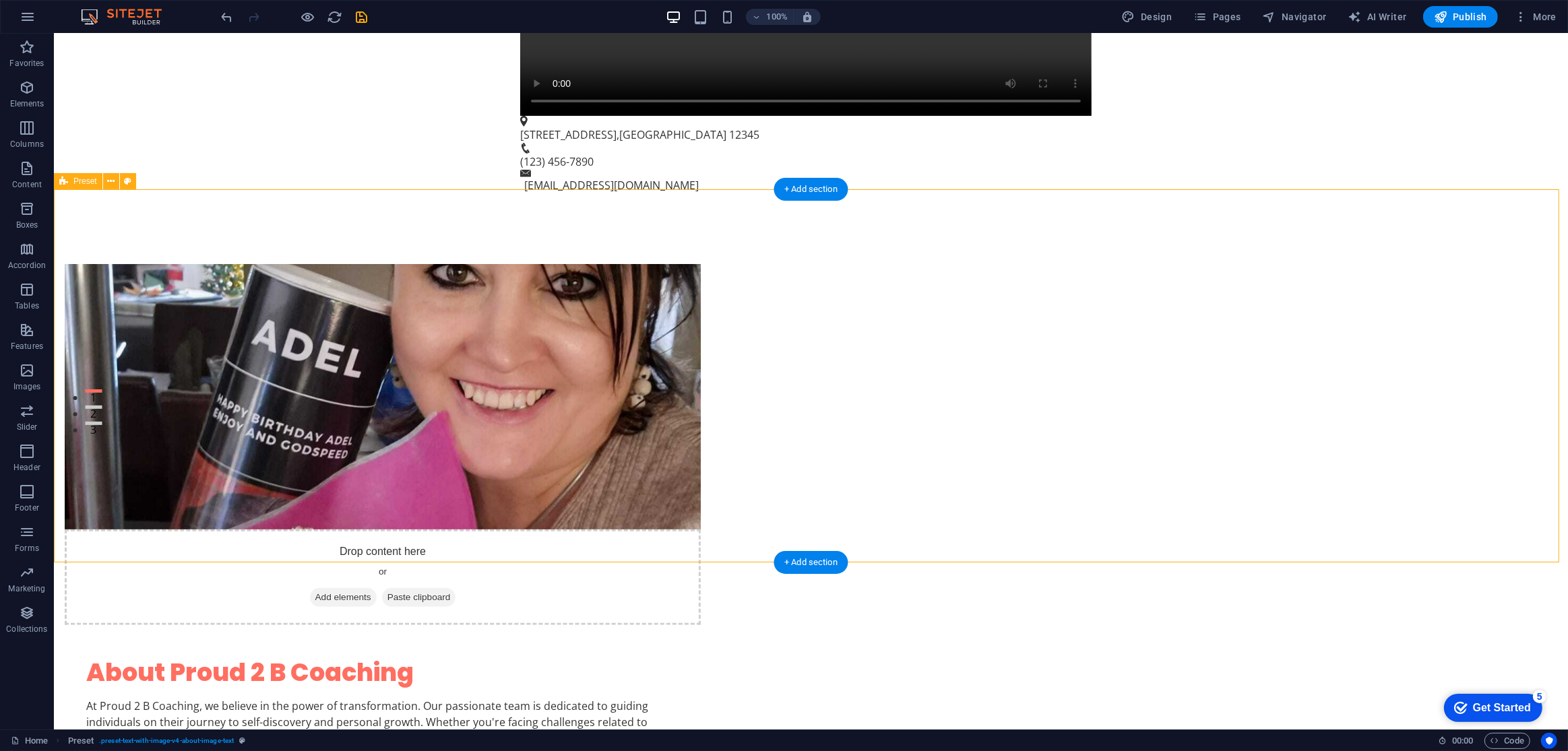
click at [382, 441] on div "Drop content here or Add elements Paste clipboard About Proud 2 B Coaching At P…" at bounding box center [810, 536] width 1514 height 651
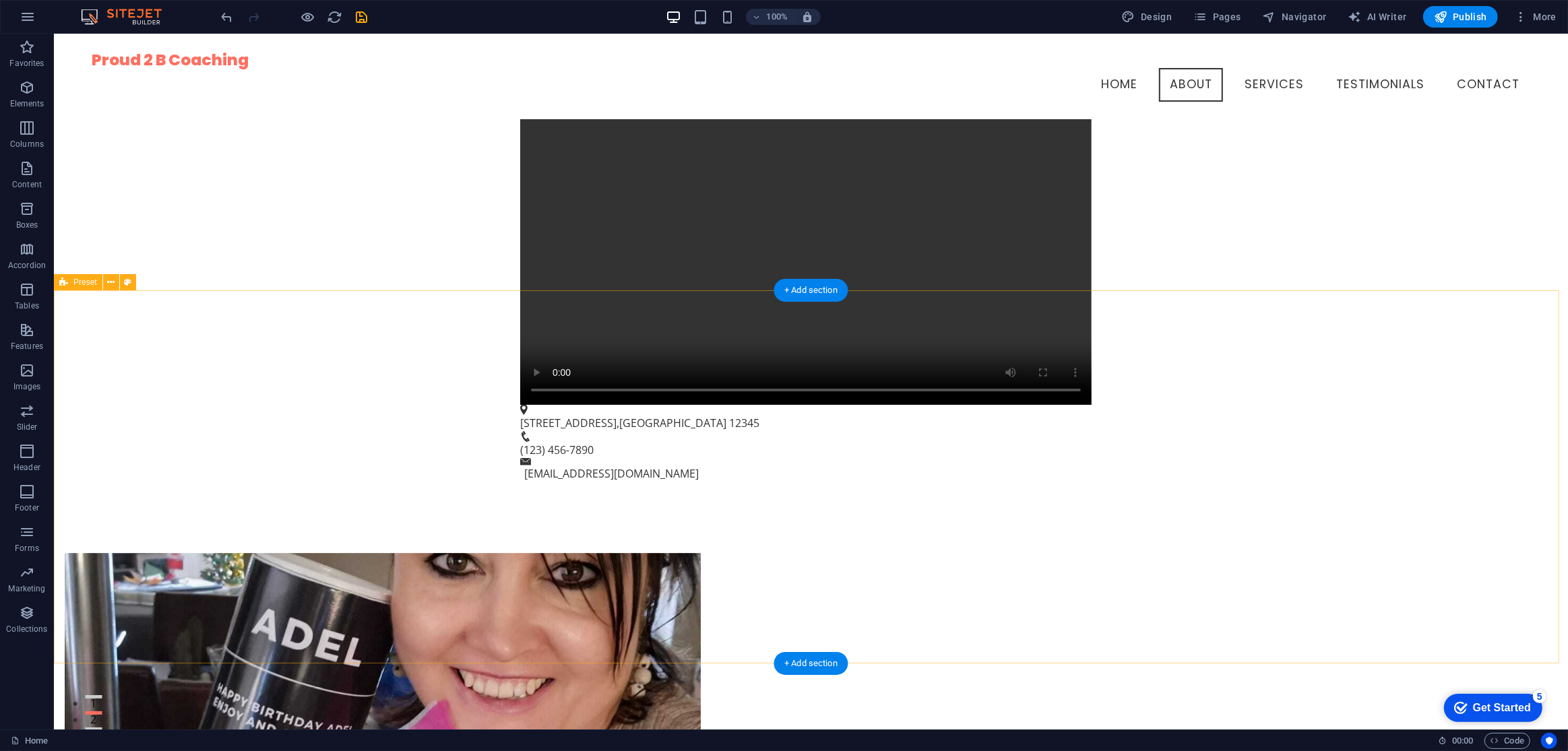
scroll to position [0, 0]
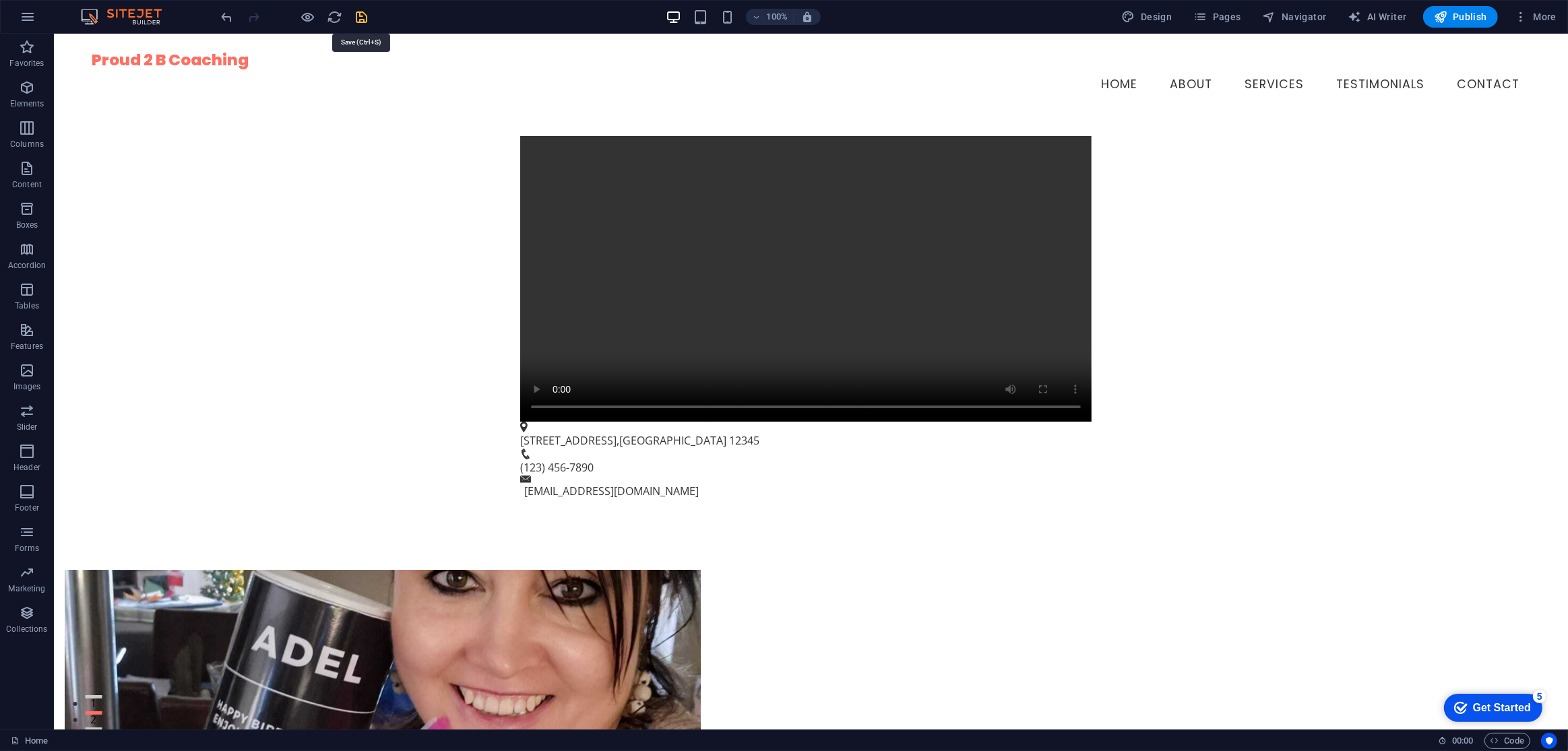
click at [358, 16] on icon "save" at bounding box center [362, 17] width 16 height 16
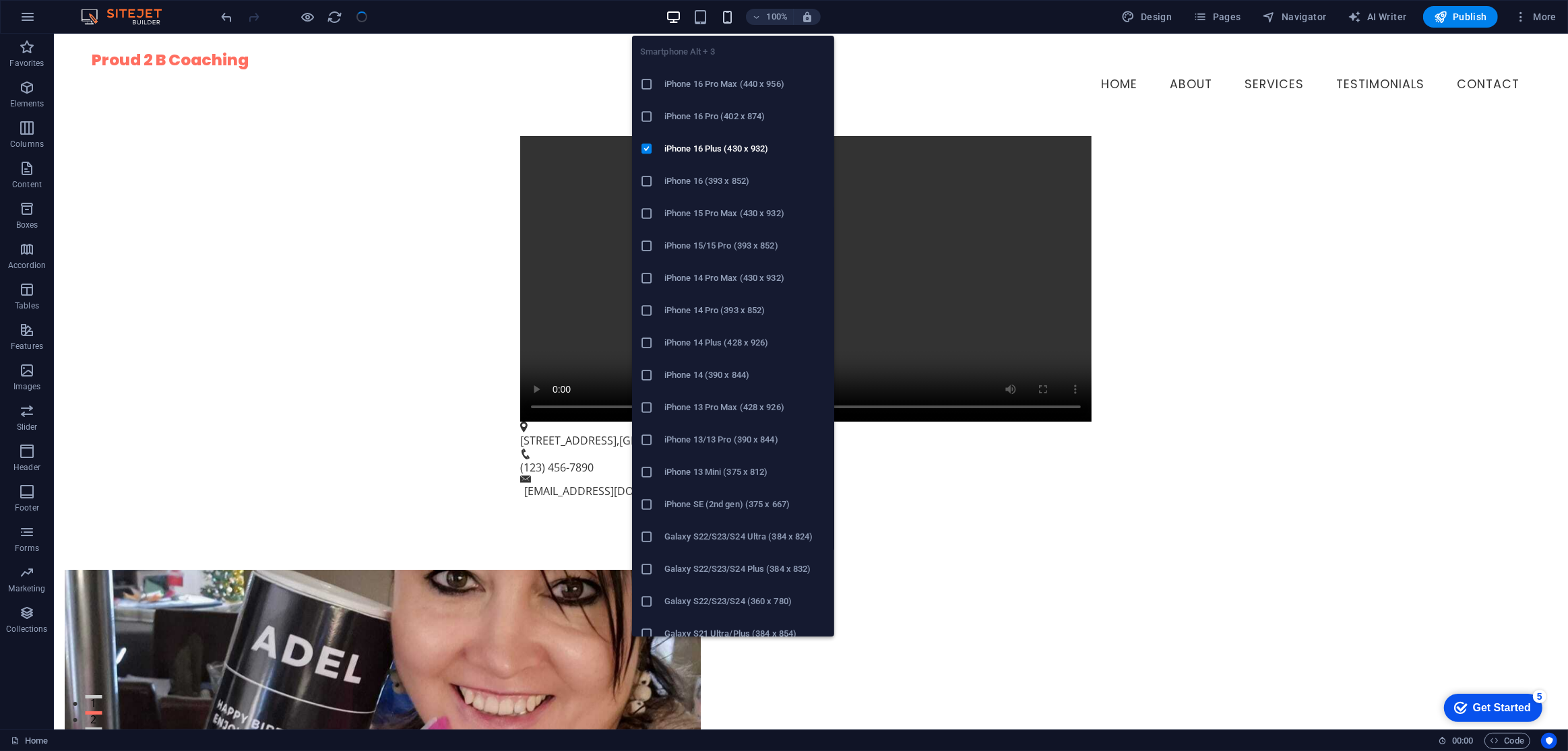
click at [726, 20] on icon "button" at bounding box center [727, 17] width 16 height 16
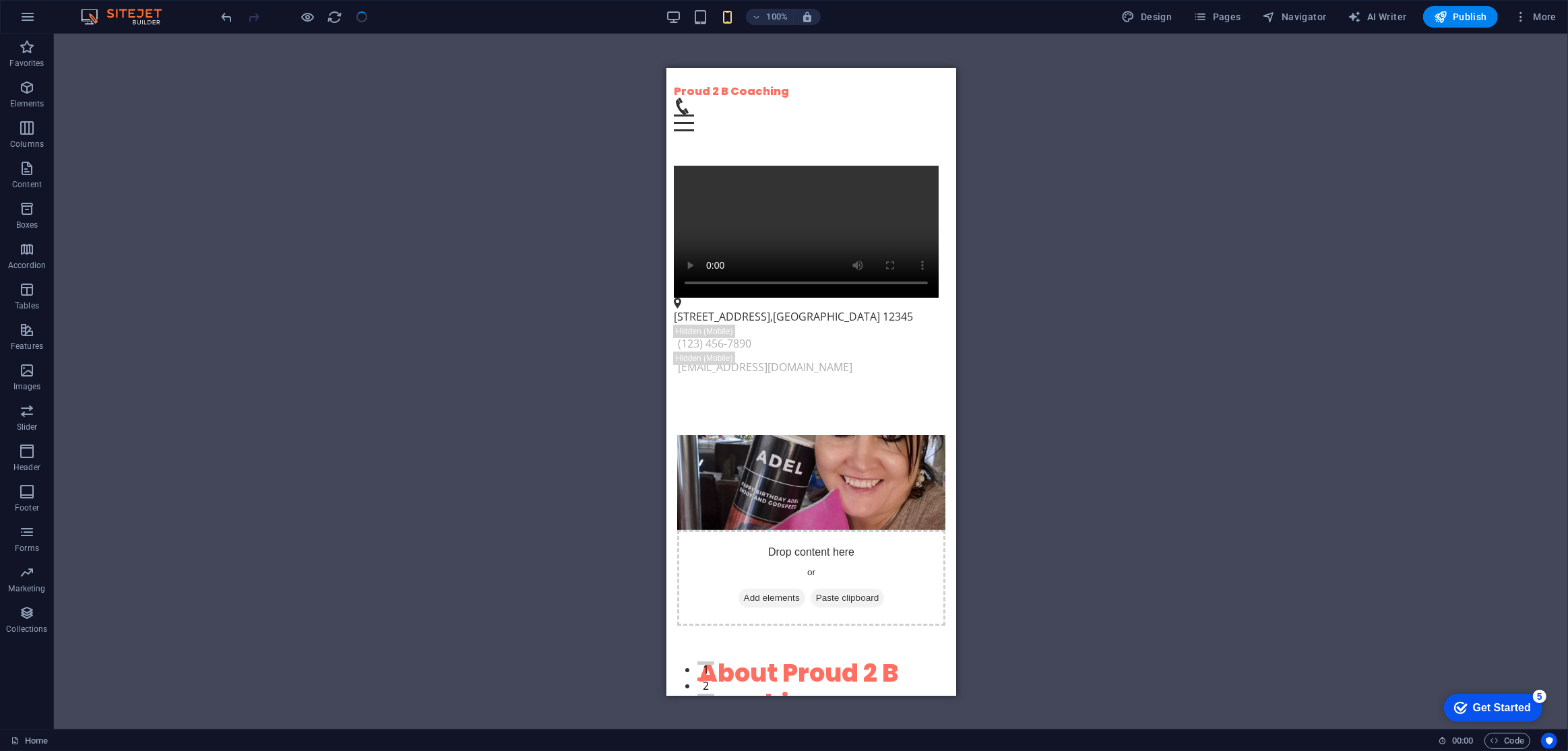
click at [408, 292] on div "Drag here to replace the existing content. Press “Ctrl” if you want to create a…" at bounding box center [811, 381] width 1514 height 696
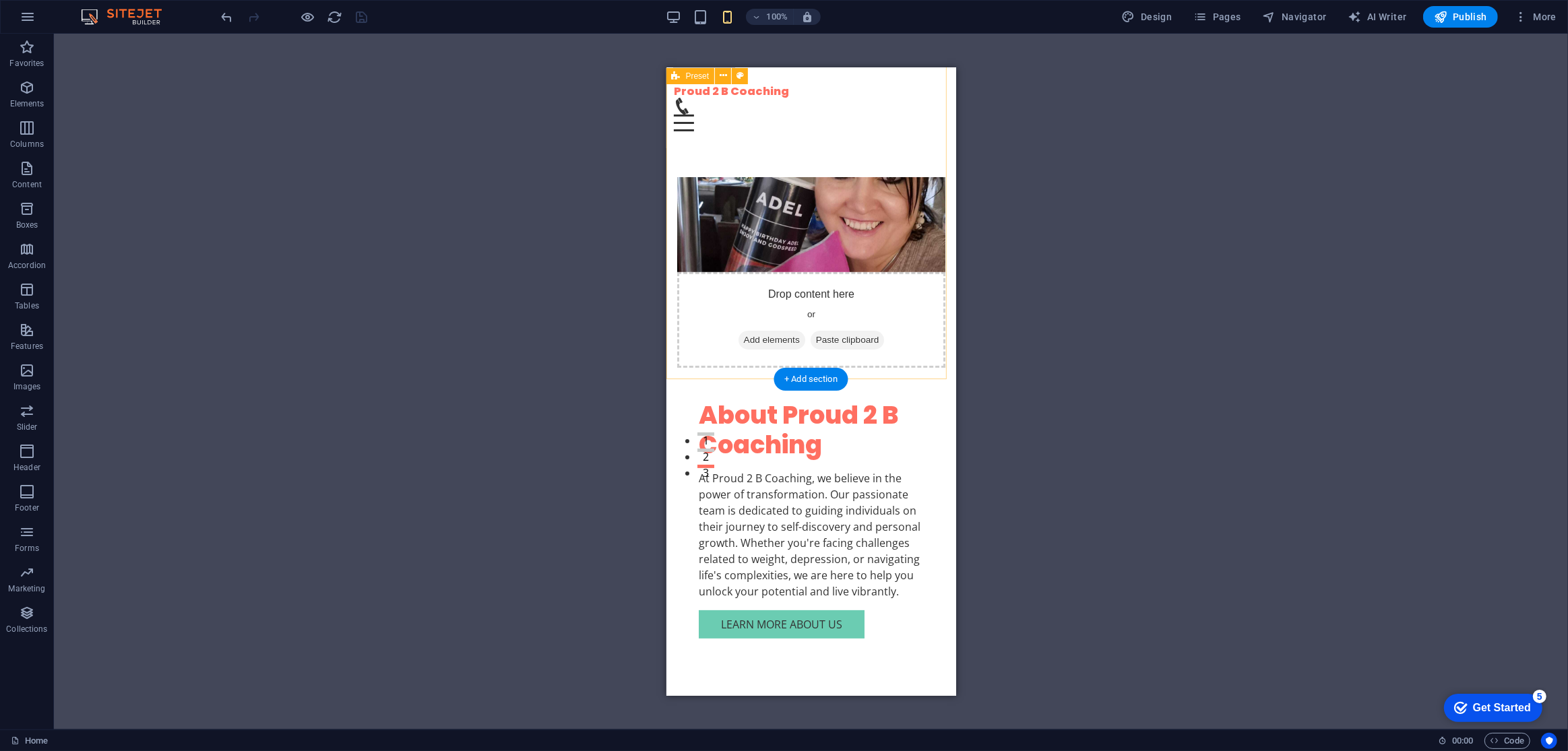
scroll to position [184, 0]
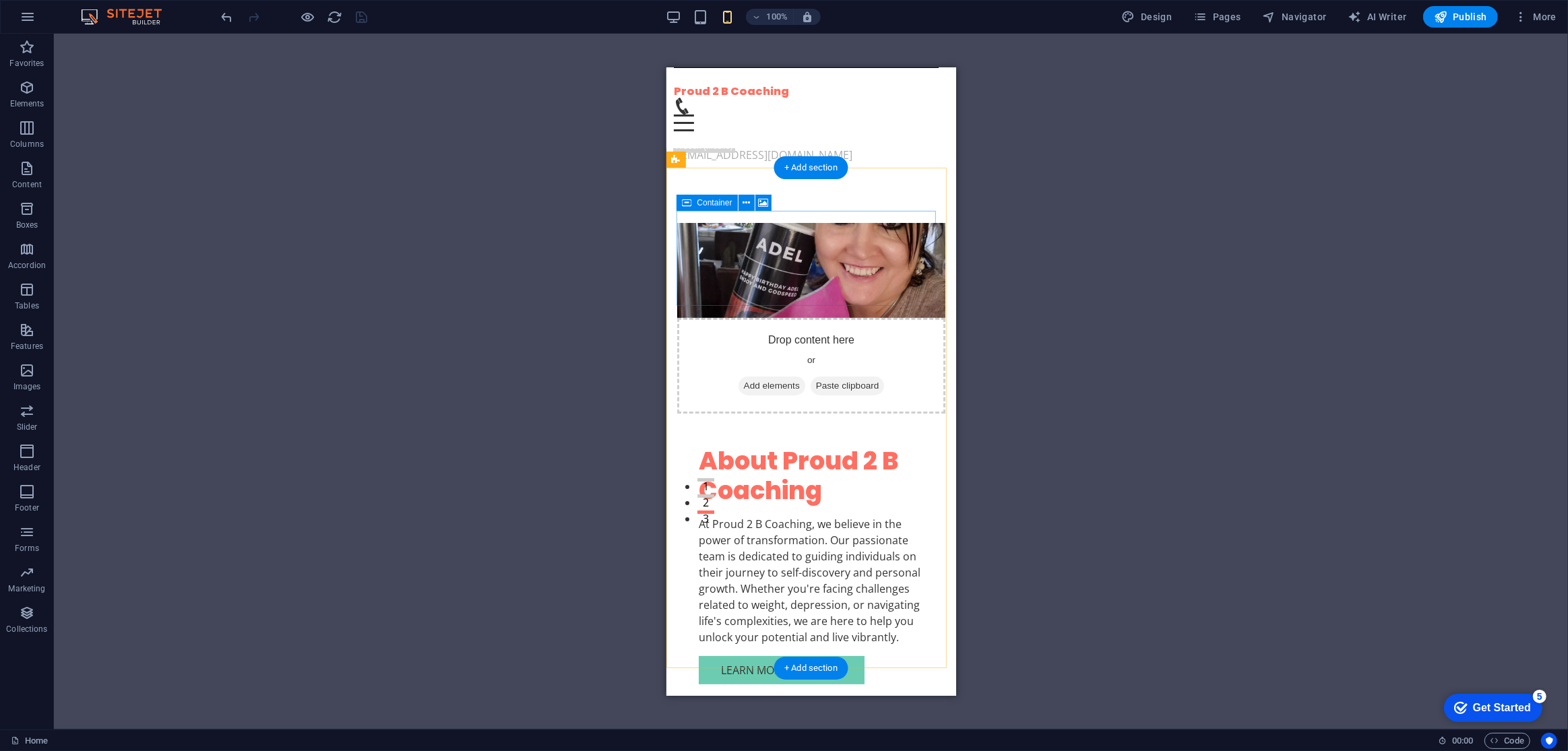
click at [900, 317] on div "Drop content here or Add elements Paste clipboard" at bounding box center [811, 365] width 268 height 96
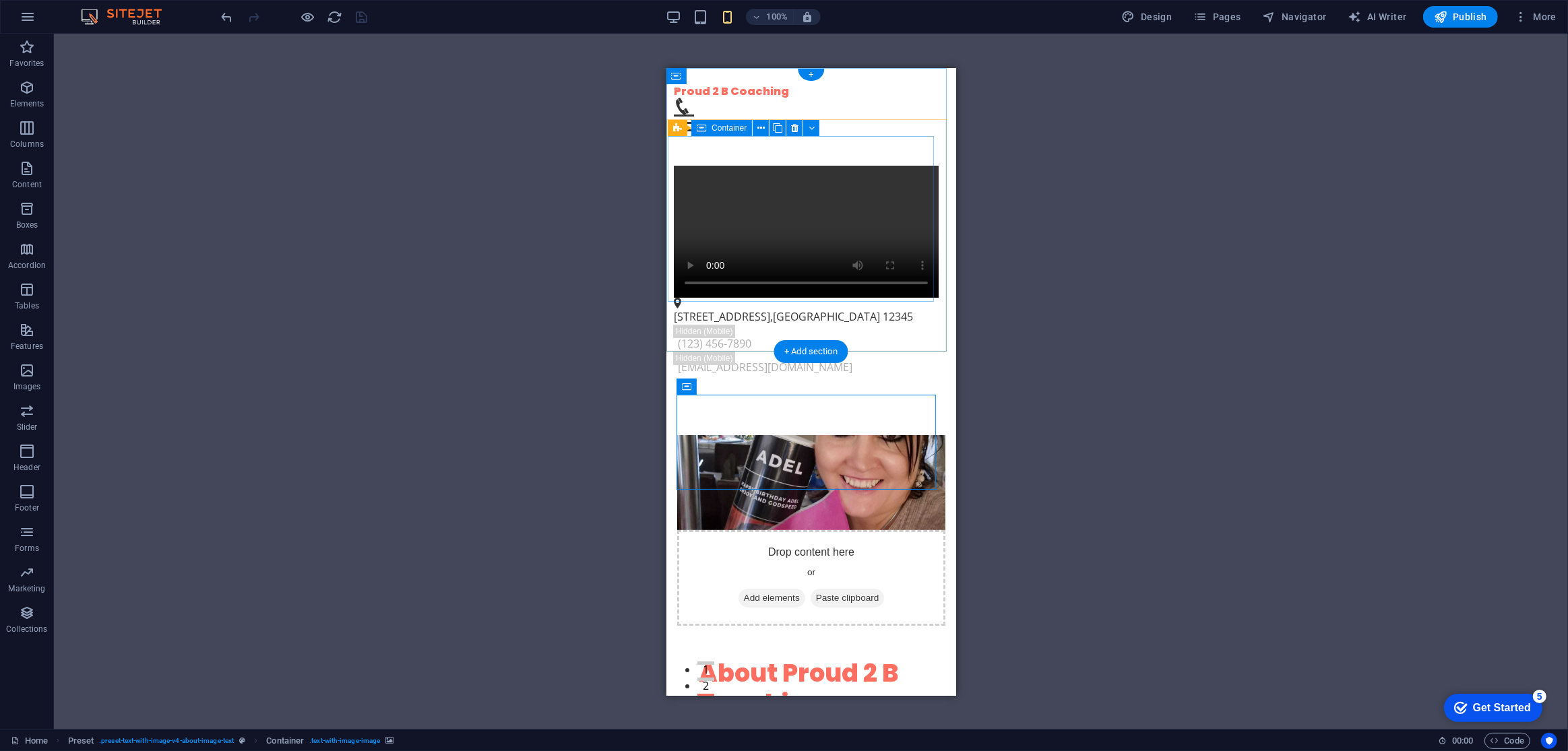
scroll to position [244, 0]
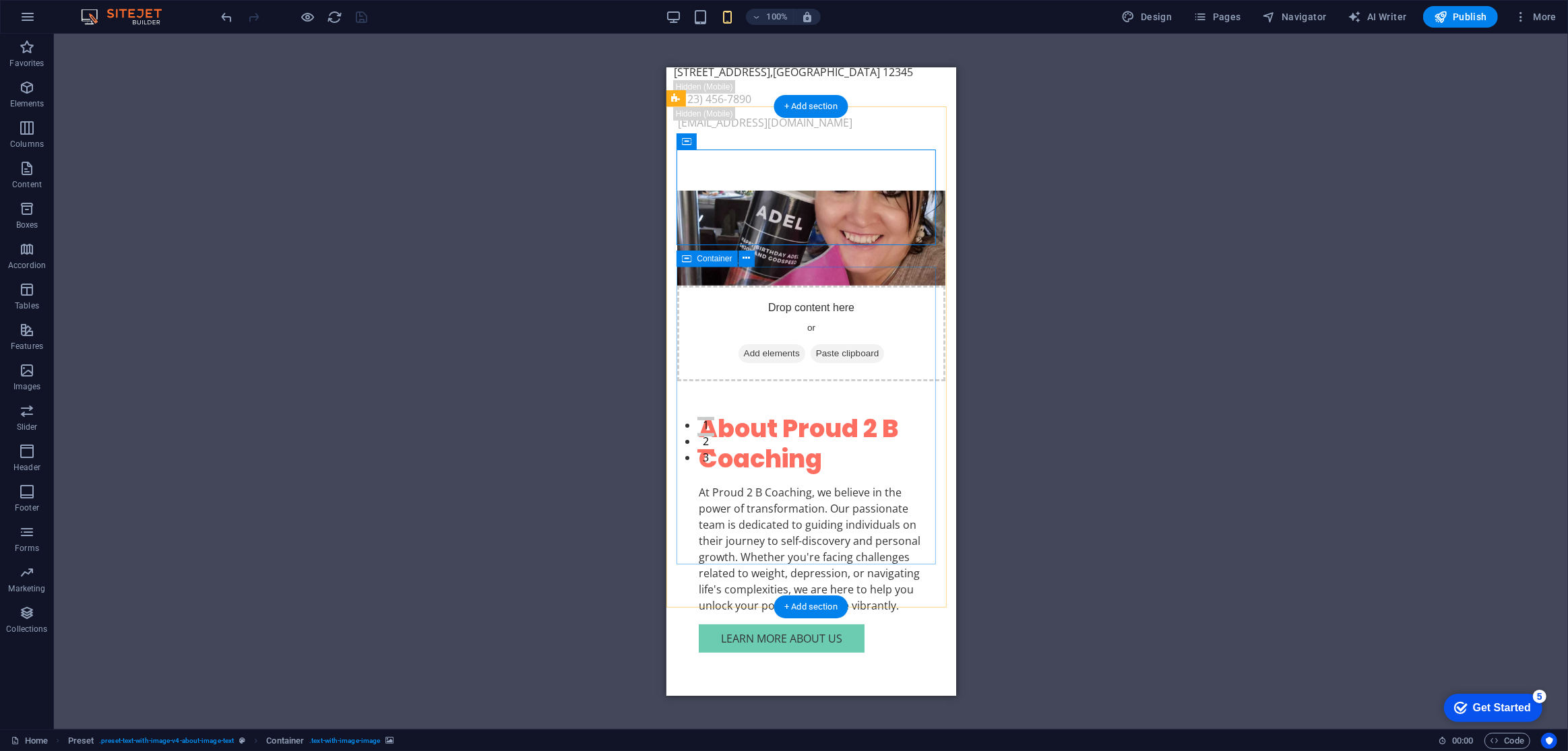
drag, startPoint x: 935, startPoint y: 244, endPoint x: 929, endPoint y: 285, distance: 41.4
click at [929, 285] on div "Drop content here or Add elements Paste clipboard About Proud 2 B Coaching At P…" at bounding box center [810, 432] width 311 height 591
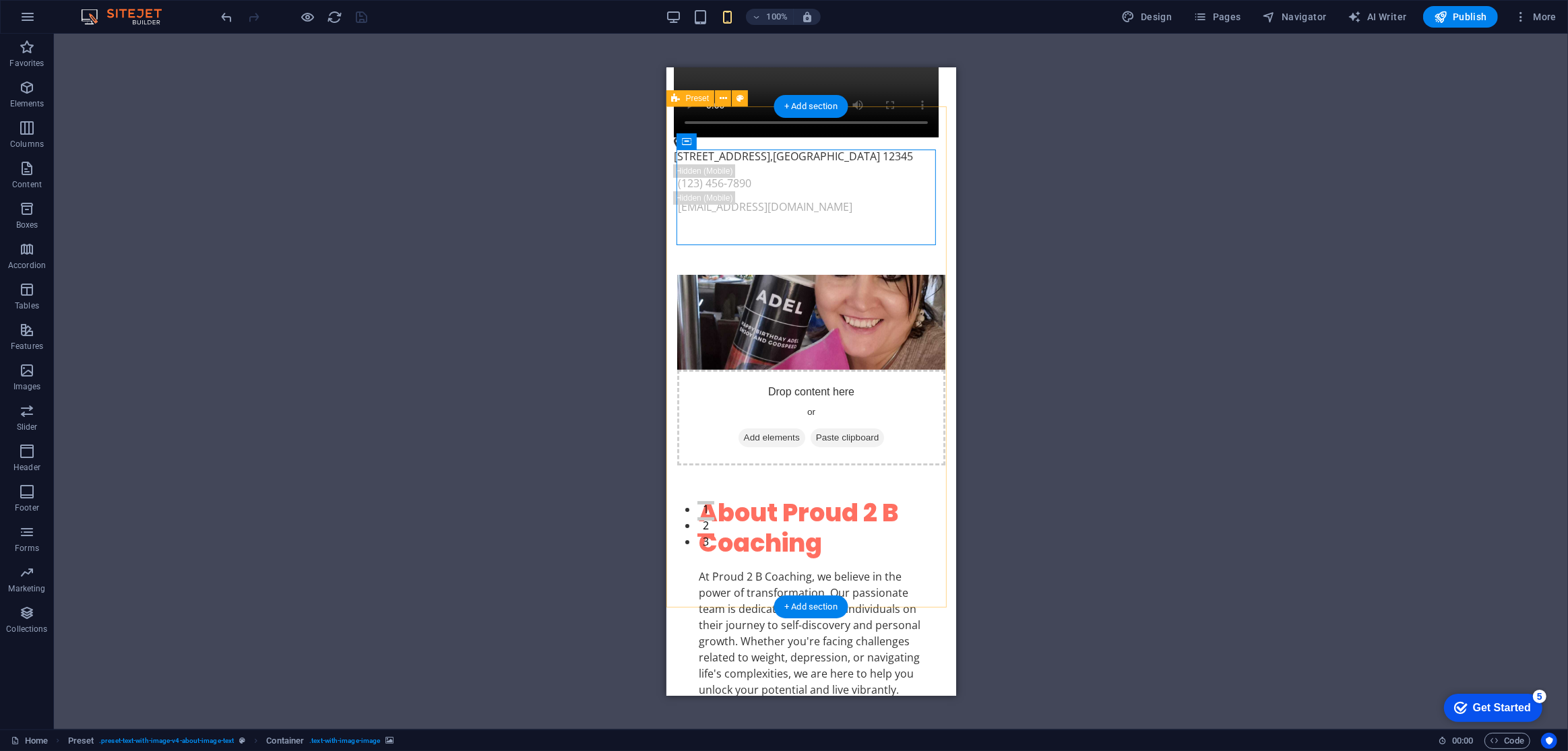
scroll to position [0, 0]
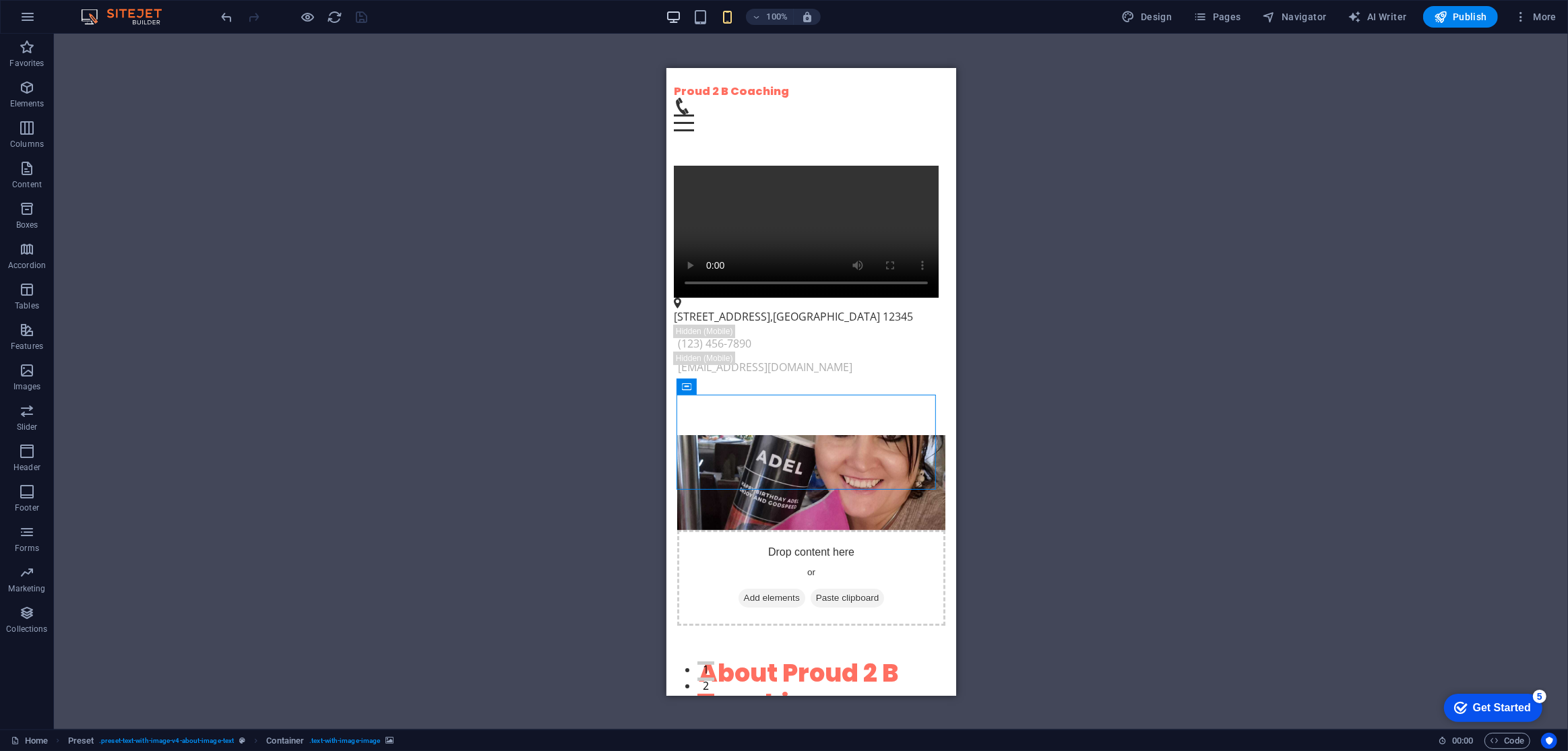
click at [672, 13] on icon "button" at bounding box center [673, 17] width 16 height 16
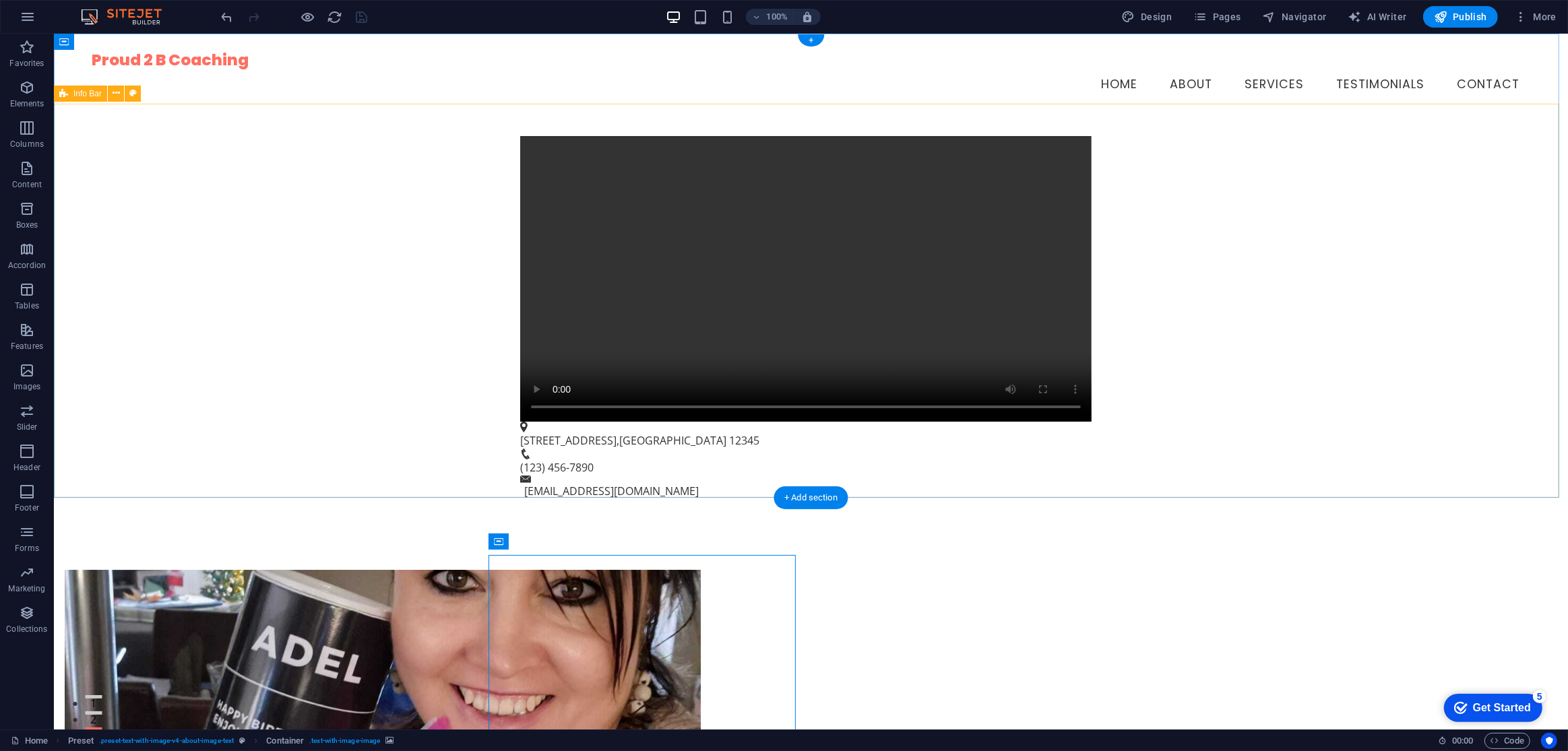
click at [1240, 169] on div "[STREET_ADDRESS] (123) 456-7890 [EMAIL_ADDRESS][DOMAIN_NAME]" at bounding box center [810, 318] width 1514 height 397
